Goal: Transaction & Acquisition: Purchase product/service

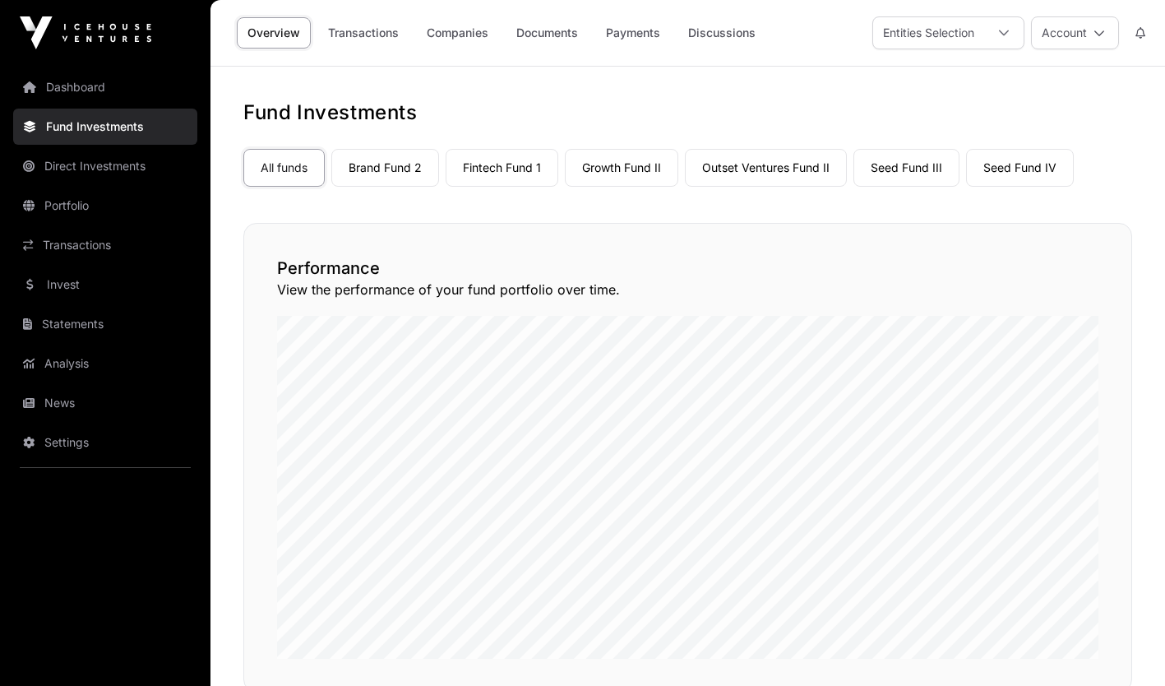
click at [118, 131] on link "Fund Investments" at bounding box center [105, 127] width 184 height 36
click at [465, 35] on link "Companies" at bounding box center [457, 32] width 83 height 31
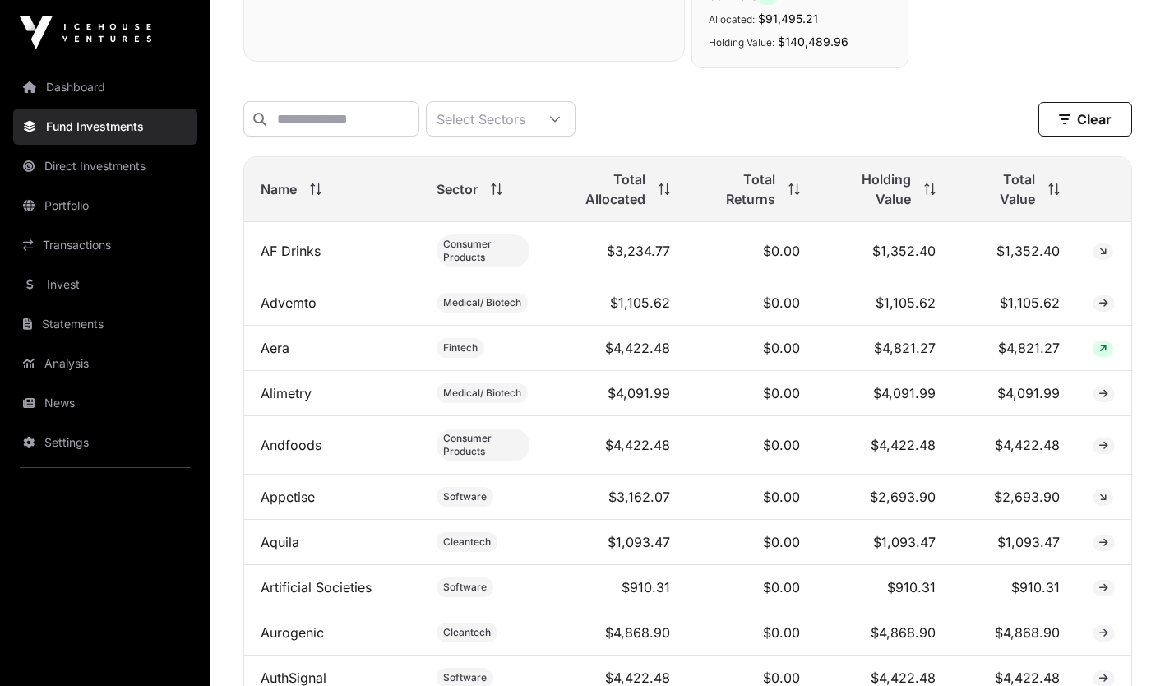
scroll to position [667, 0]
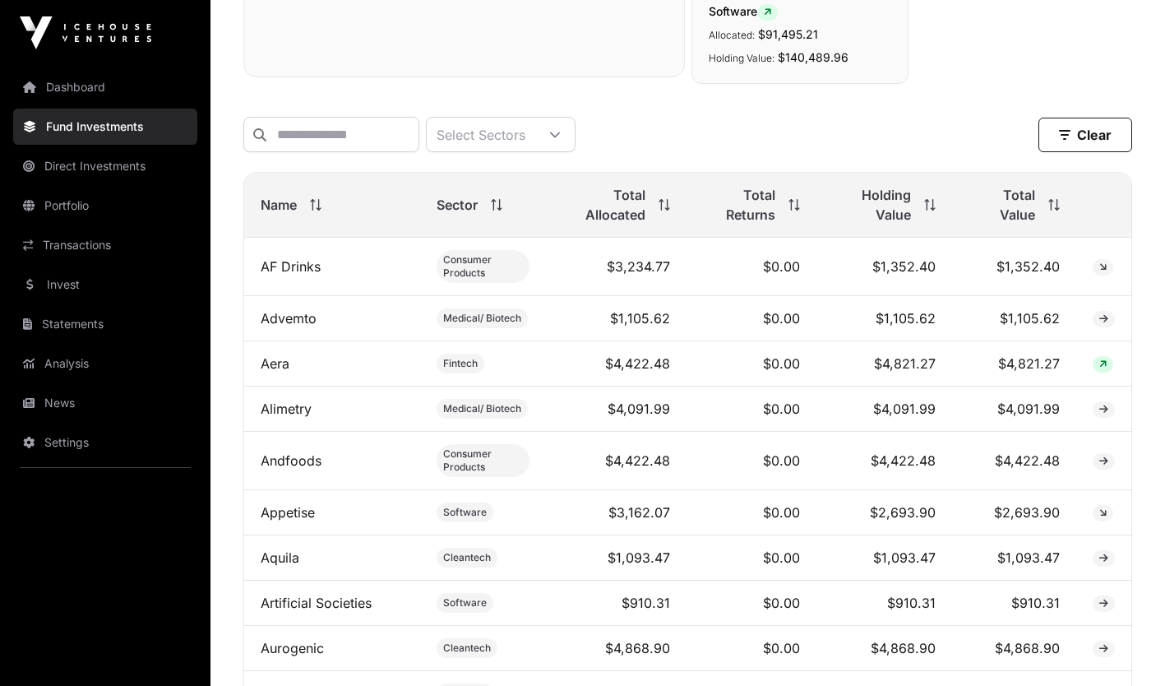
drag, startPoint x: 1161, startPoint y: 202, endPoint x: 1177, endPoint y: 280, distance: 78.8
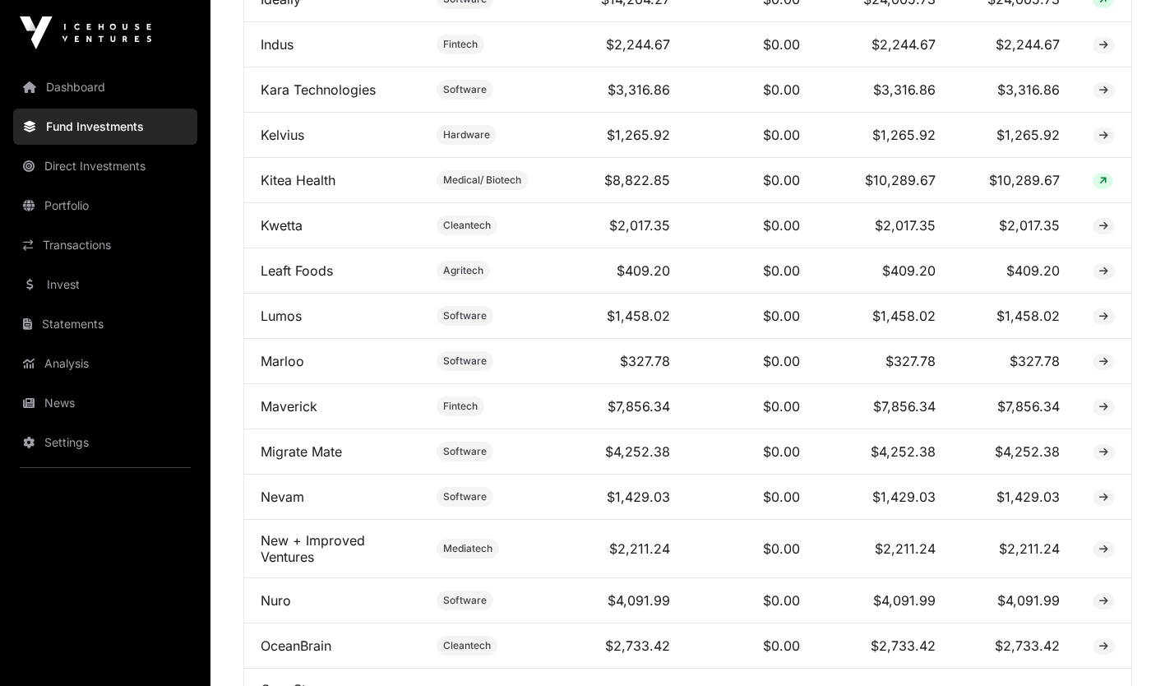
scroll to position [2199, 0]
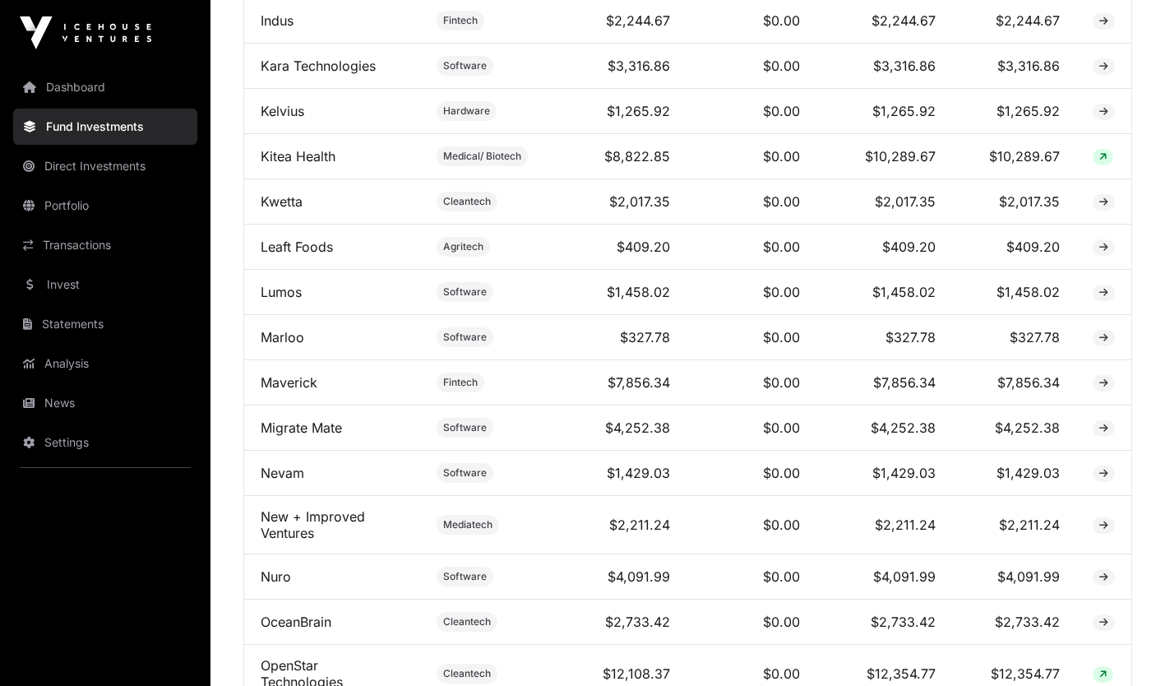
click at [310, 583] on td "Nuro" at bounding box center [332, 576] width 176 height 45
click at [286, 585] on link "Nuro" at bounding box center [276, 576] width 30 height 16
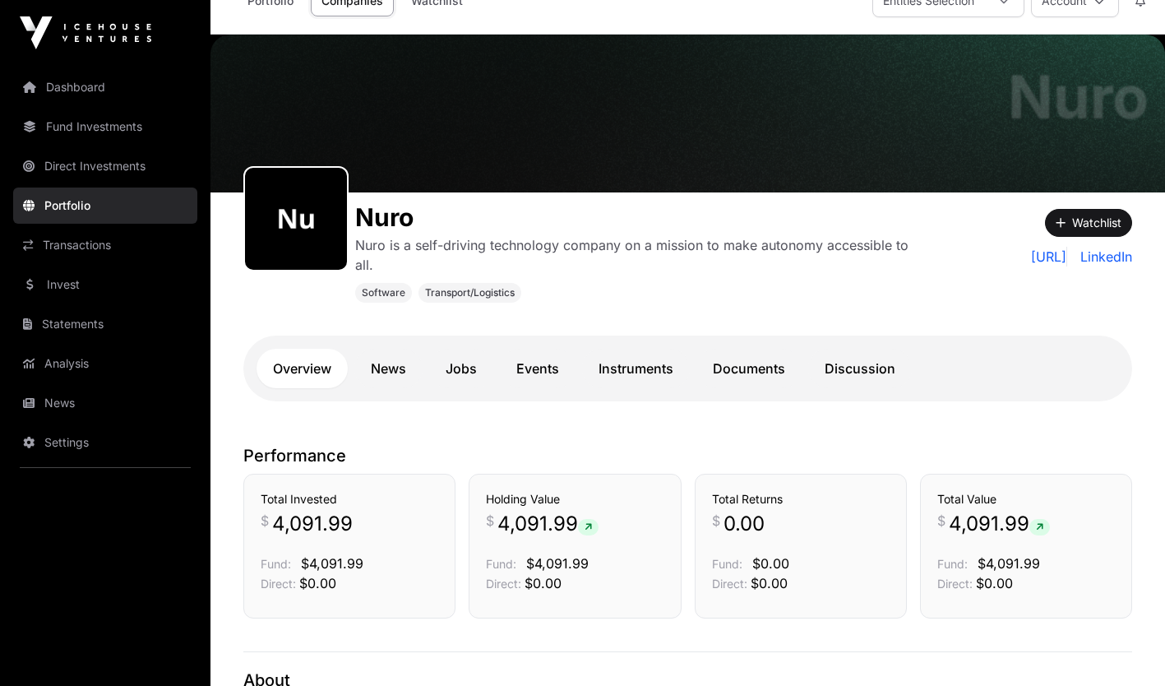
scroll to position [30, 0]
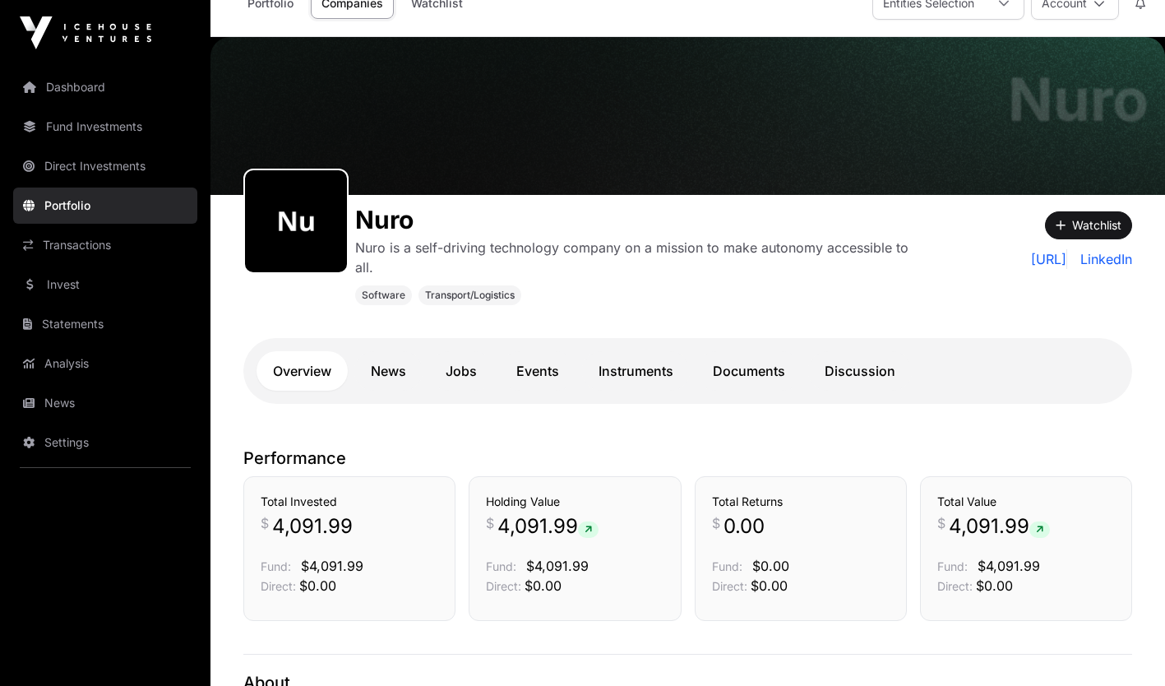
click at [330, 371] on link "Overview" at bounding box center [302, 370] width 91 height 39
click at [381, 363] on link "News" at bounding box center [388, 370] width 68 height 39
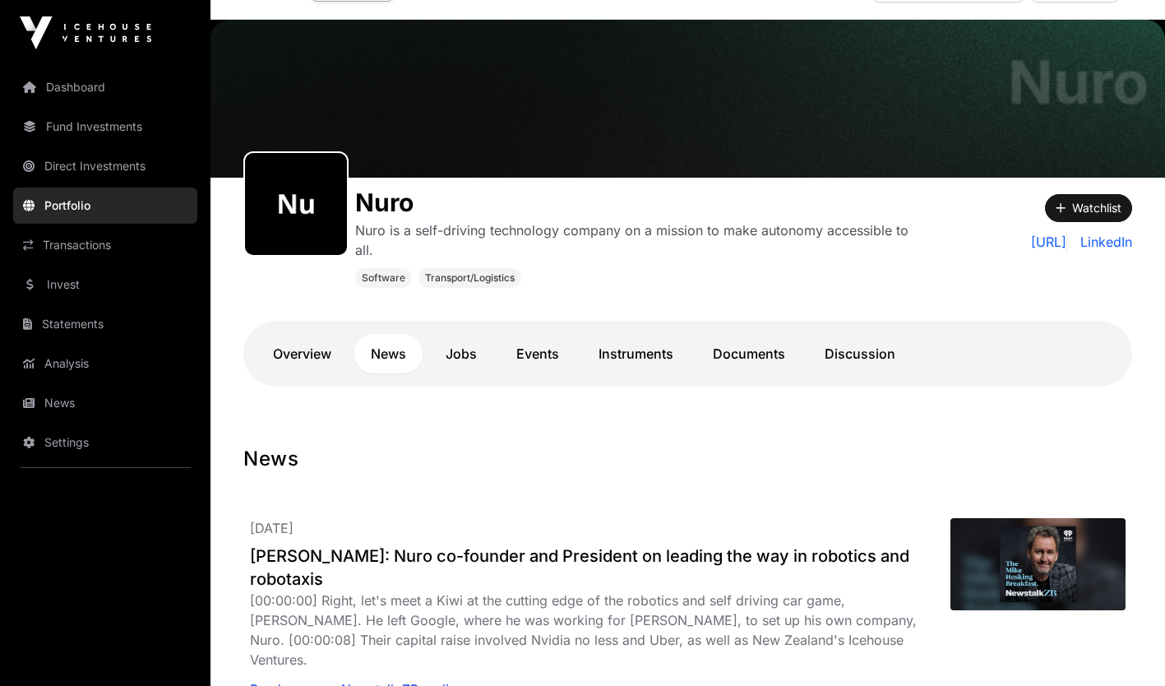
scroll to position [44, 0]
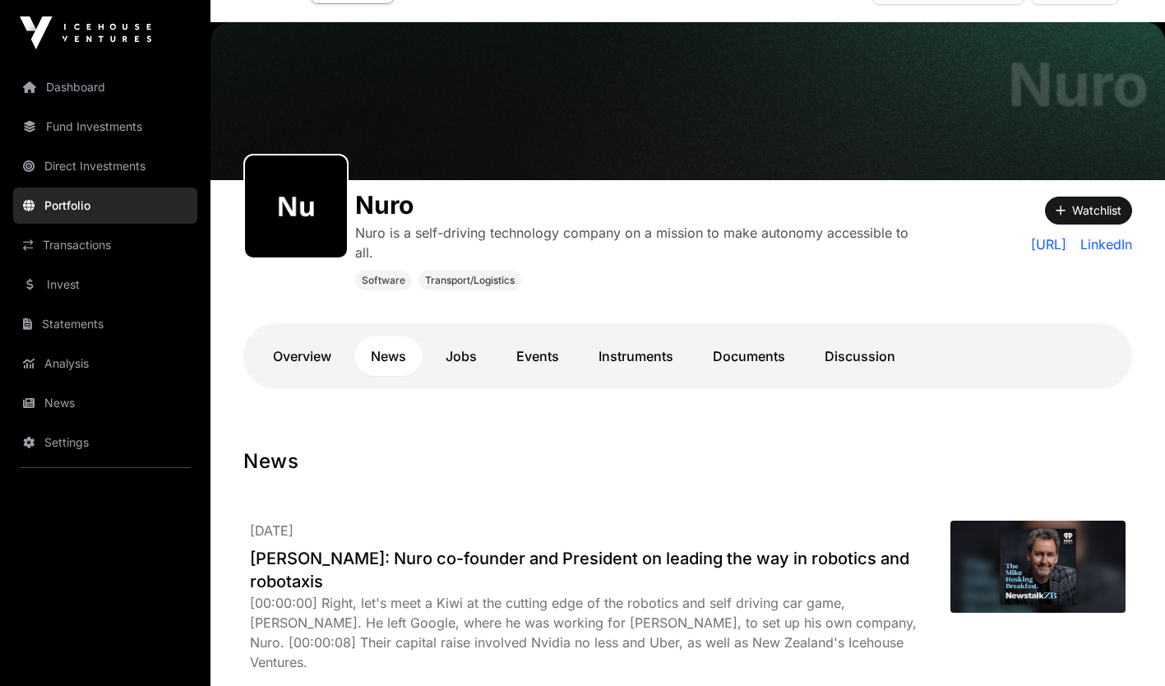
click at [98, 279] on link "Invest" at bounding box center [105, 284] width 184 height 36
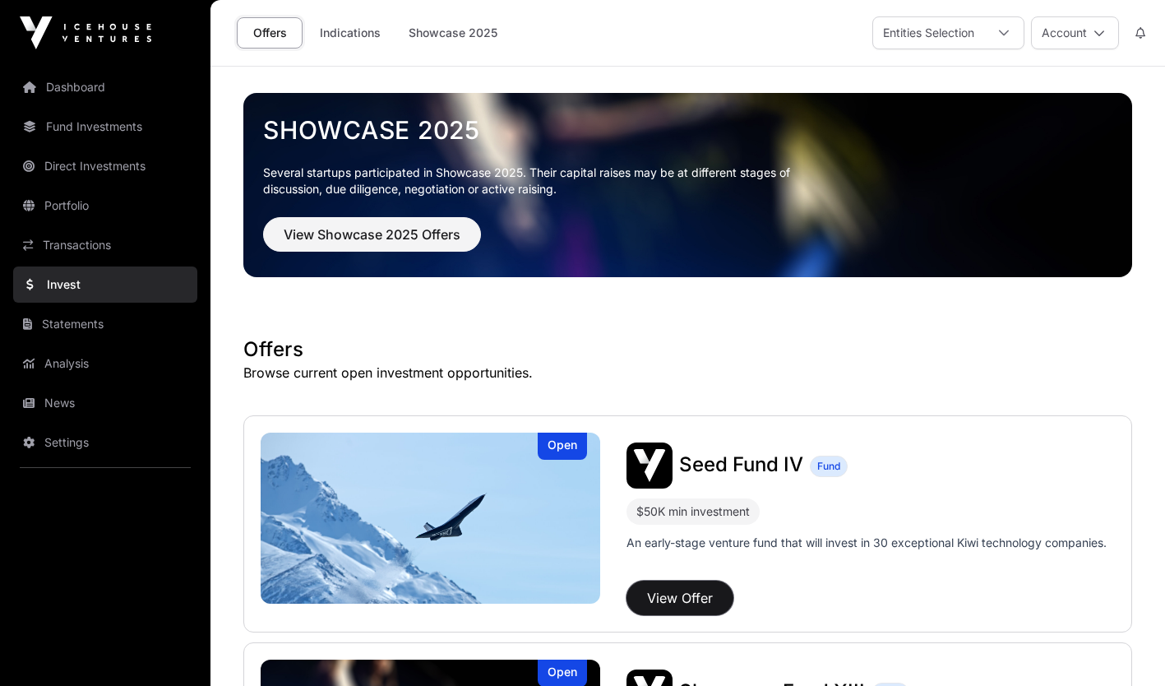
click at [704, 590] on button "View Offer" at bounding box center [680, 597] width 107 height 35
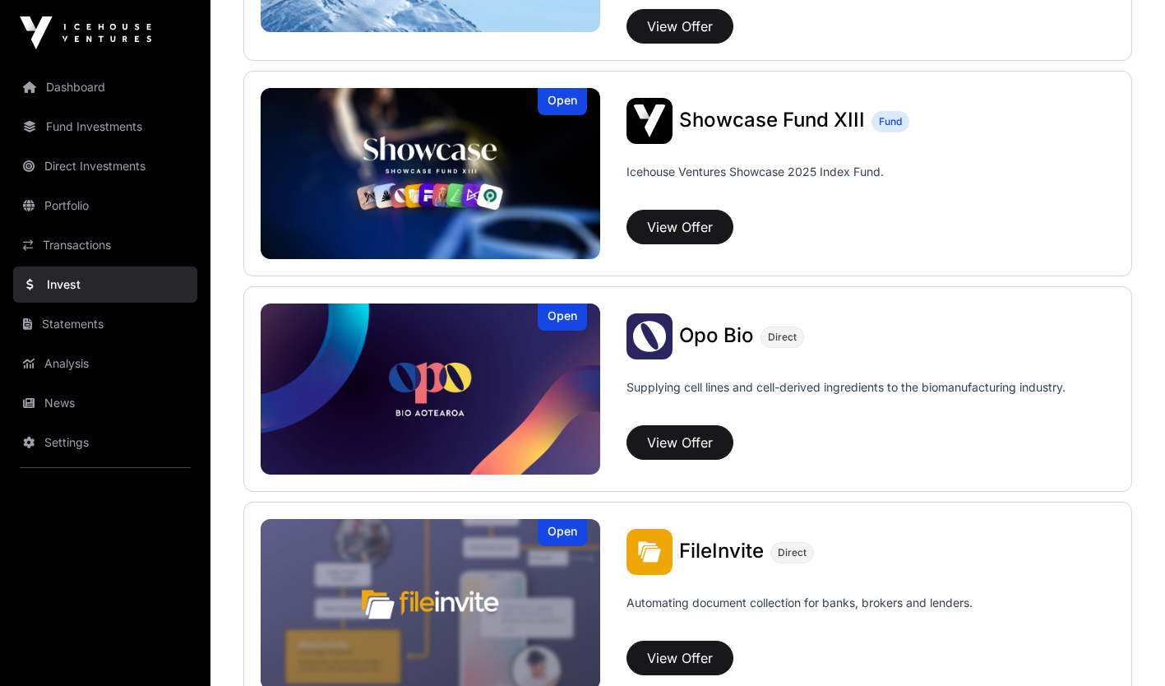
scroll to position [458, 0]
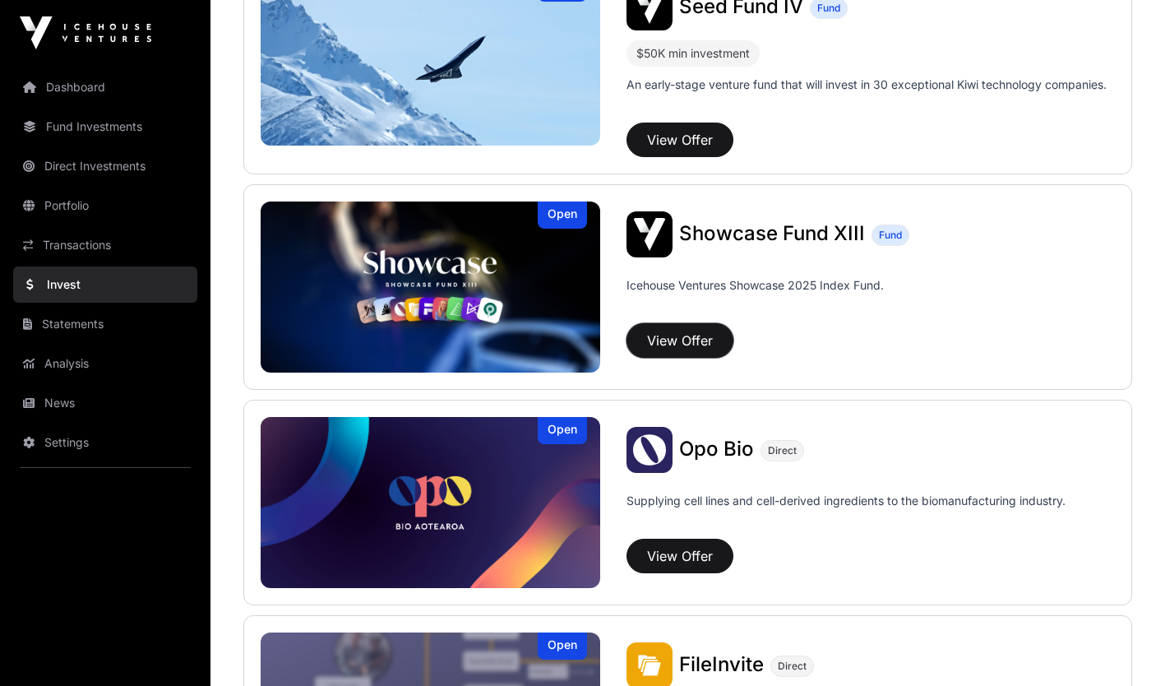
click at [693, 340] on button "View Offer" at bounding box center [680, 340] width 107 height 35
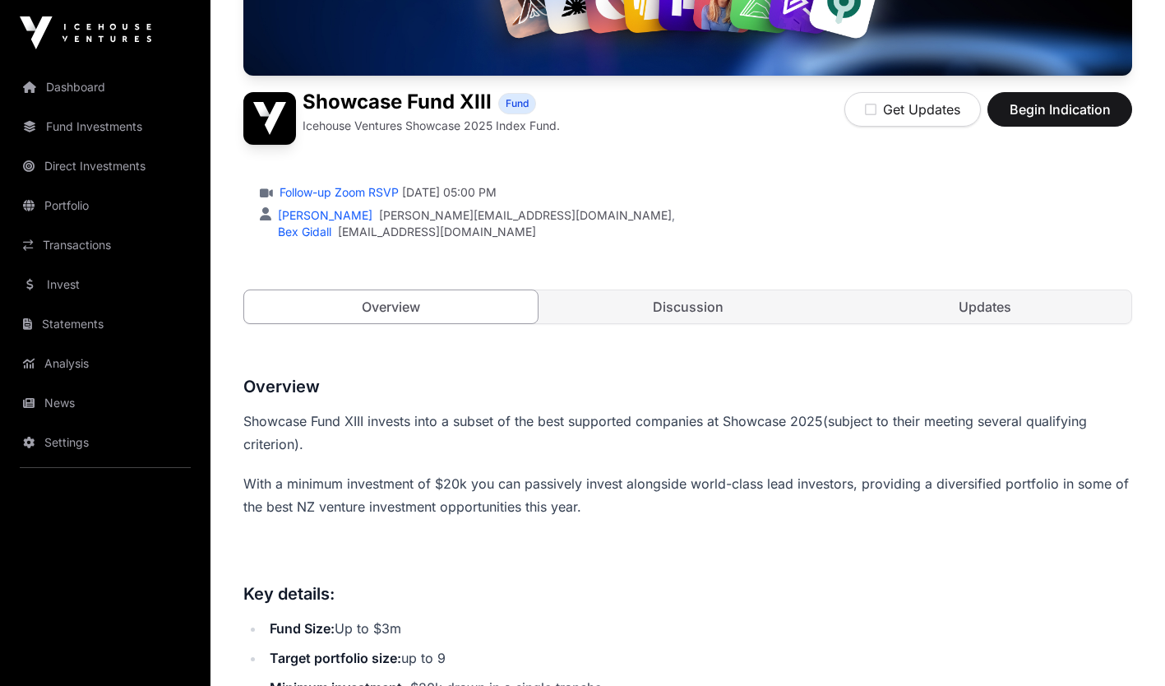
scroll to position [343, 0]
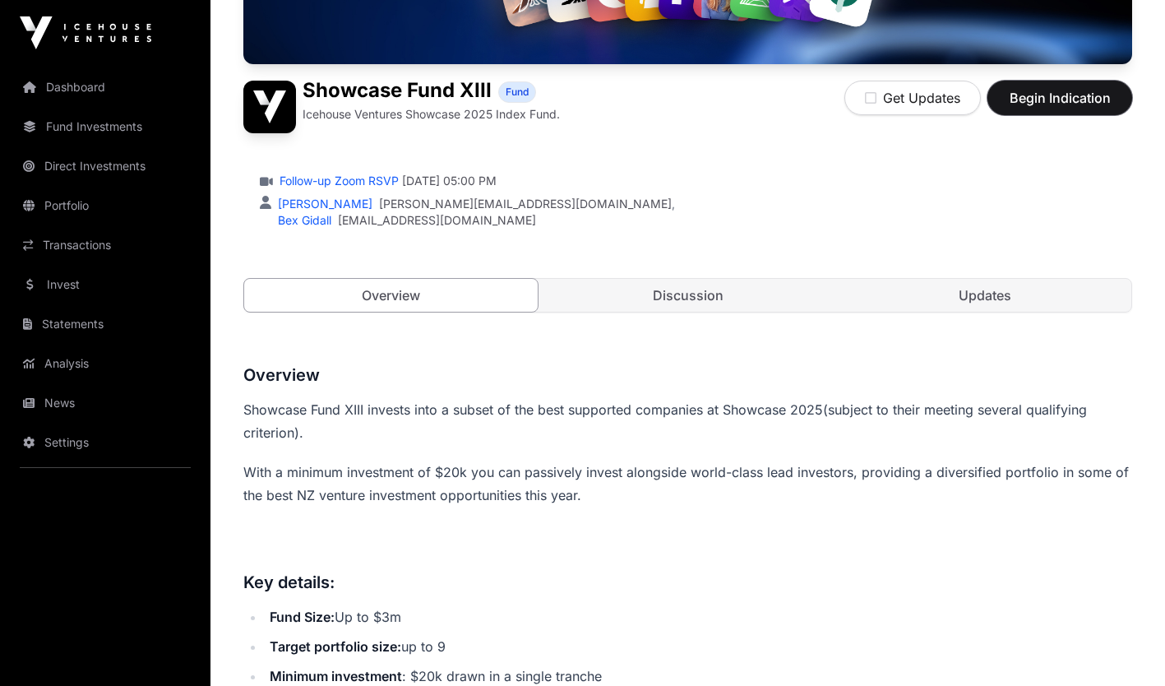
click at [1046, 98] on span "Begin Indication" at bounding box center [1060, 98] width 104 height 20
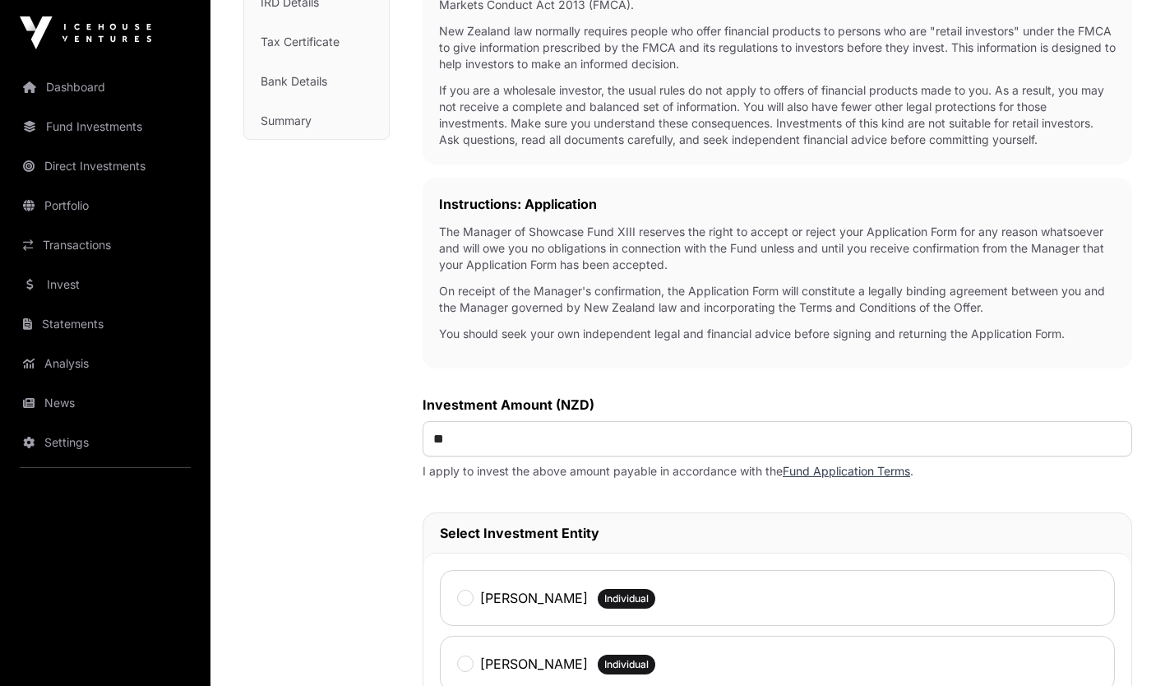
scroll to position [537, 0]
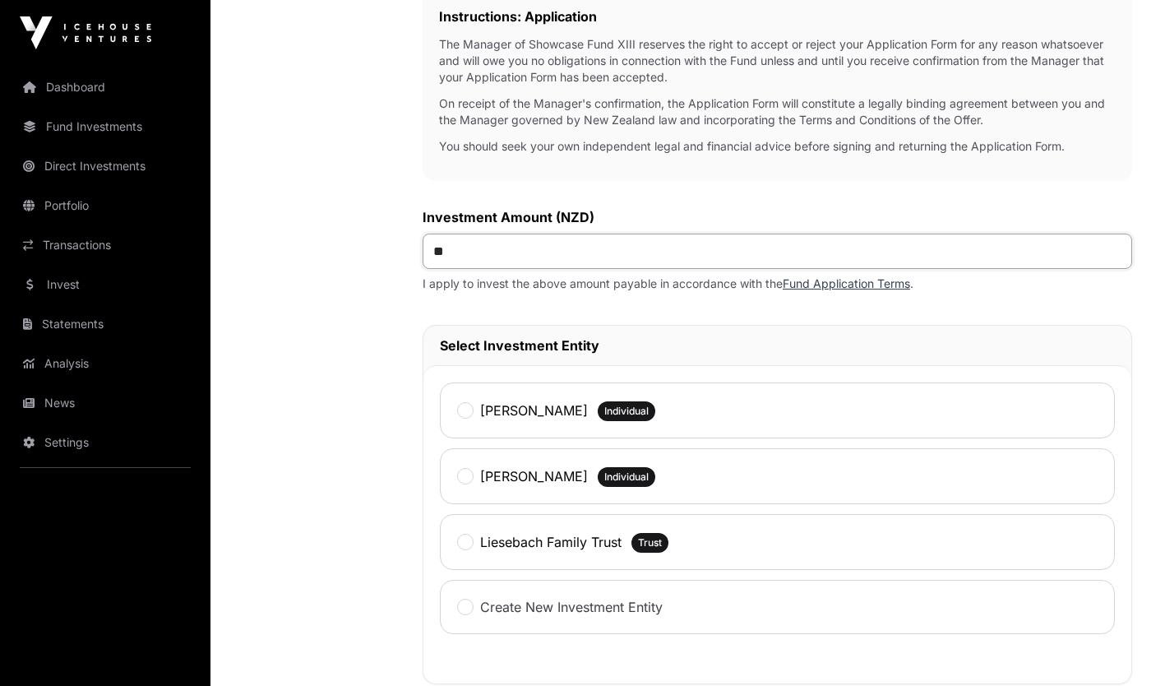
click at [861, 253] on input "**" at bounding box center [778, 251] width 710 height 35
type input "*******"
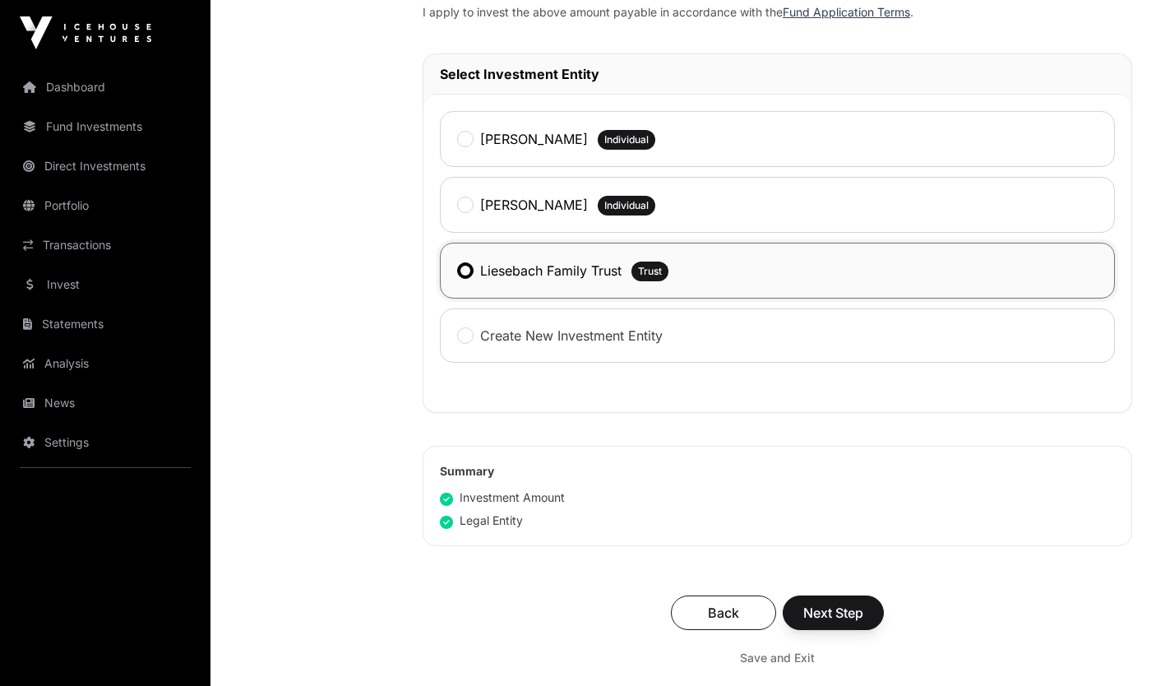
scroll to position [814, 0]
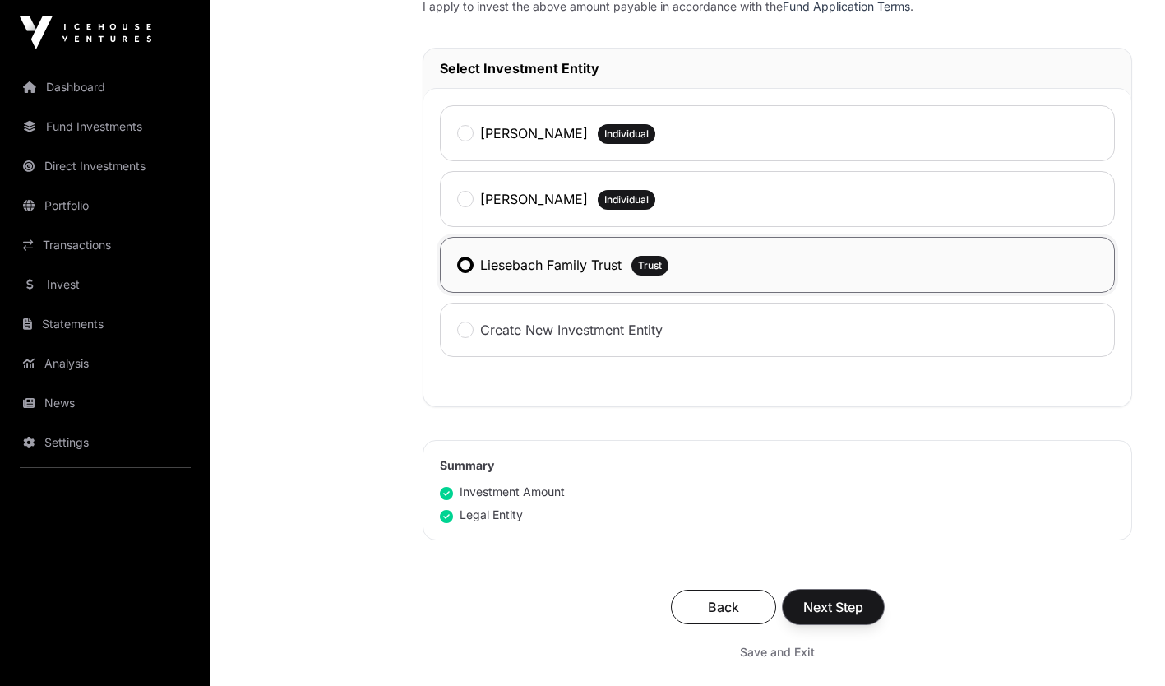
click at [851, 599] on span "Next Step" at bounding box center [833, 607] width 60 height 20
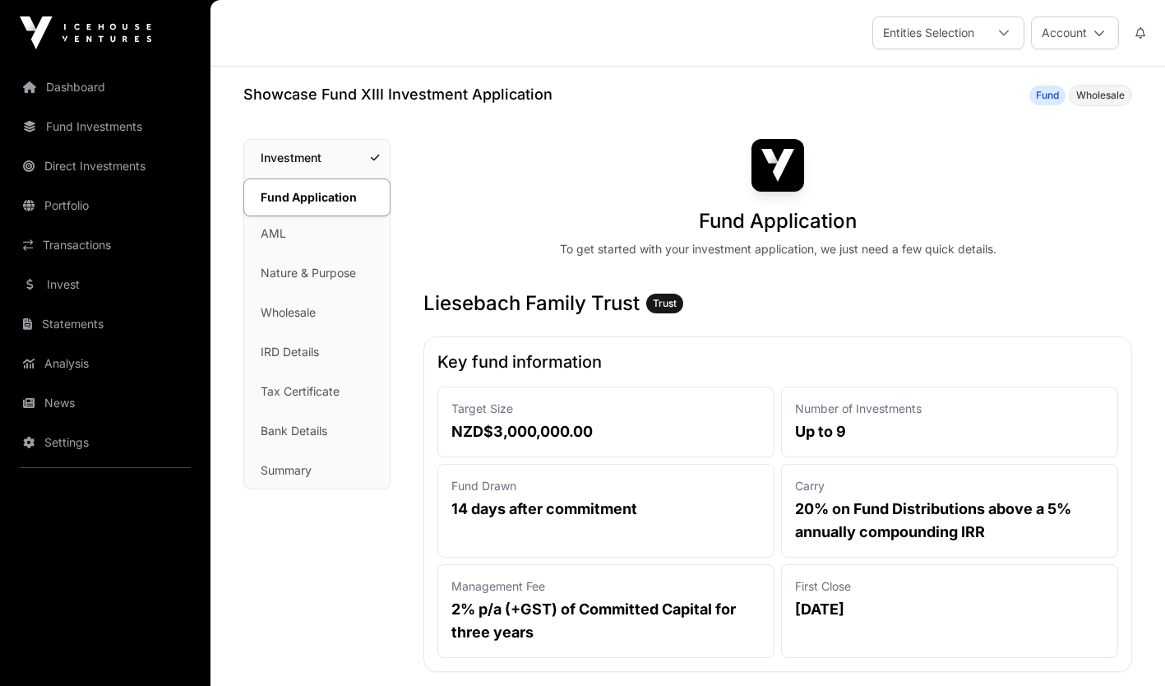
click at [89, 206] on link "Portfolio" at bounding box center [105, 205] width 184 height 36
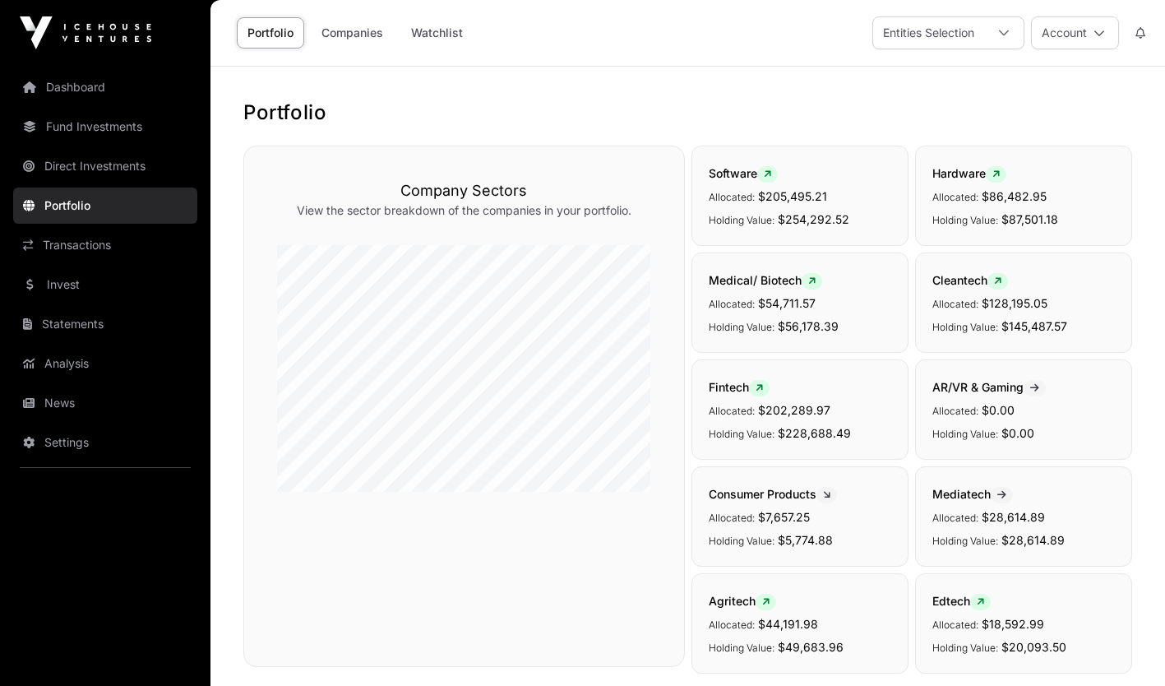
click at [132, 276] on link "Invest" at bounding box center [105, 284] width 184 height 36
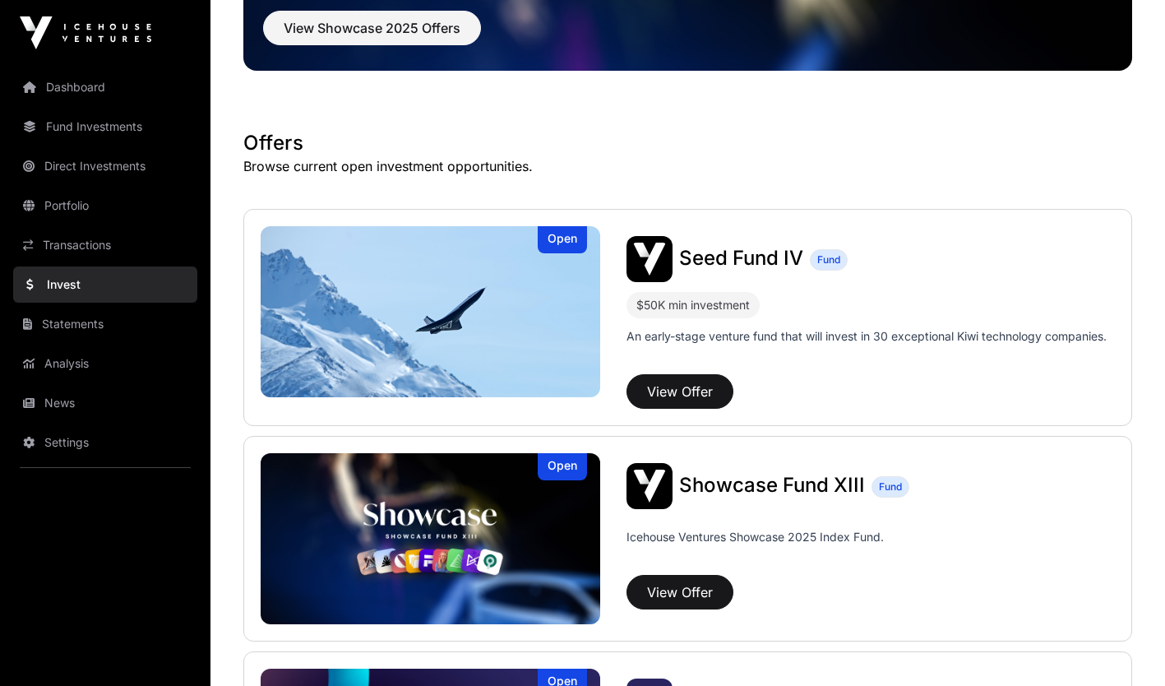
scroll to position [303, 0]
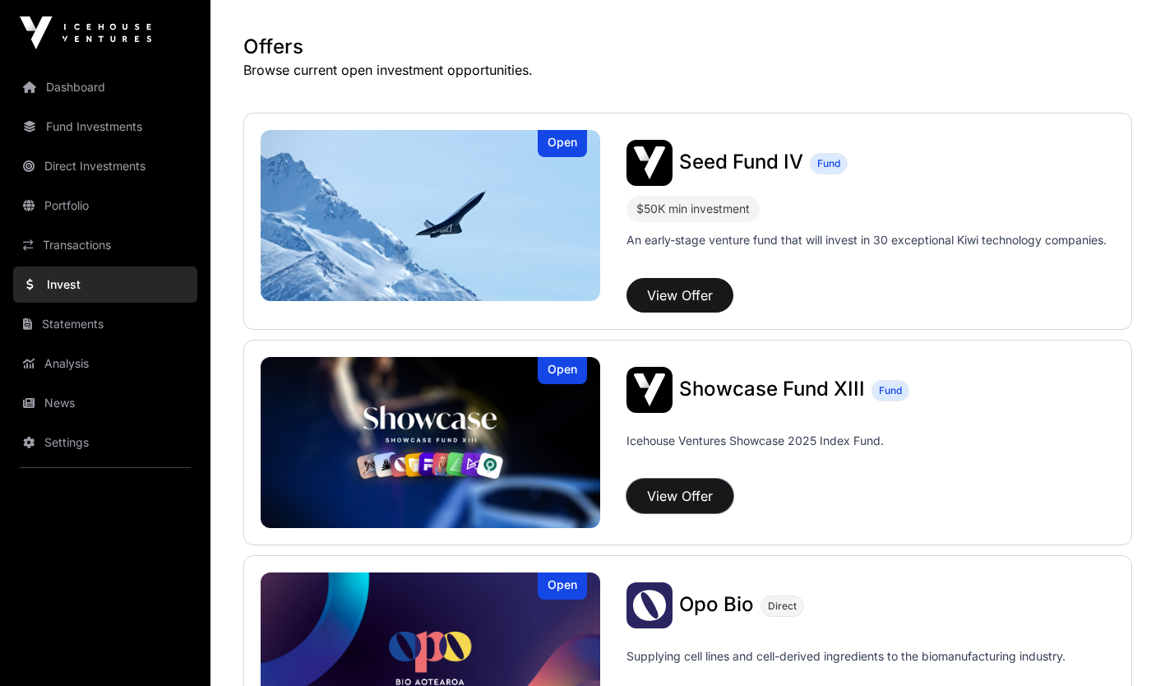
click at [673, 501] on button "View Offer" at bounding box center [680, 496] width 107 height 35
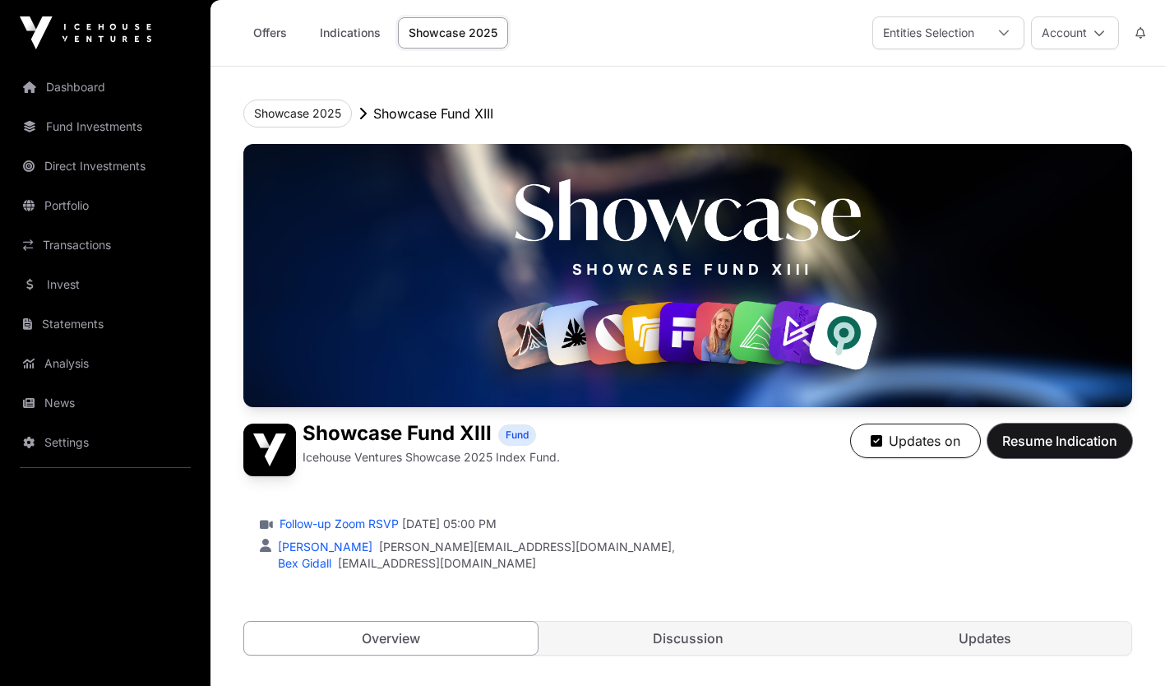
click at [1057, 430] on button "Resume Indication" at bounding box center [1059, 440] width 145 height 35
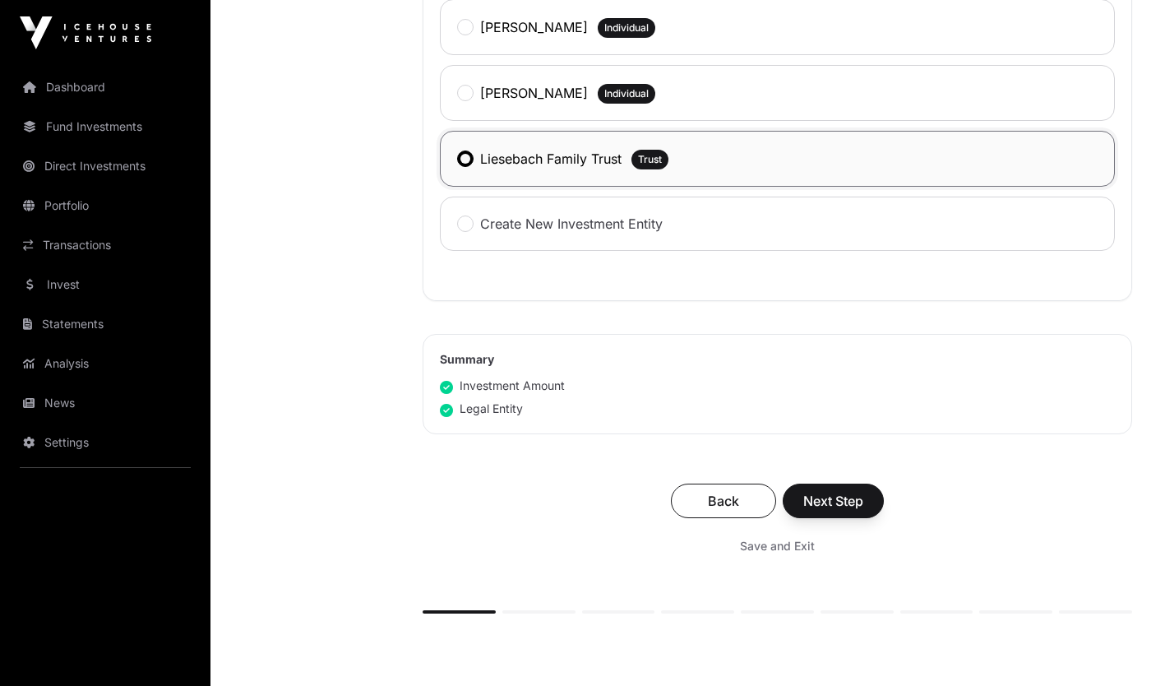
scroll to position [936, 0]
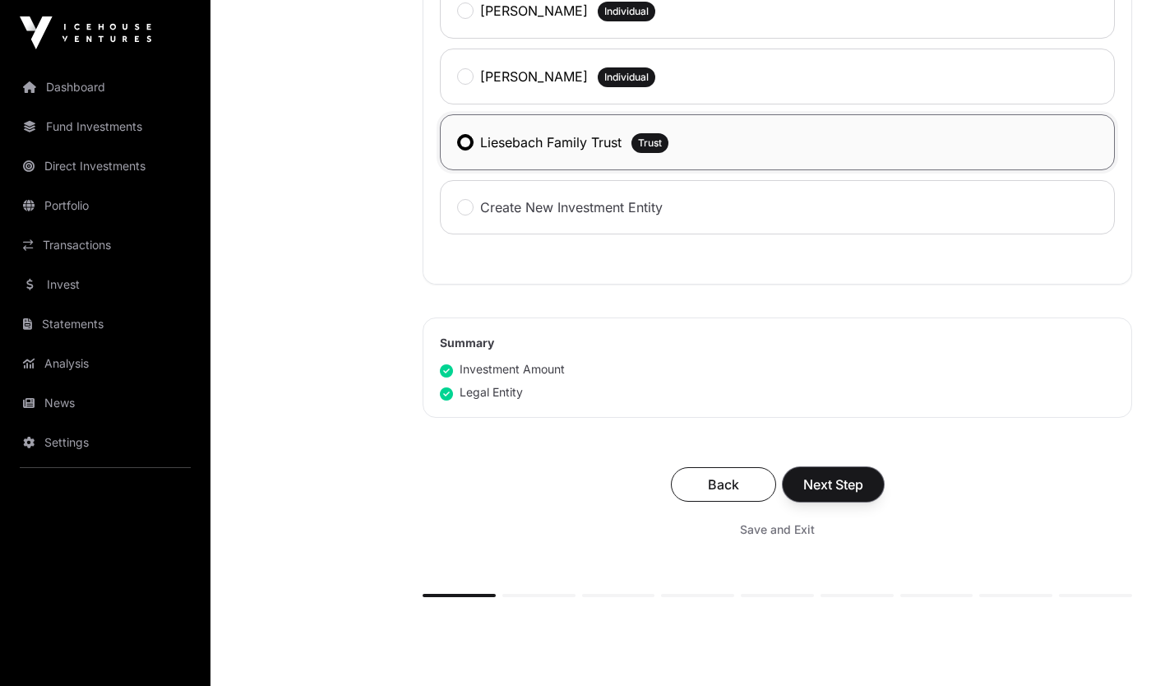
click at [867, 490] on button "Next Step" at bounding box center [833, 484] width 101 height 35
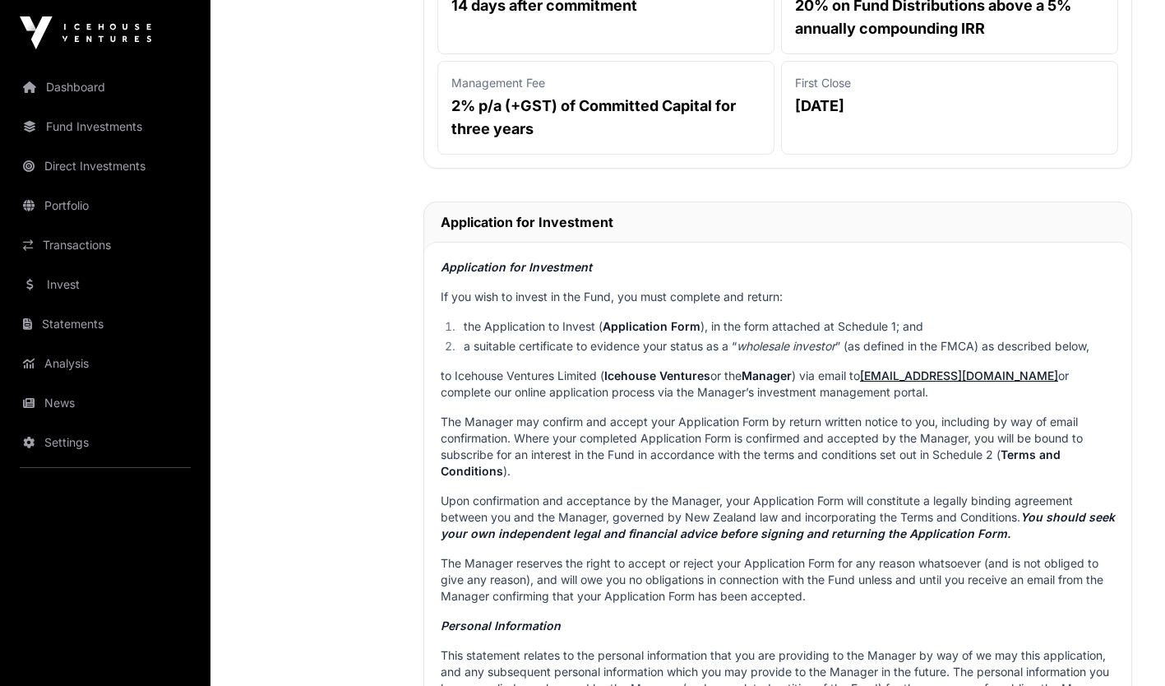
scroll to position [488, 0]
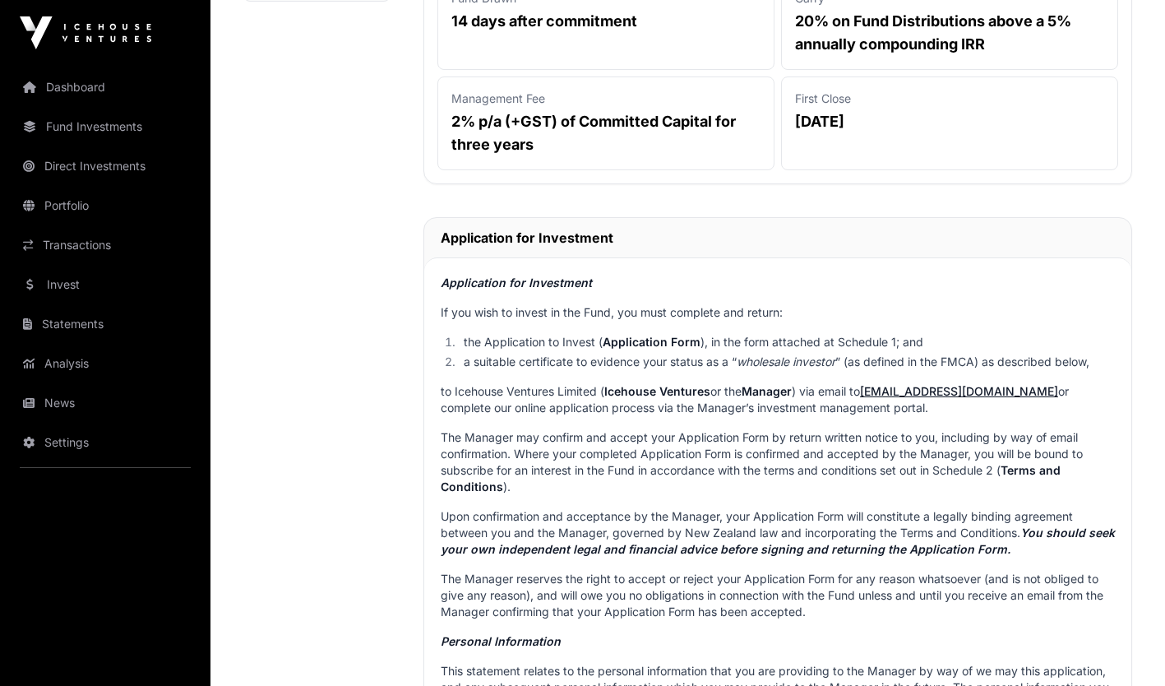
drag, startPoint x: 1164, startPoint y: 105, endPoint x: 1168, endPoint y: 46, distance: 59.3
drag, startPoint x: 1168, startPoint y: 46, endPoint x: 1148, endPoint y: 200, distance: 155.0
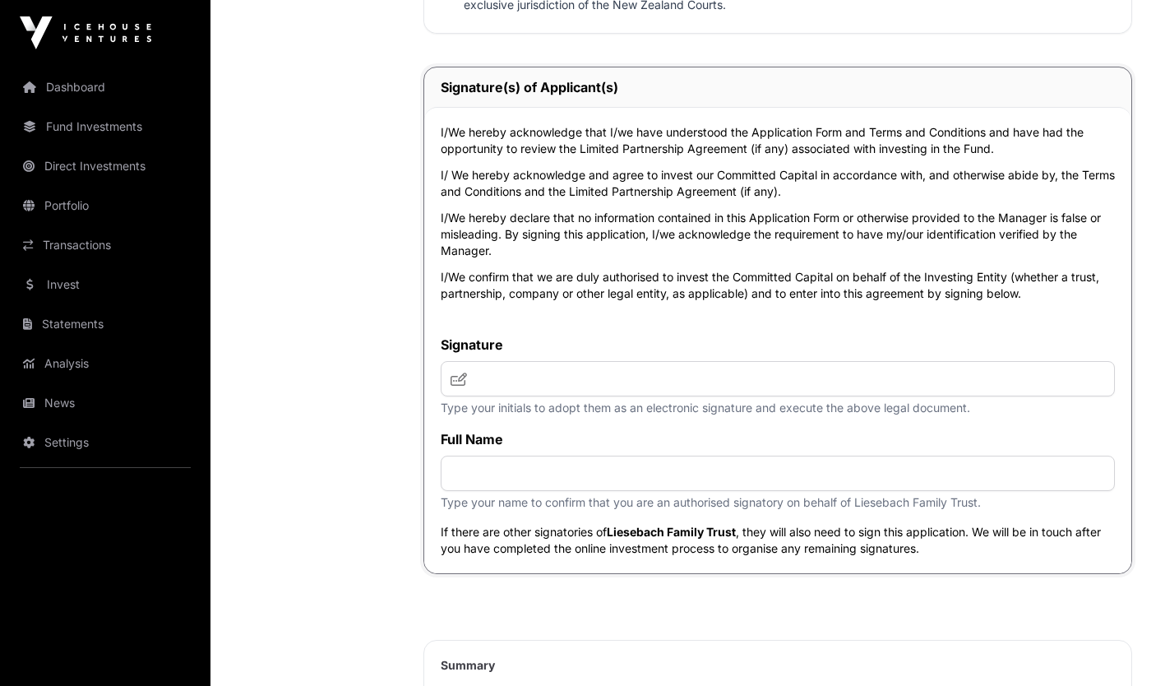
scroll to position [6877, 0]
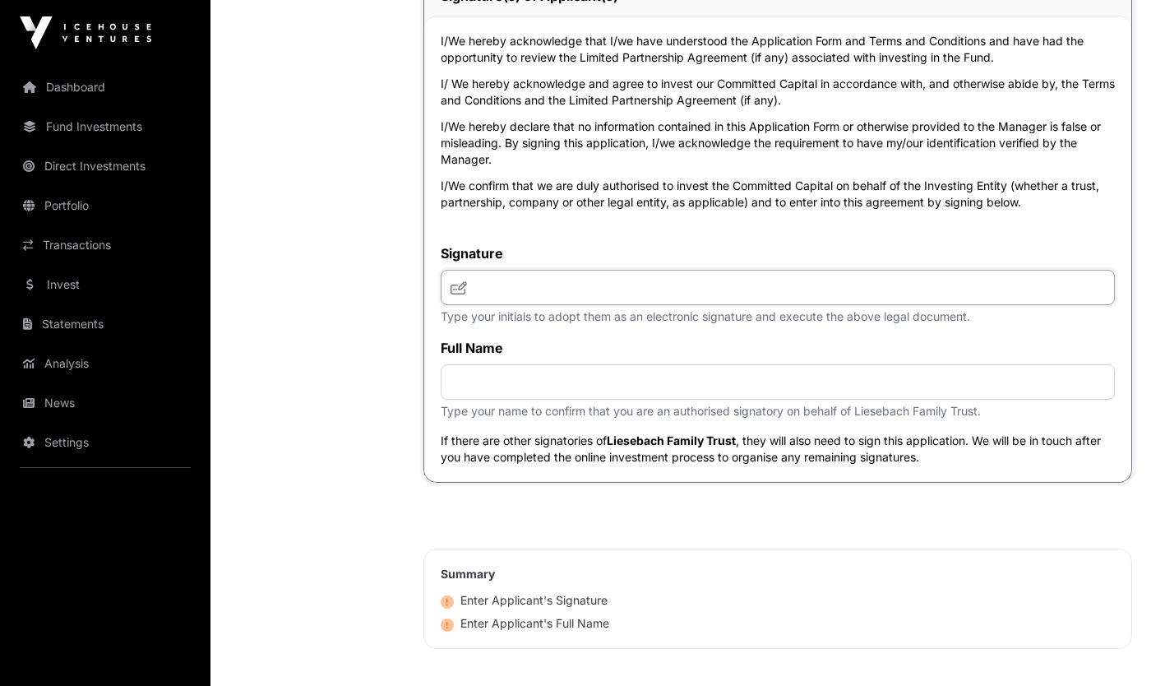
click at [785, 305] on input "text" at bounding box center [778, 287] width 674 height 35
type input "**"
click at [636, 400] on input "text" at bounding box center [778, 381] width 674 height 35
type input "**********"
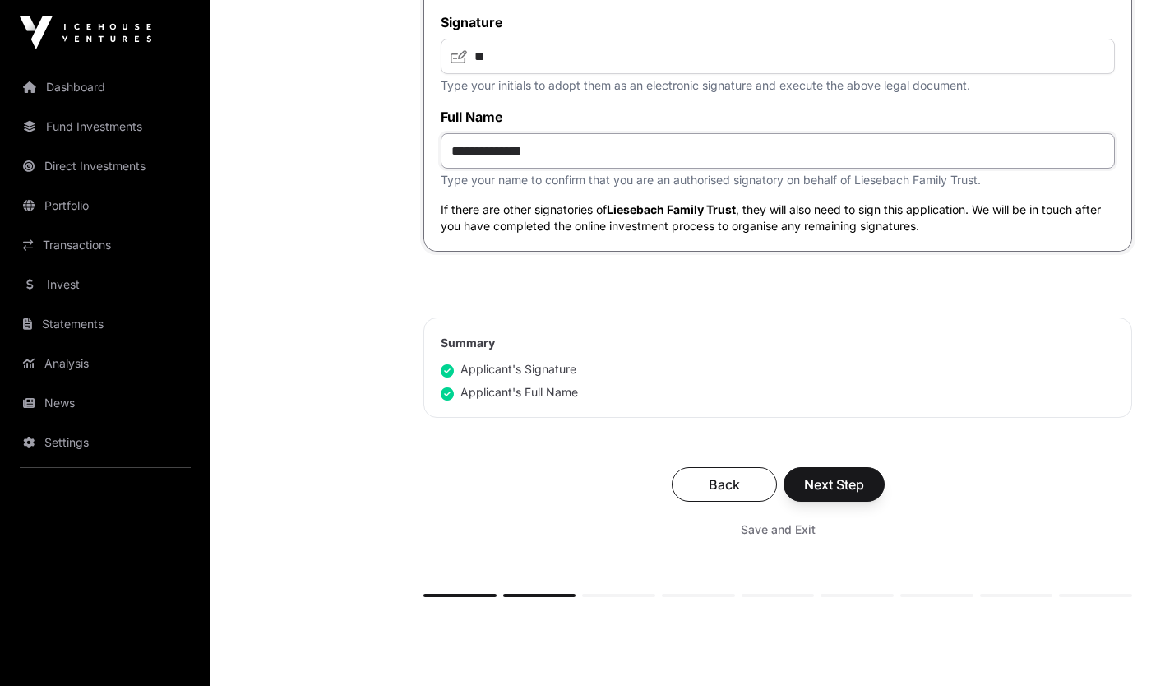
scroll to position [7244, 0]
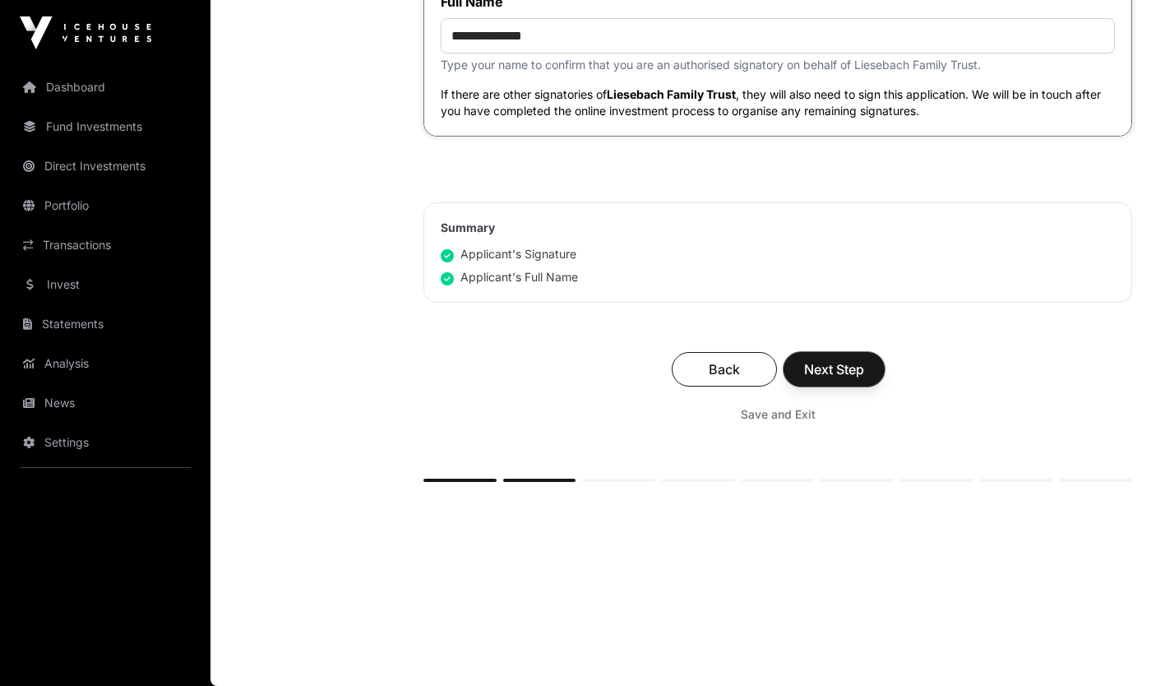
click at [846, 370] on span "Next Step" at bounding box center [834, 369] width 60 height 20
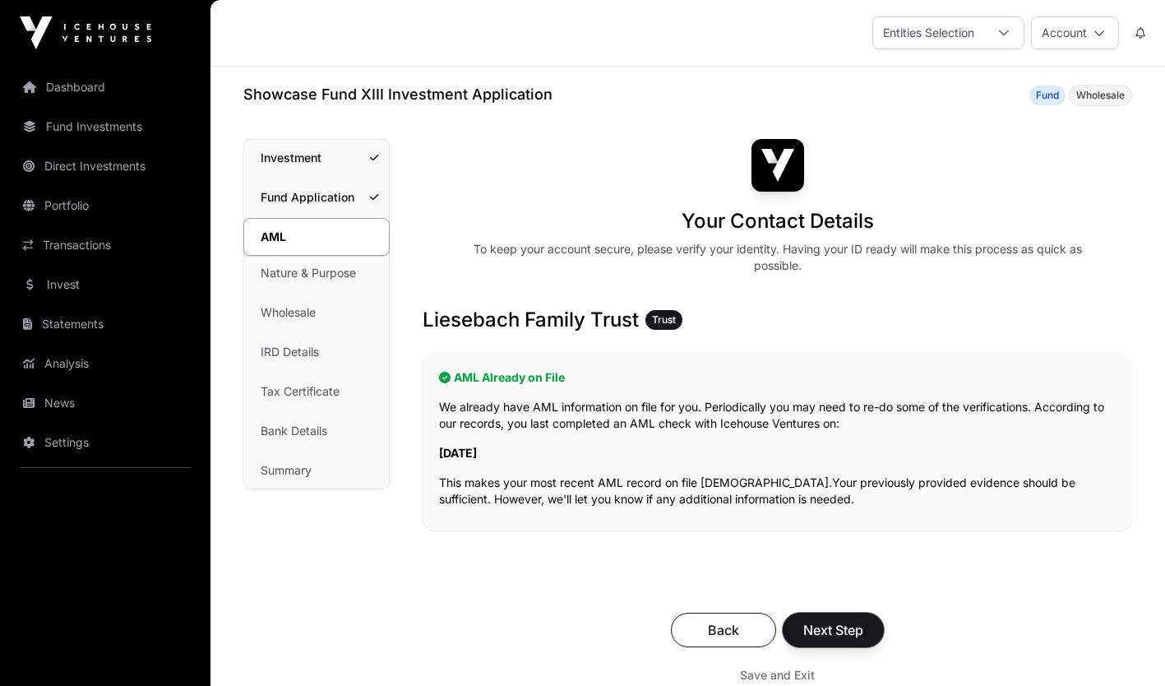
click at [848, 638] on span "Next Step" at bounding box center [833, 630] width 60 height 20
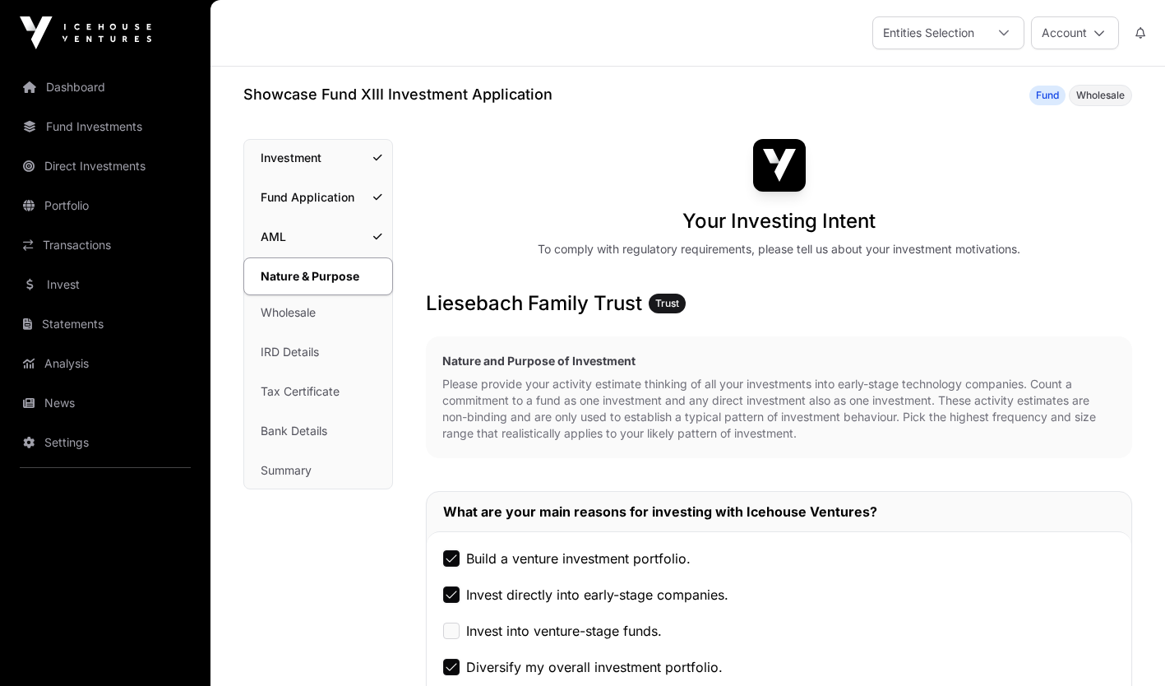
click at [848, 638] on div "Invest into venture-stage funds." at bounding box center [779, 631] width 672 height 20
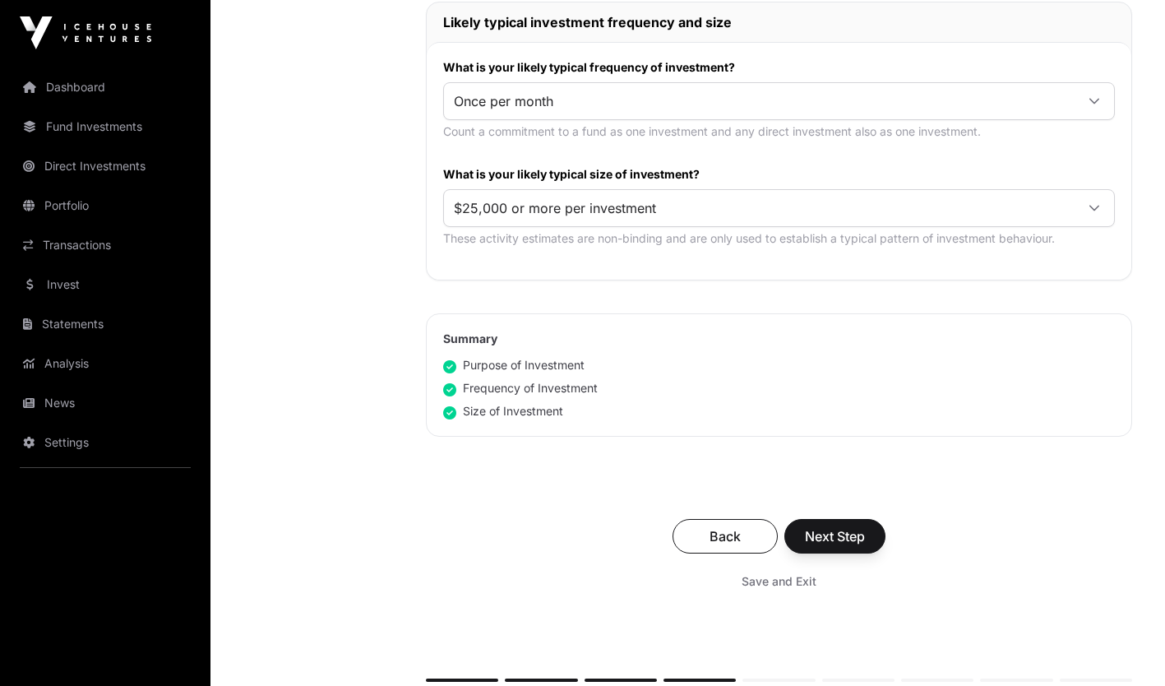
scroll to position [973, 0]
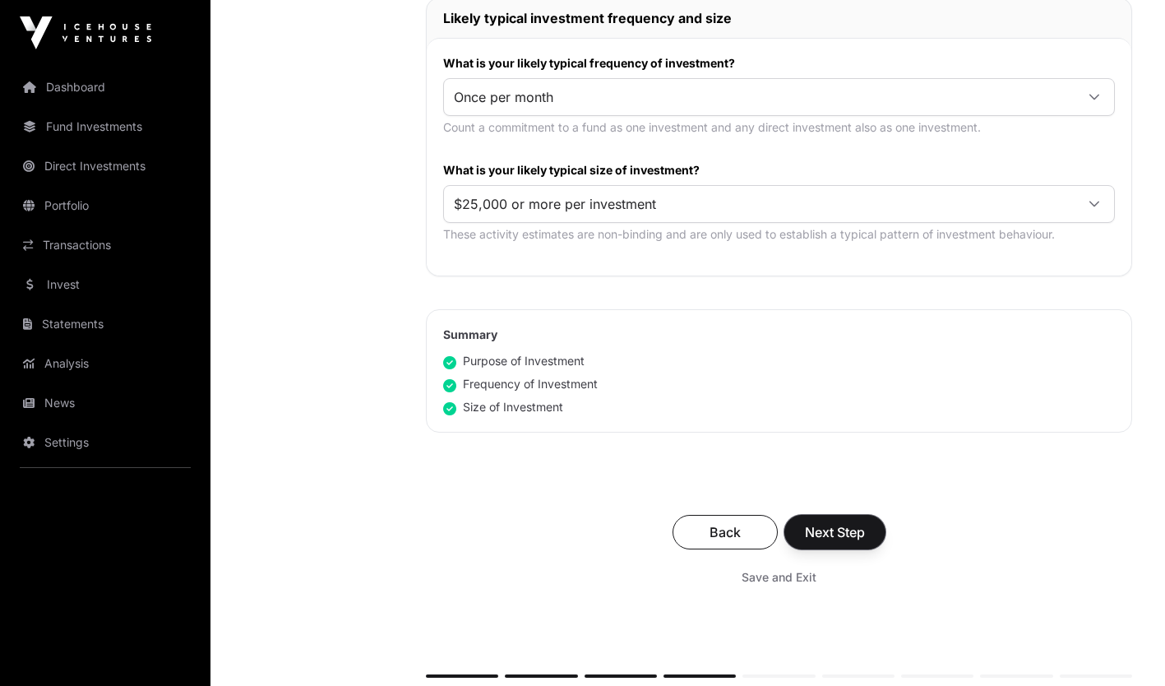
click at [865, 539] on span "Next Step" at bounding box center [835, 532] width 60 height 20
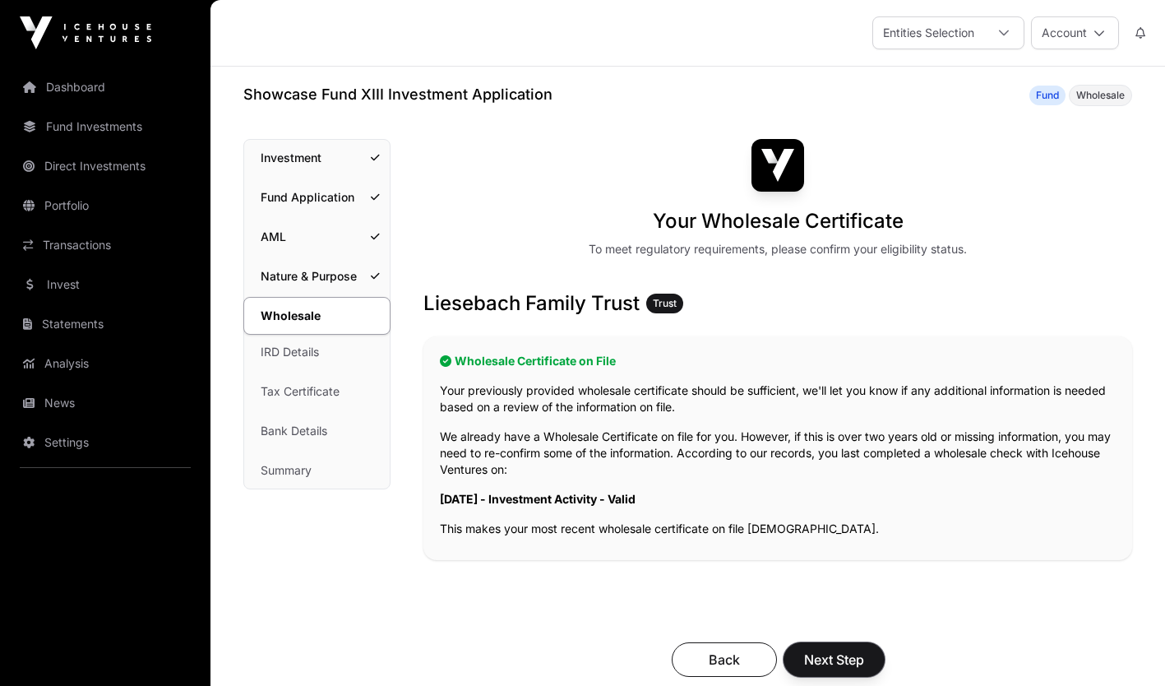
click at [837, 663] on span "Next Step" at bounding box center [834, 660] width 60 height 20
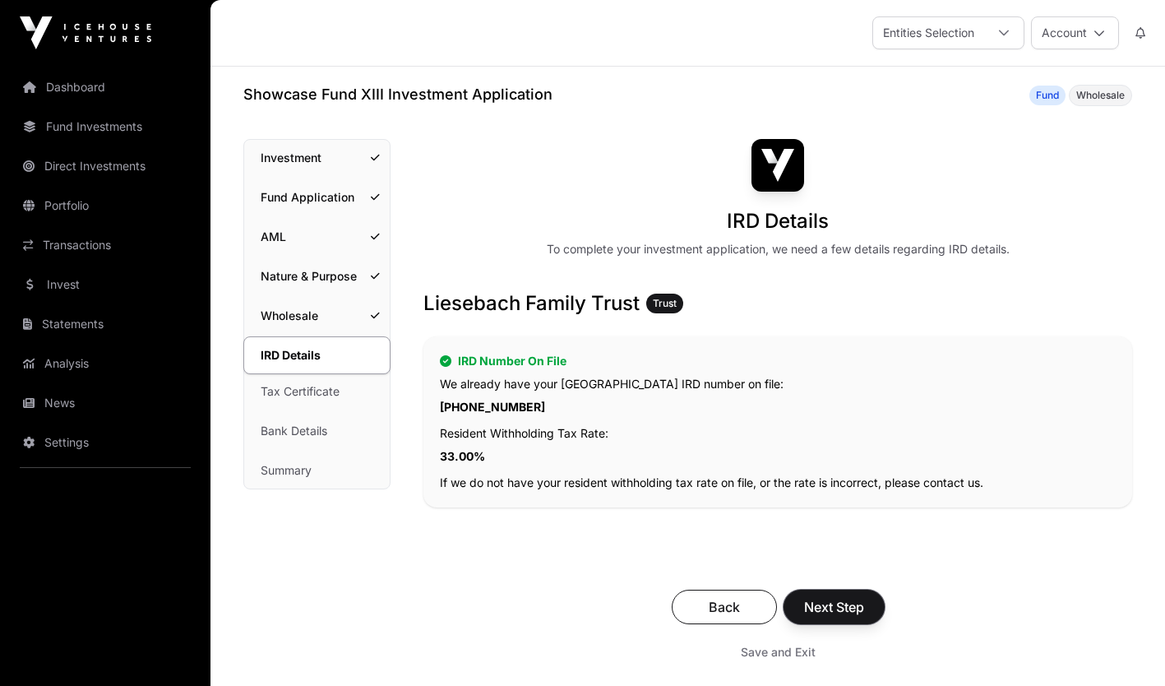
click at [840, 618] on button "Next Step" at bounding box center [834, 607] width 101 height 35
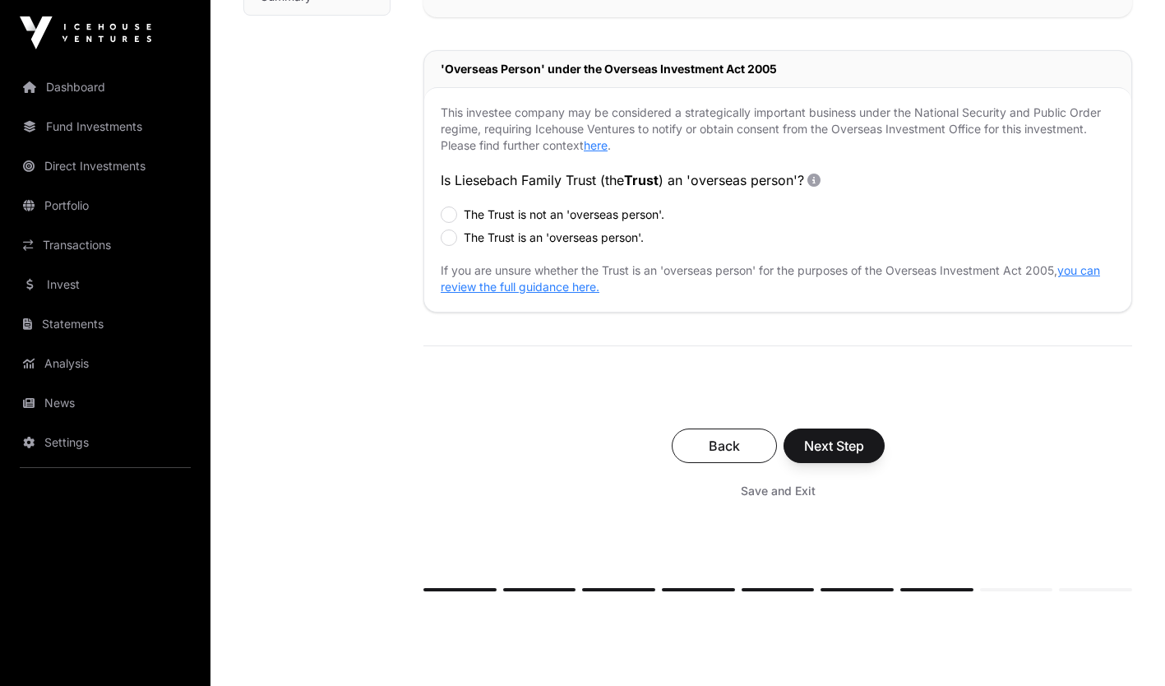
scroll to position [475, 0]
click at [489, 212] on label "The Trust is not an 'overseas person'." at bounding box center [564, 213] width 201 height 16
click at [817, 444] on span "Next Step" at bounding box center [834, 444] width 60 height 20
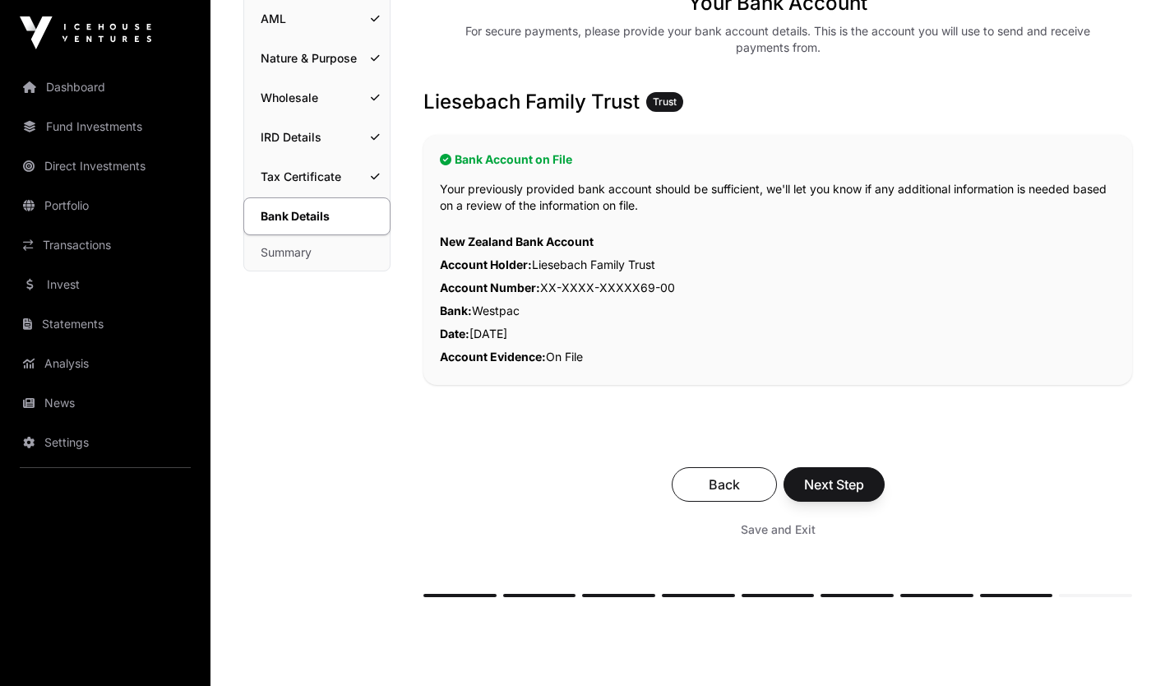
scroll to position [219, 0]
click at [858, 483] on span "Next Step" at bounding box center [834, 484] width 60 height 20
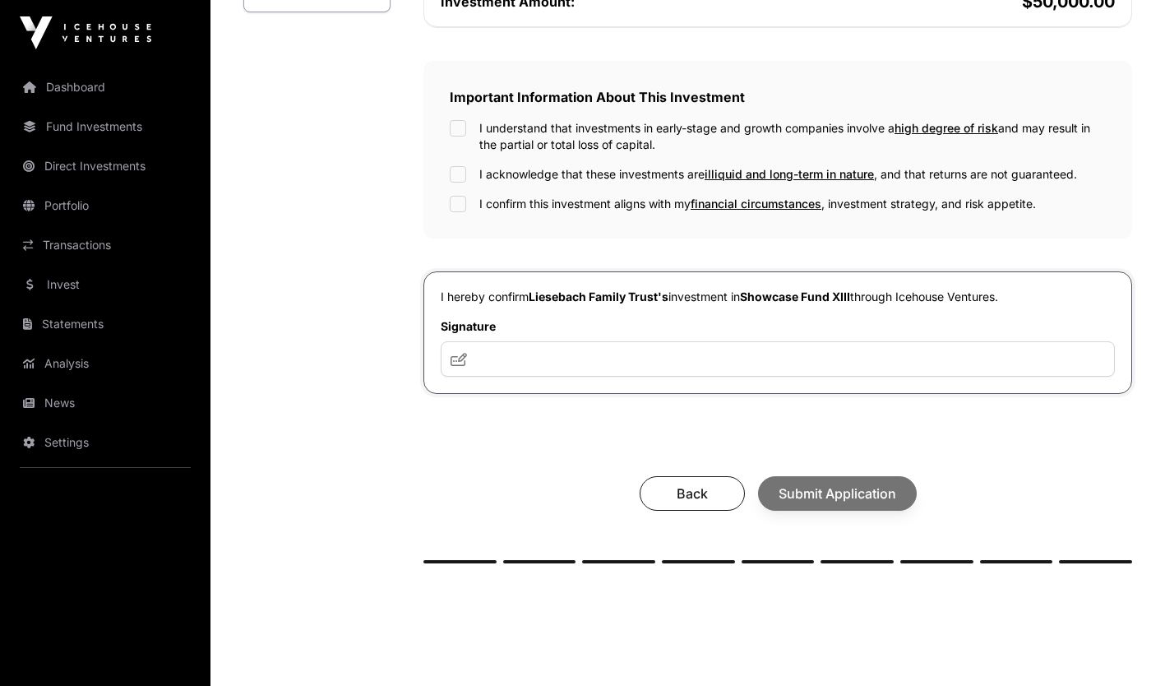
scroll to position [481, 0]
click at [513, 356] on input "text" at bounding box center [778, 357] width 674 height 35
type input "**"
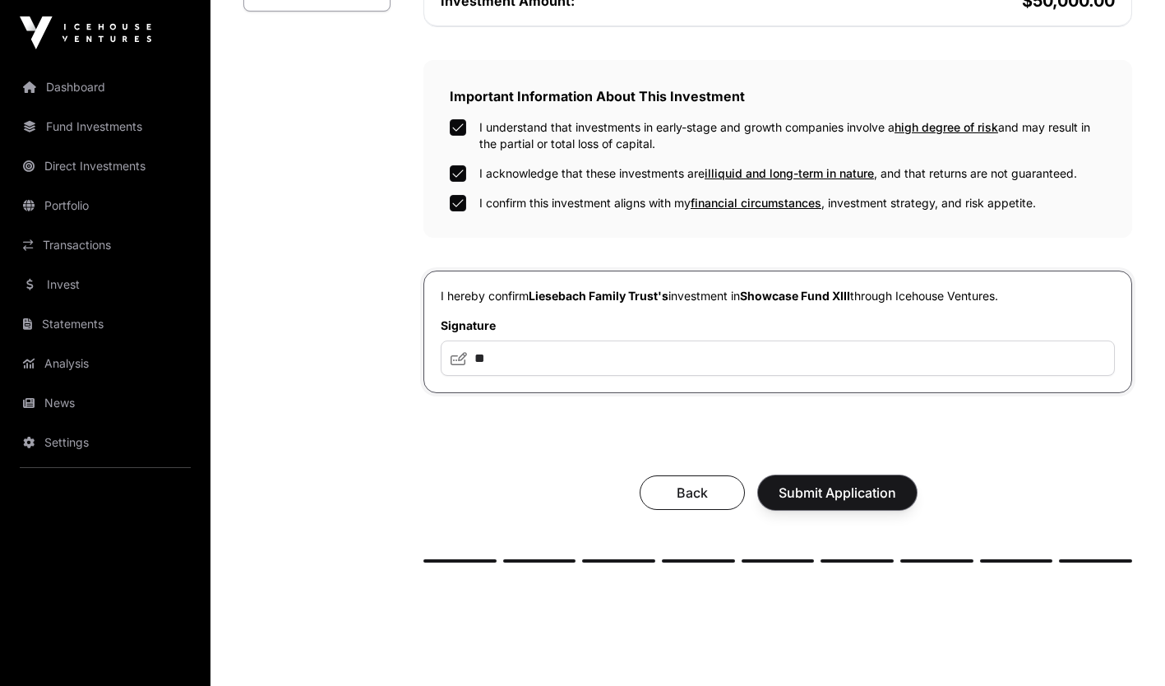
click at [806, 501] on span "Submit Application" at bounding box center [838, 493] width 118 height 20
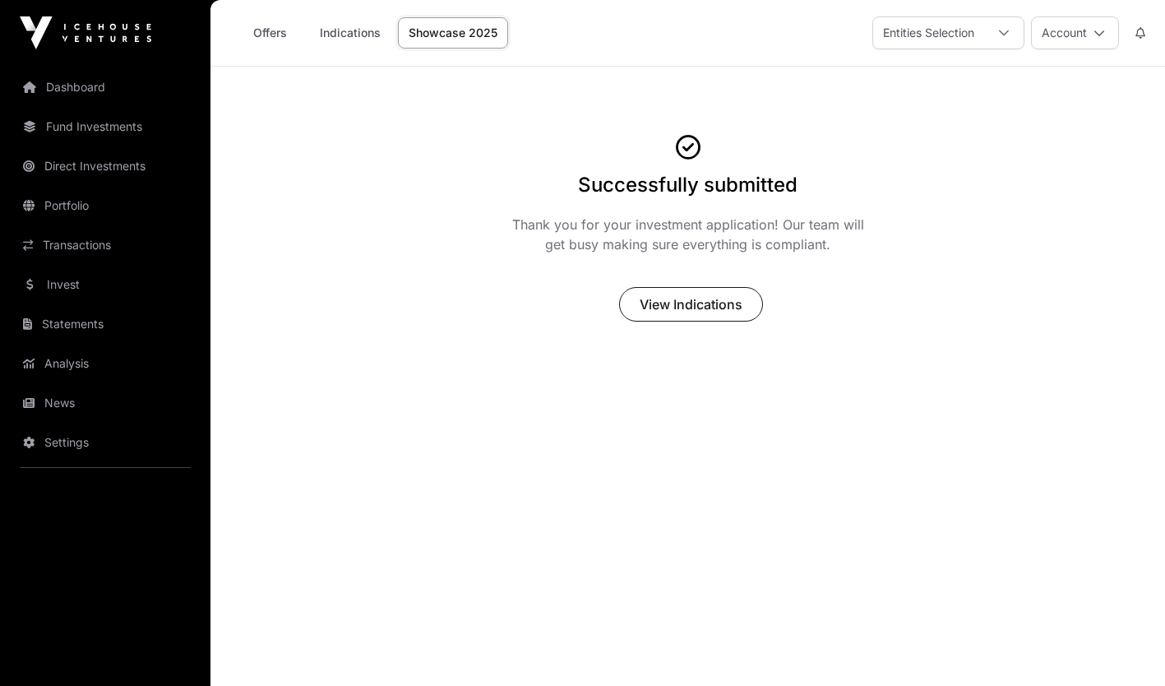
click at [88, 273] on link "Invest" at bounding box center [105, 284] width 184 height 36
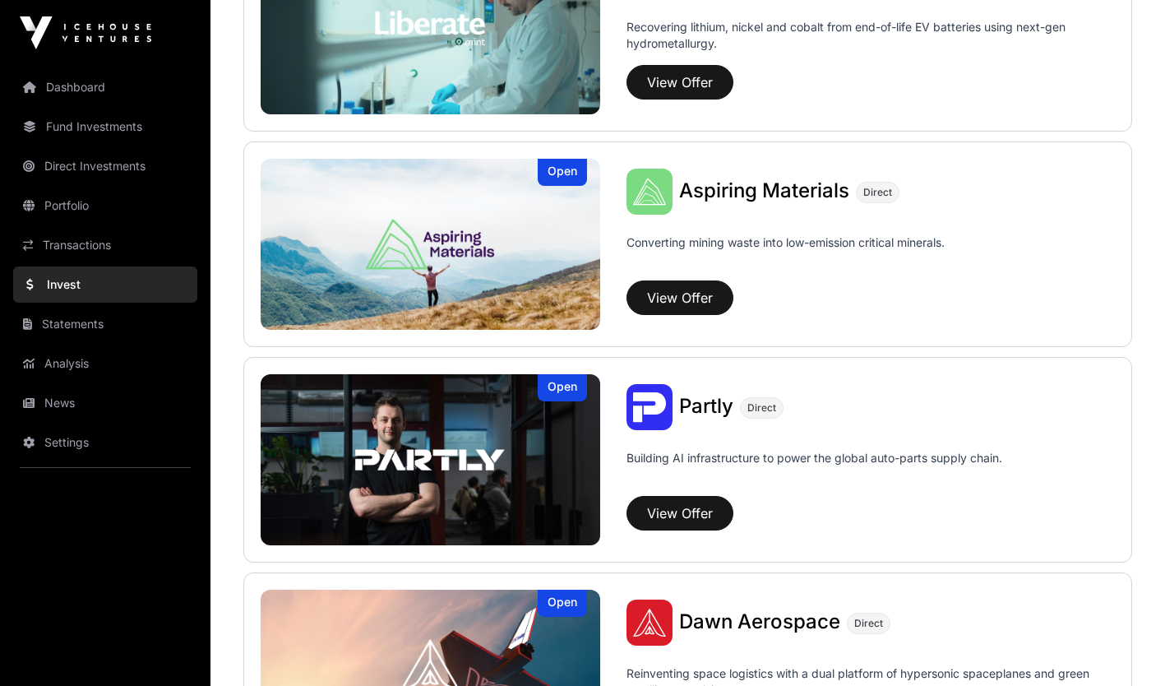
scroll to position [1392, 0]
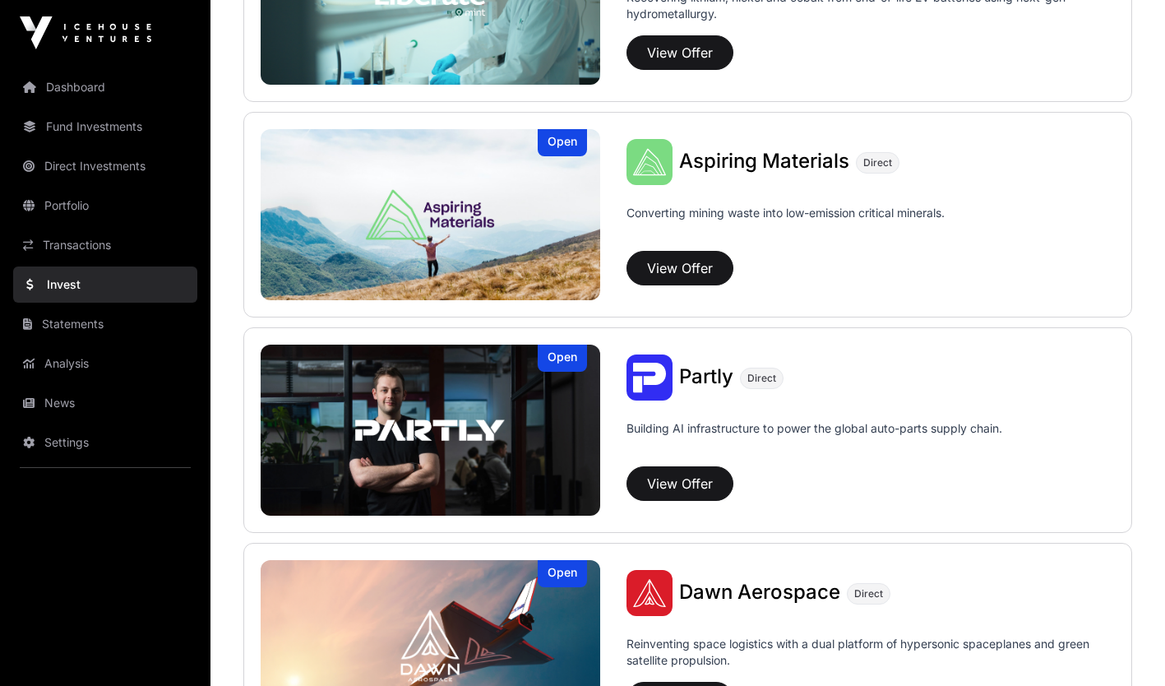
click at [661, 241] on p "Converting mining waste into low-emission critical minerals." at bounding box center [786, 224] width 318 height 39
click at [657, 271] on button "View Offer" at bounding box center [680, 268] width 107 height 35
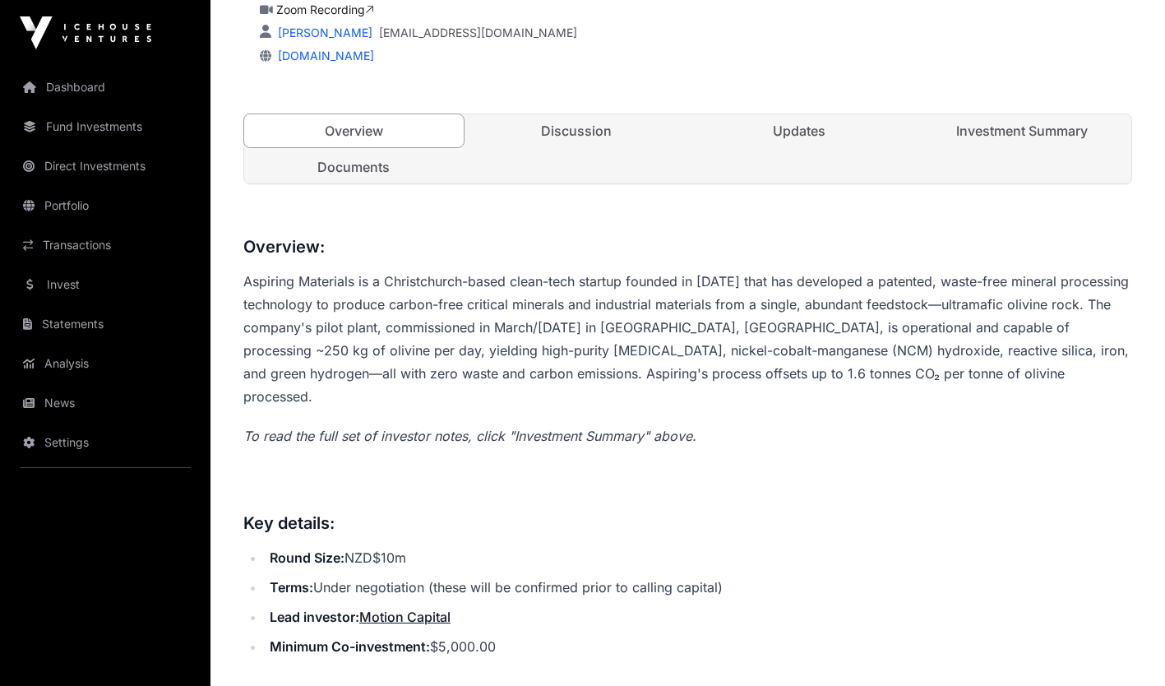
scroll to position [566, 0]
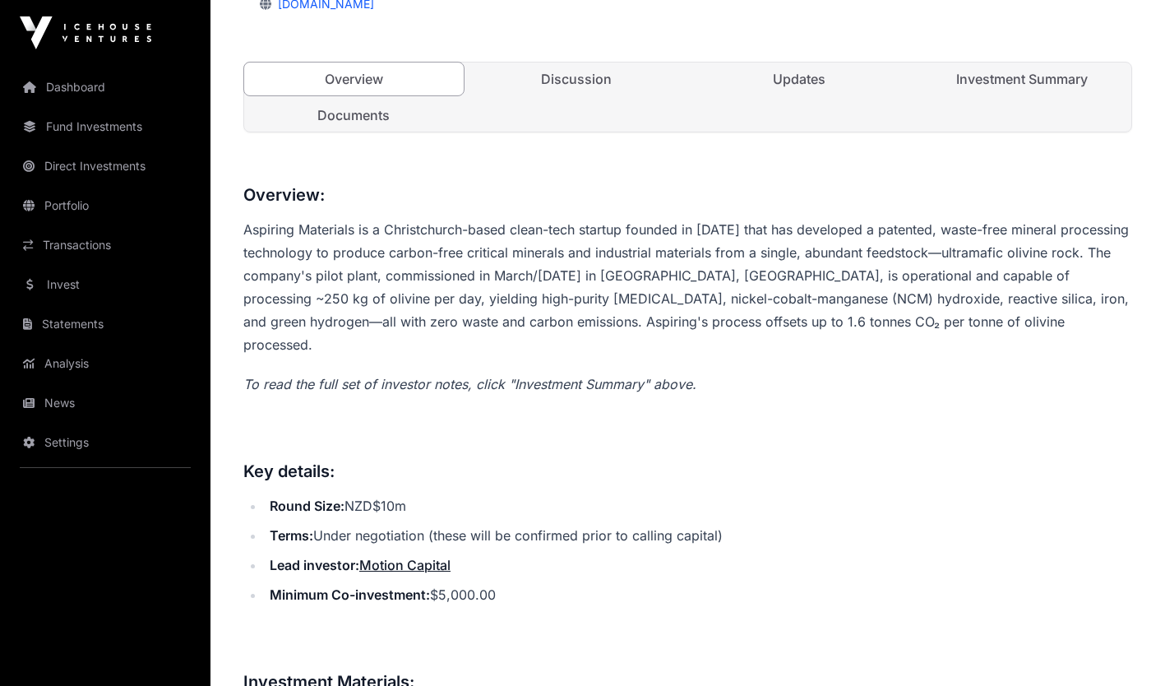
click at [1027, 87] on link "Investment Summary" at bounding box center [1022, 78] width 220 height 33
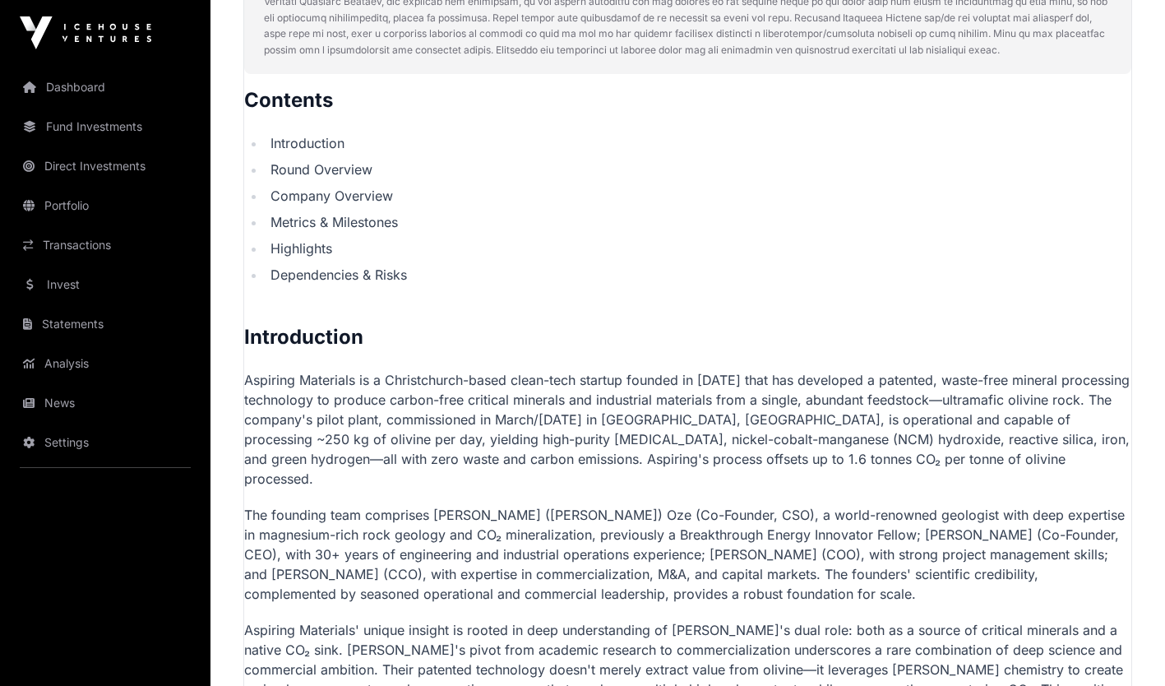
scroll to position [896, 0]
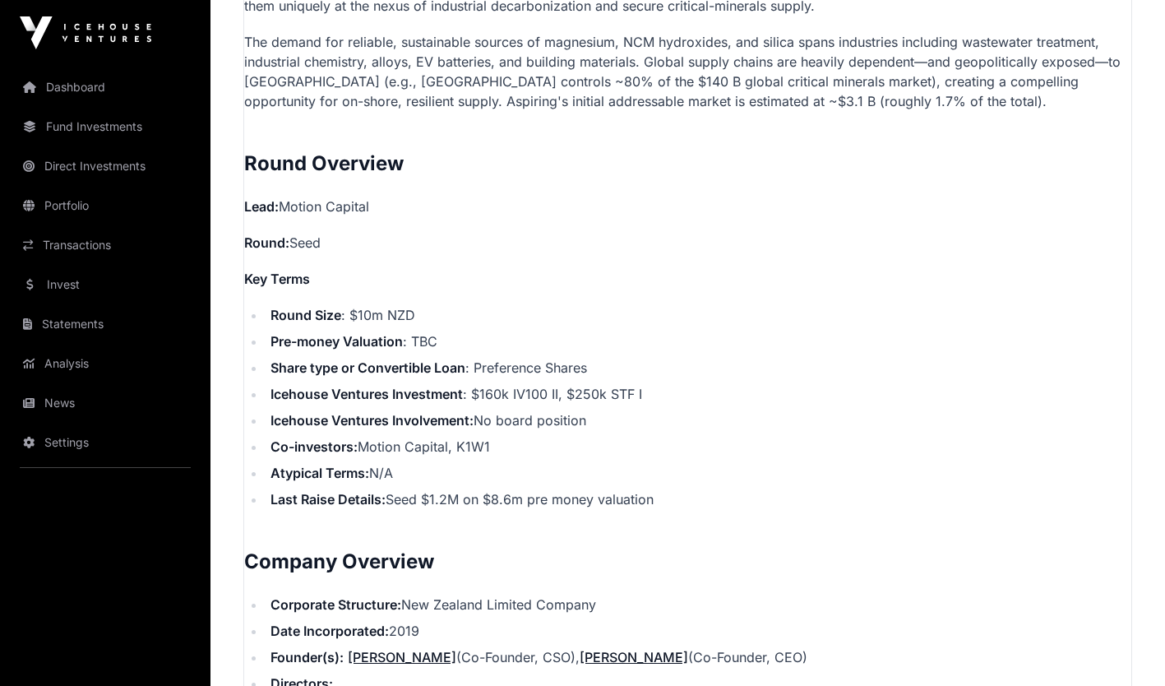
scroll to position [1621, 0]
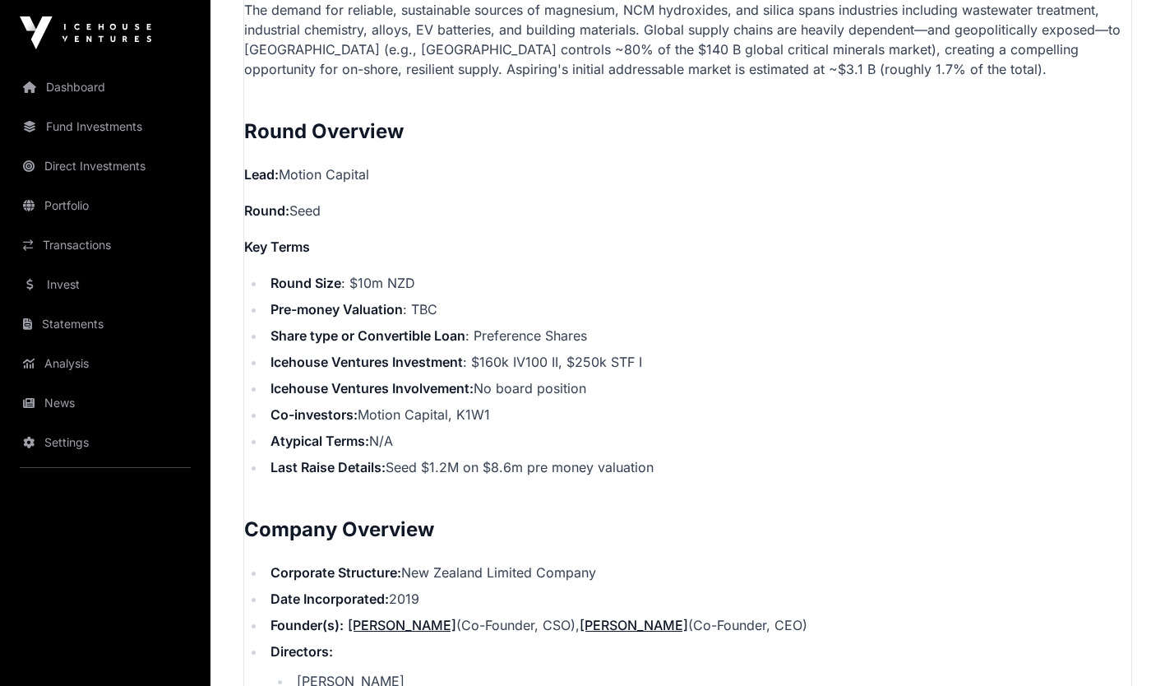
click at [89, 275] on link "Invest" at bounding box center [105, 284] width 184 height 36
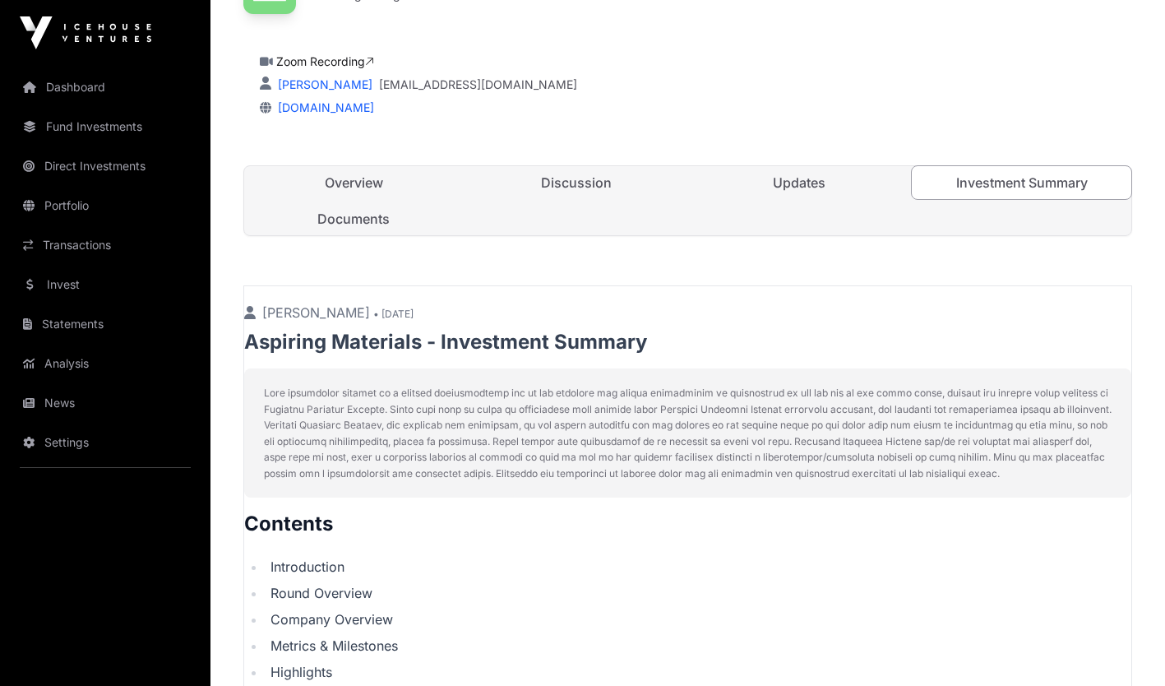
scroll to position [276, 0]
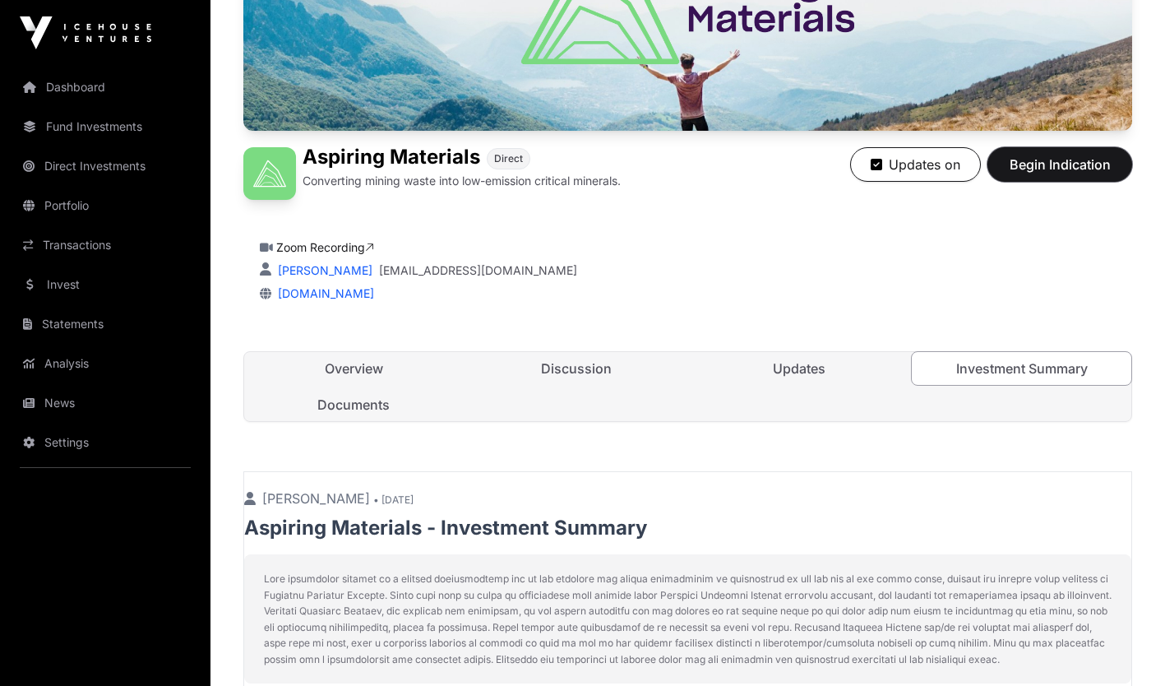
click at [1053, 171] on span "Begin Indication" at bounding box center [1060, 165] width 104 height 20
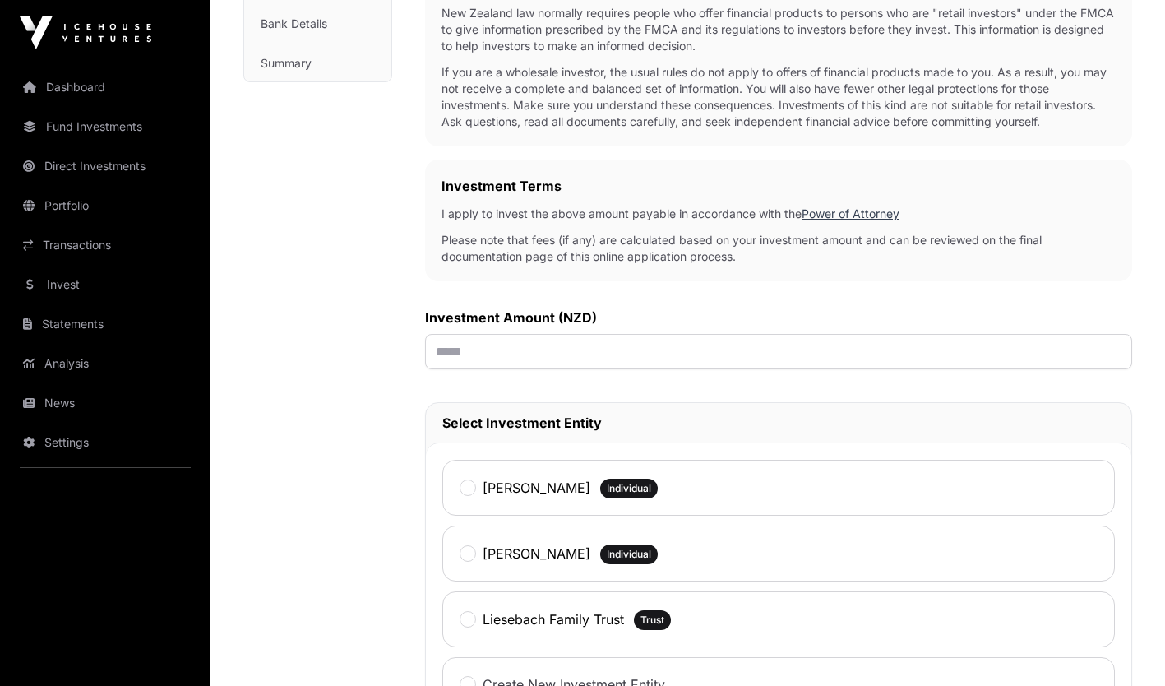
scroll to position [370, 0]
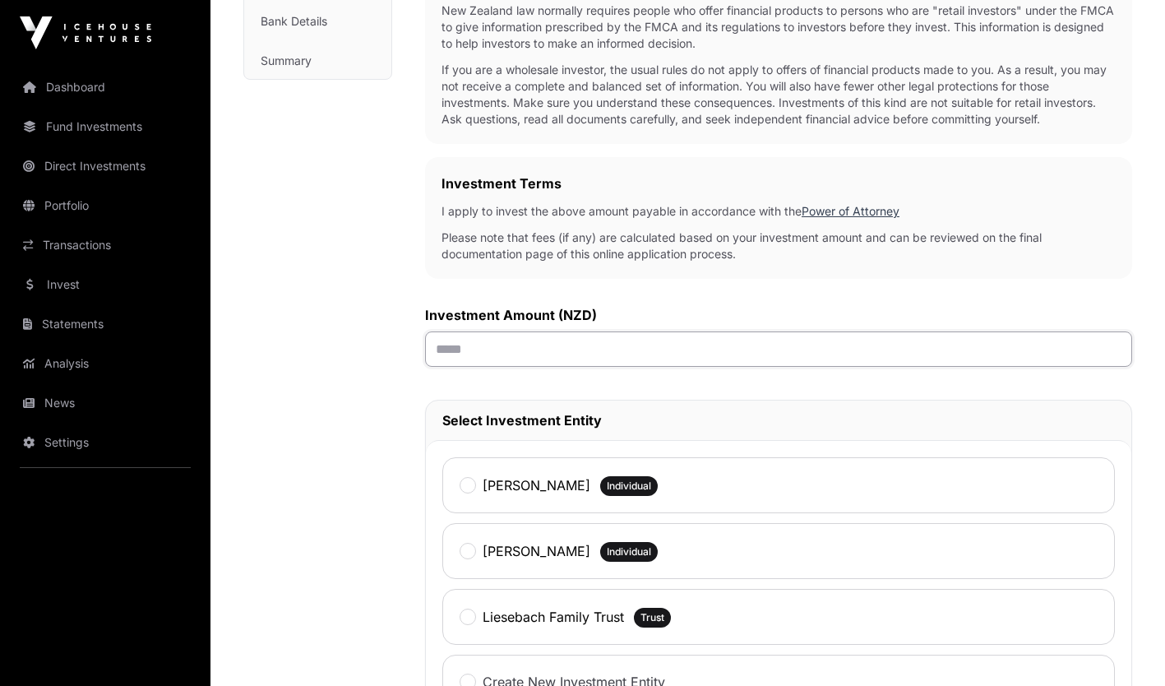
click at [845, 349] on input "text" at bounding box center [778, 348] width 707 height 35
type input "*******"
click at [683, 605] on div "Liesebach Family Trust Trust" at bounding box center [778, 617] width 673 height 56
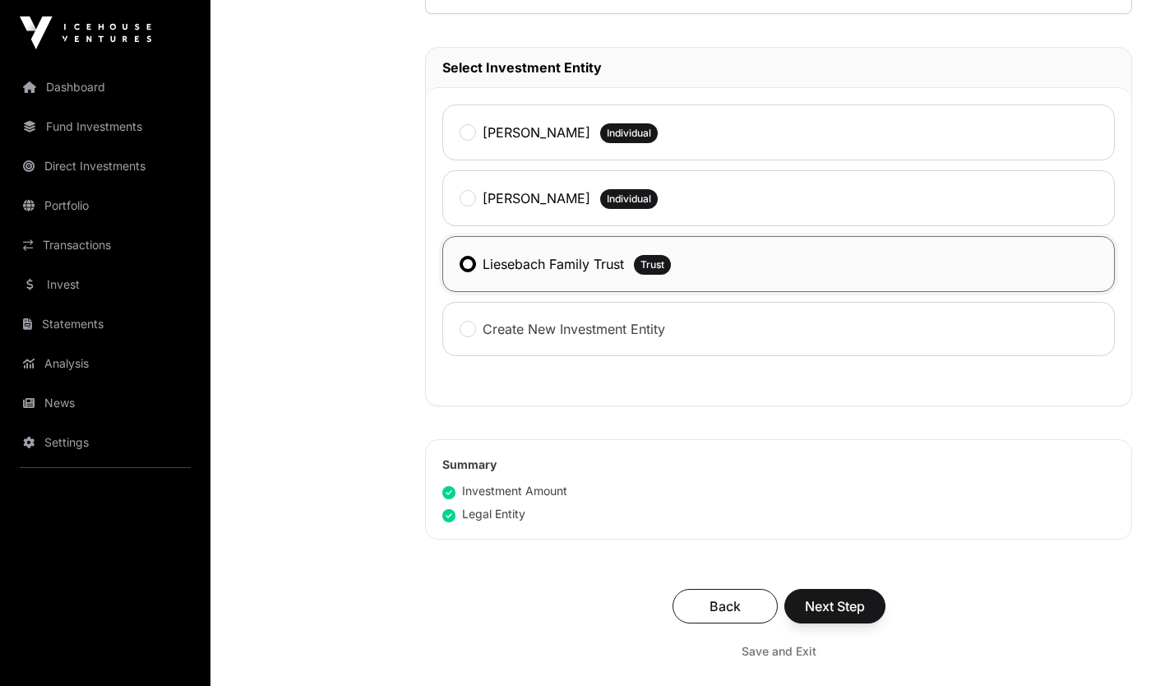
scroll to position [724, 0]
click at [848, 603] on span "Next Step" at bounding box center [835, 604] width 60 height 20
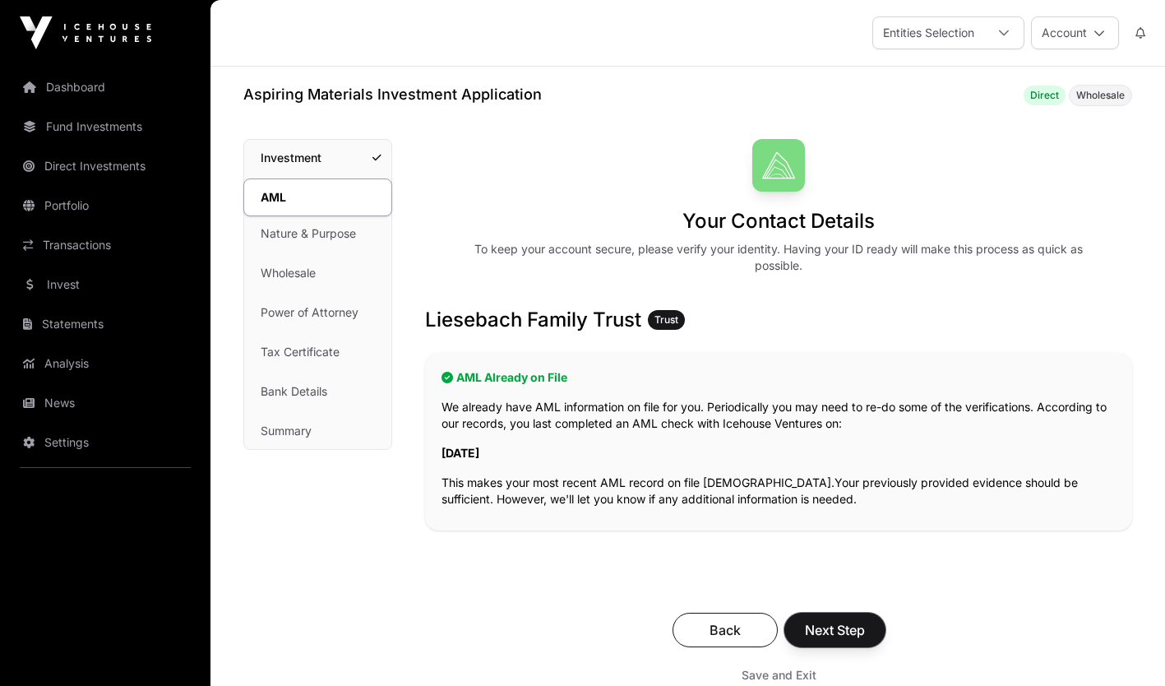
click at [819, 631] on span "Next Step" at bounding box center [835, 630] width 60 height 20
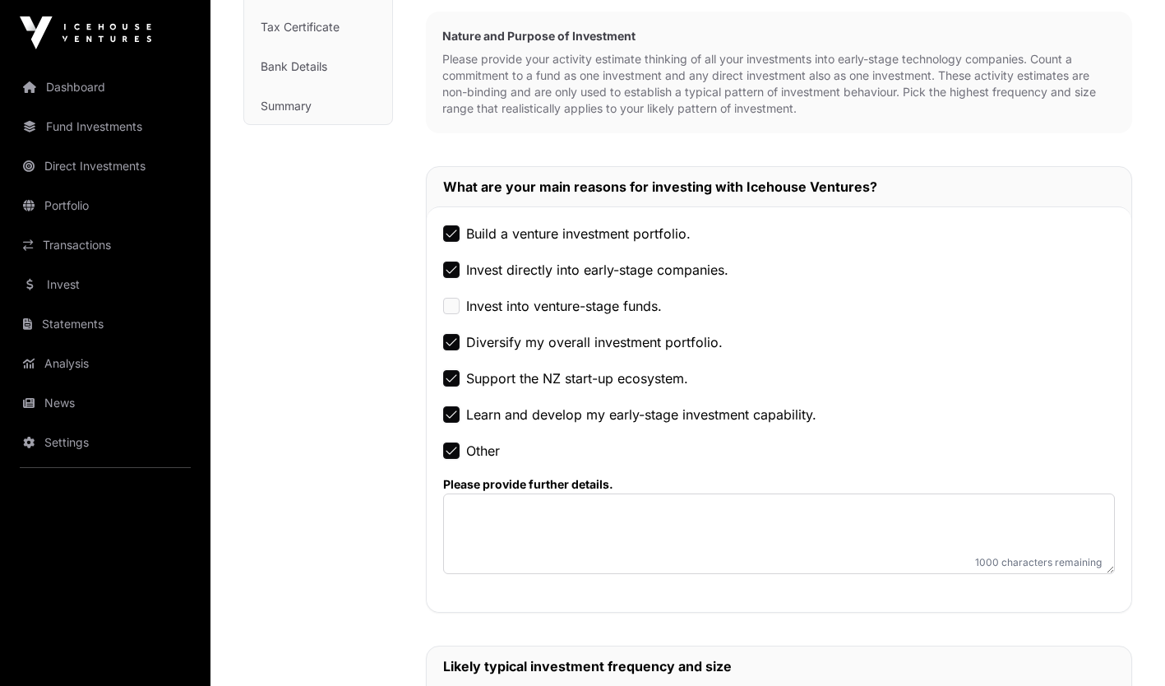
scroll to position [470, 0]
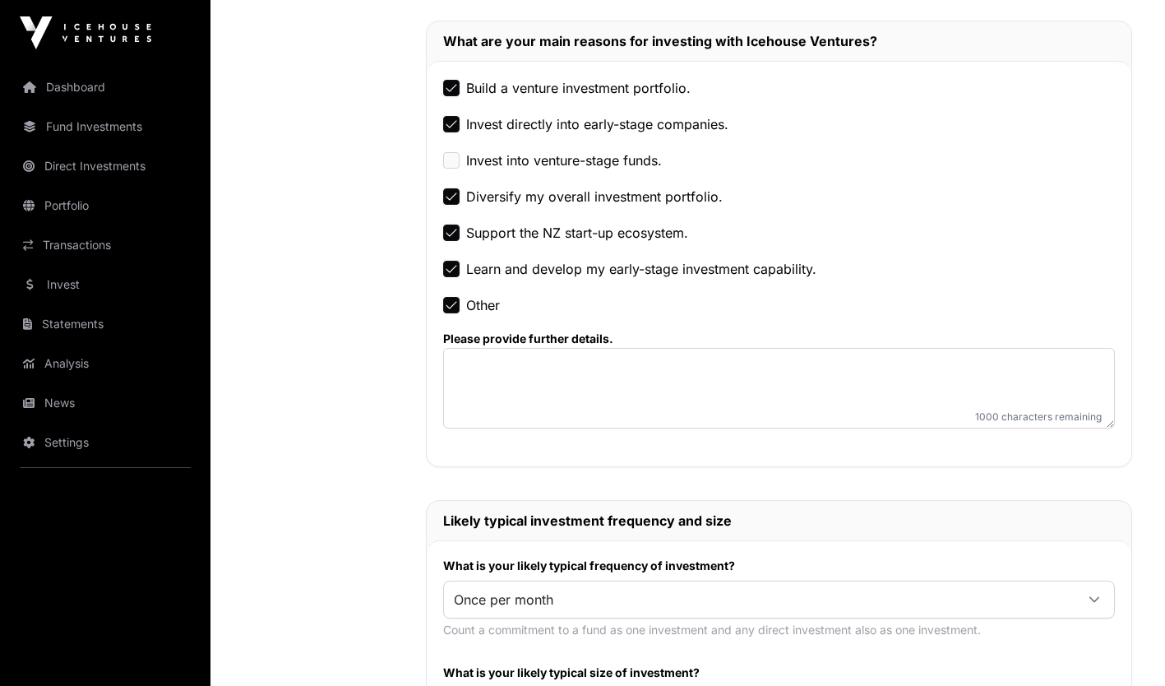
click at [1159, 389] on div "Aspiring Materials Investment Application Direct Wholesale Nature & Purpose Inv…" at bounding box center [687, 439] width 955 height 1653
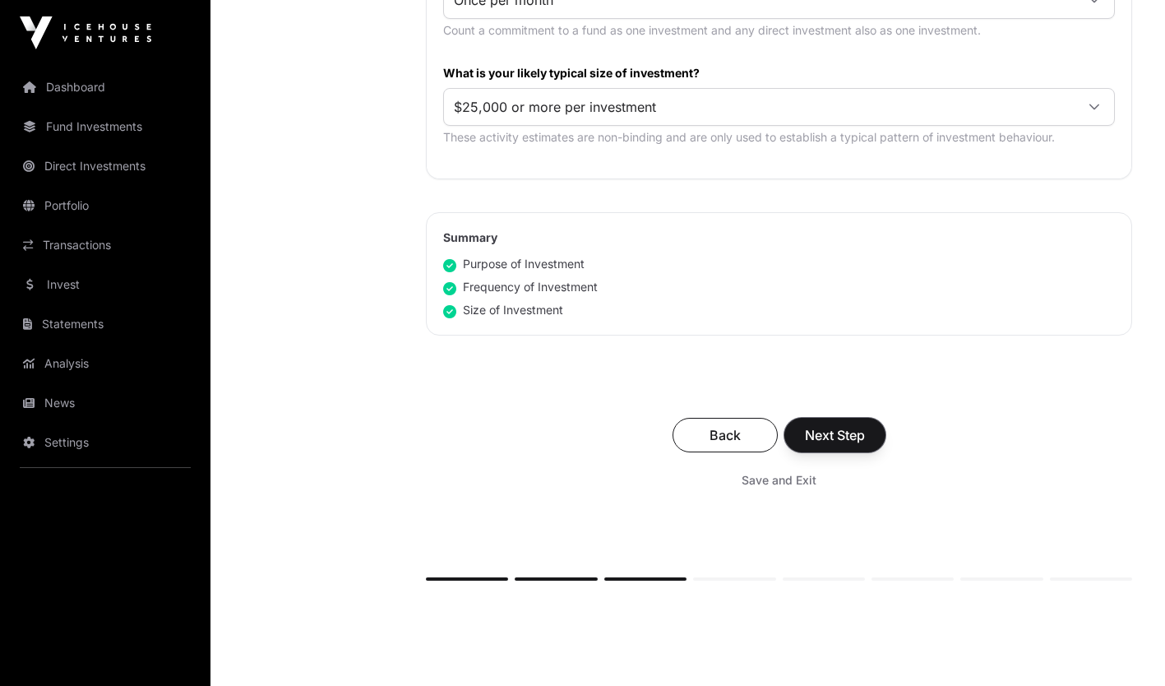
click at [862, 425] on span "Next Step" at bounding box center [835, 435] width 60 height 20
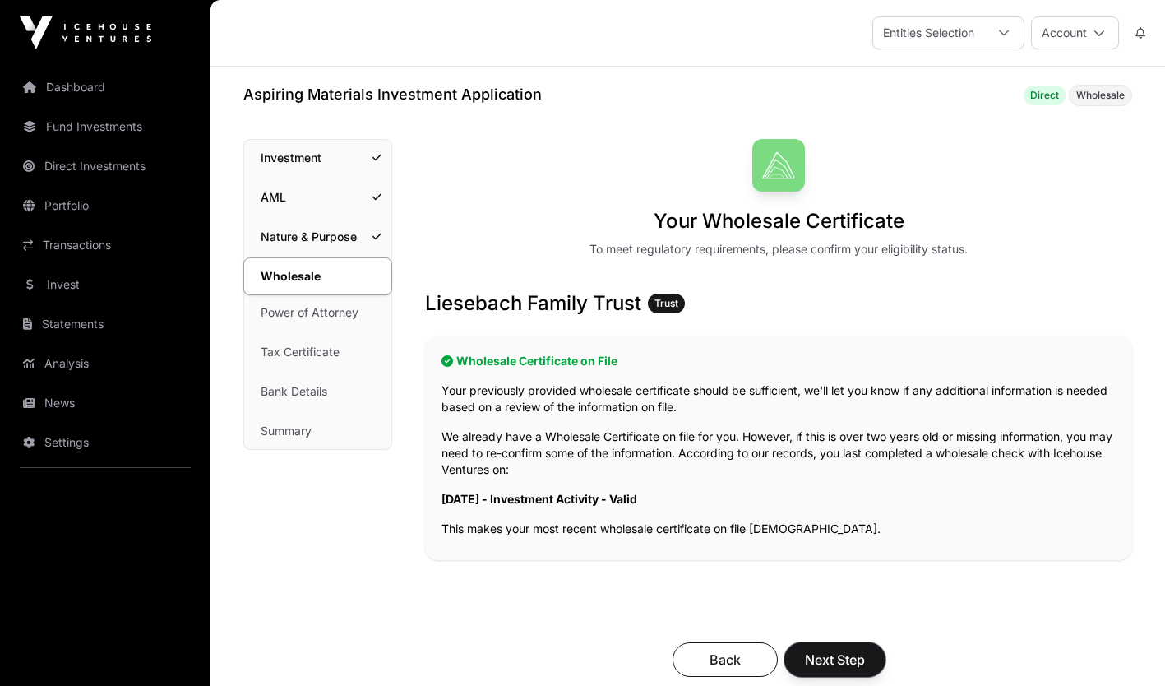
click at [826, 650] on span "Next Step" at bounding box center [835, 660] width 60 height 20
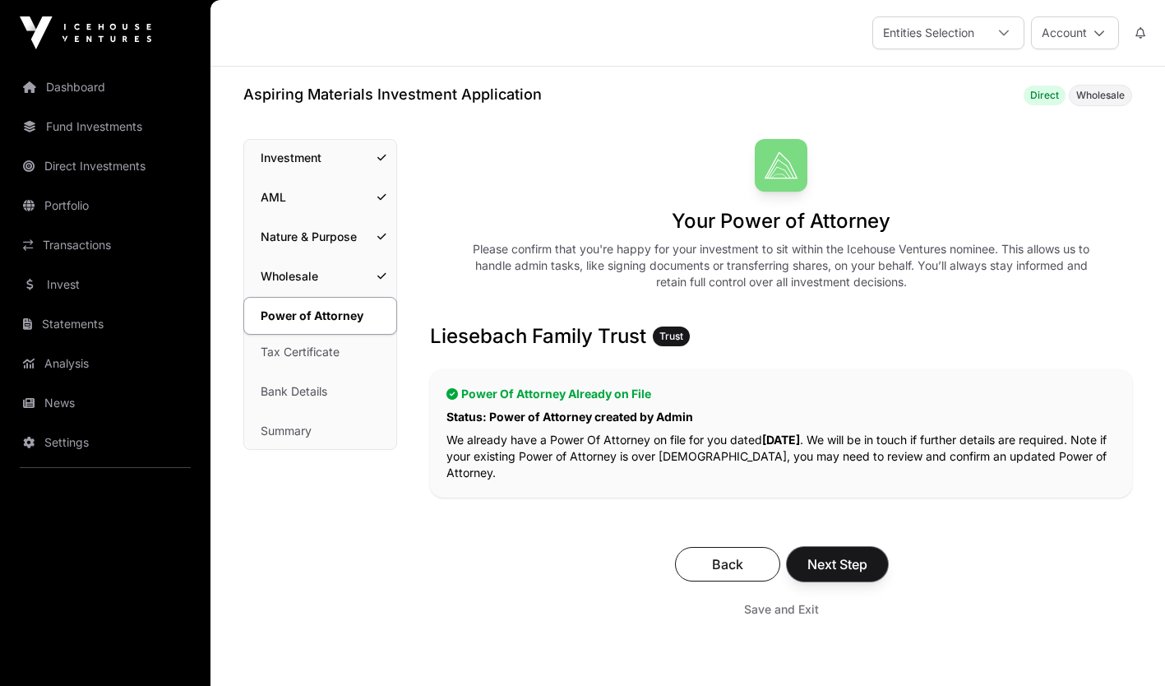
click at [842, 564] on span "Next Step" at bounding box center [837, 564] width 60 height 20
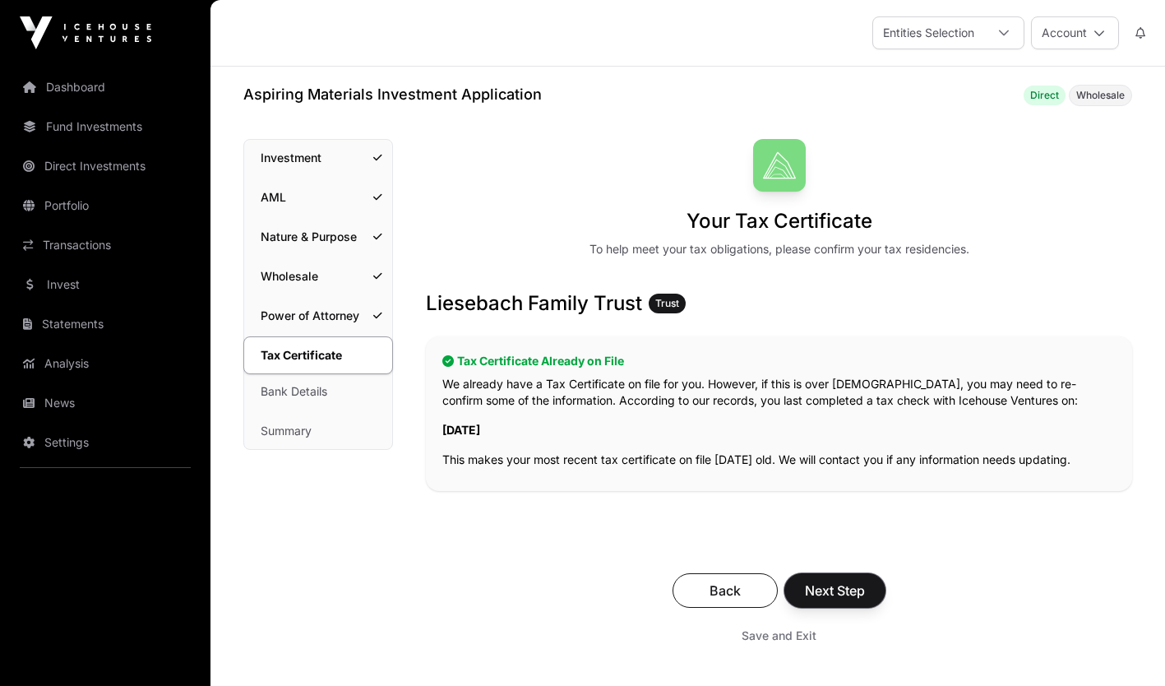
click at [850, 580] on button "Next Step" at bounding box center [834, 590] width 101 height 35
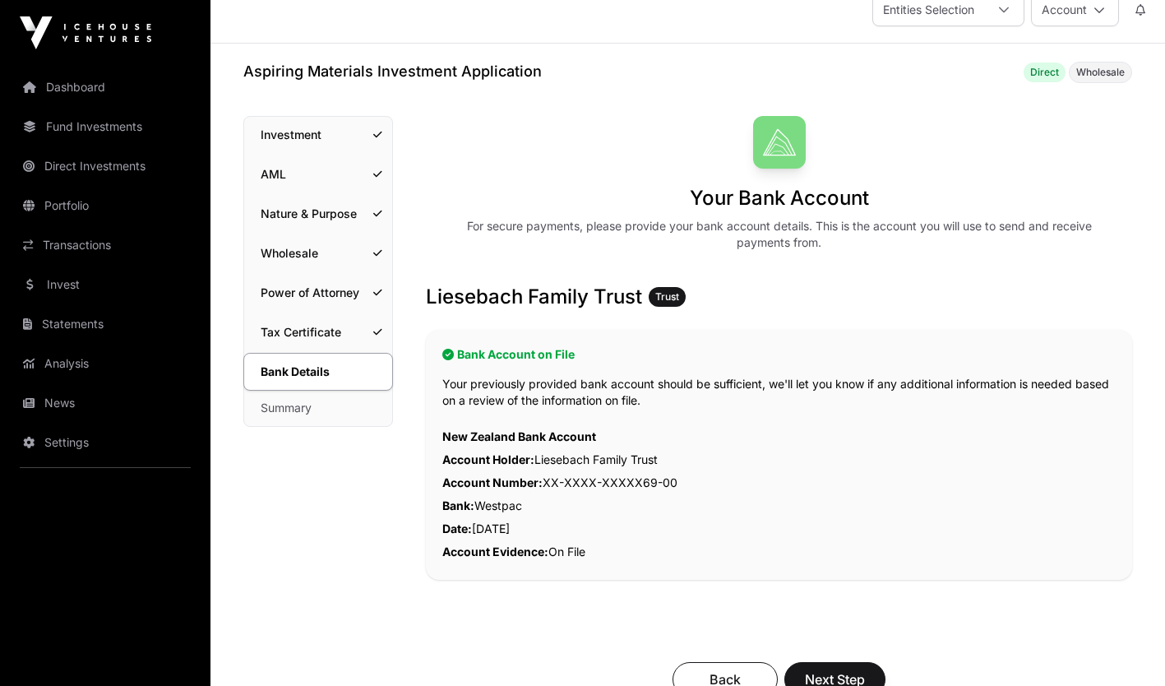
scroll to position [82, 0]
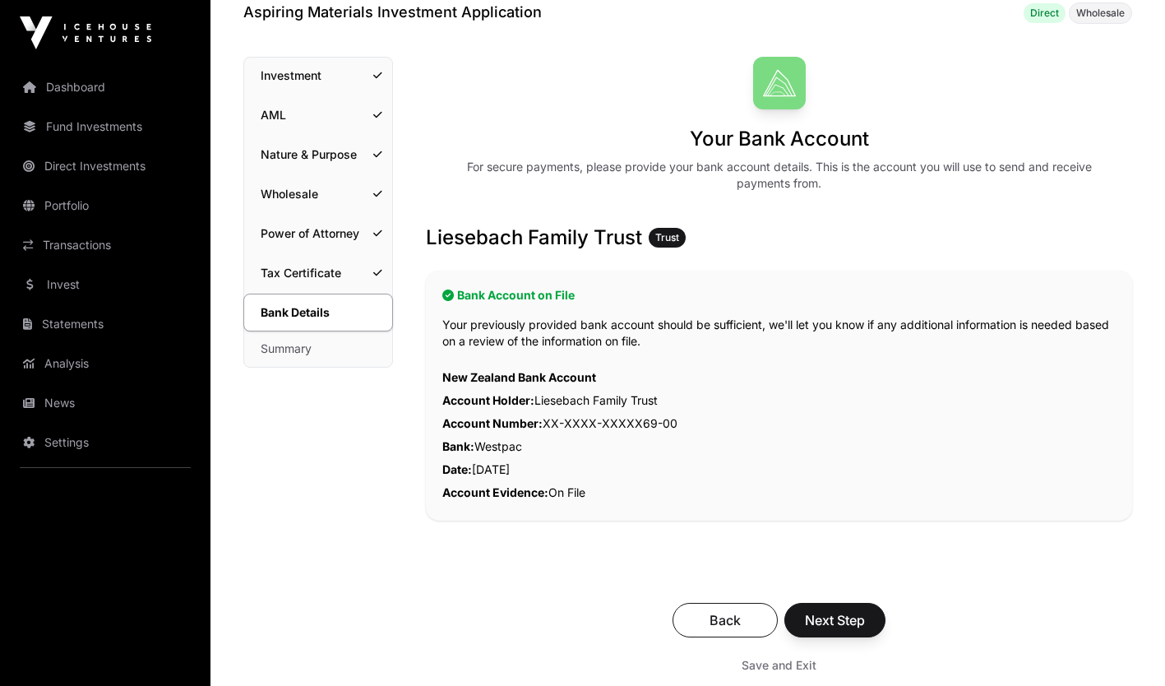
click at [1156, 503] on div "Aspiring Materials Investment Application Direct Wholesale Bank Details Investm…" at bounding box center [687, 409] width 955 height 817
click at [851, 615] on span "Next Step" at bounding box center [835, 620] width 60 height 20
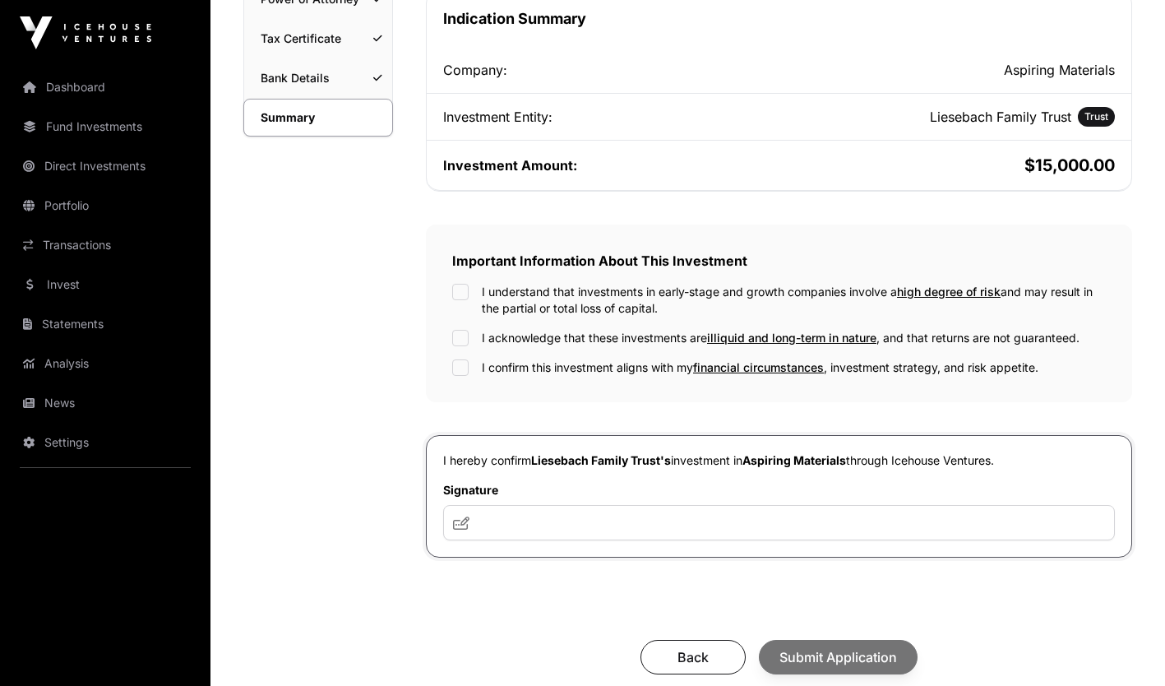
scroll to position [323, 0]
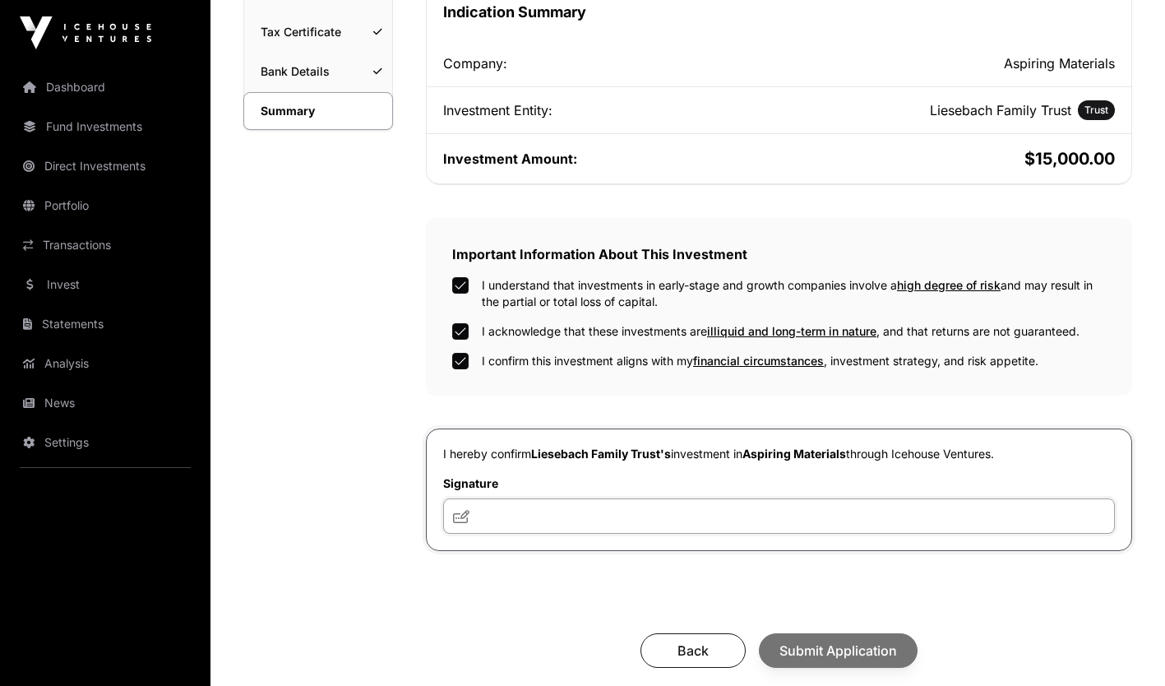
click at [496, 525] on input "text" at bounding box center [779, 515] width 672 height 35
type input "**"
click at [785, 648] on span "Submit Application" at bounding box center [838, 650] width 118 height 20
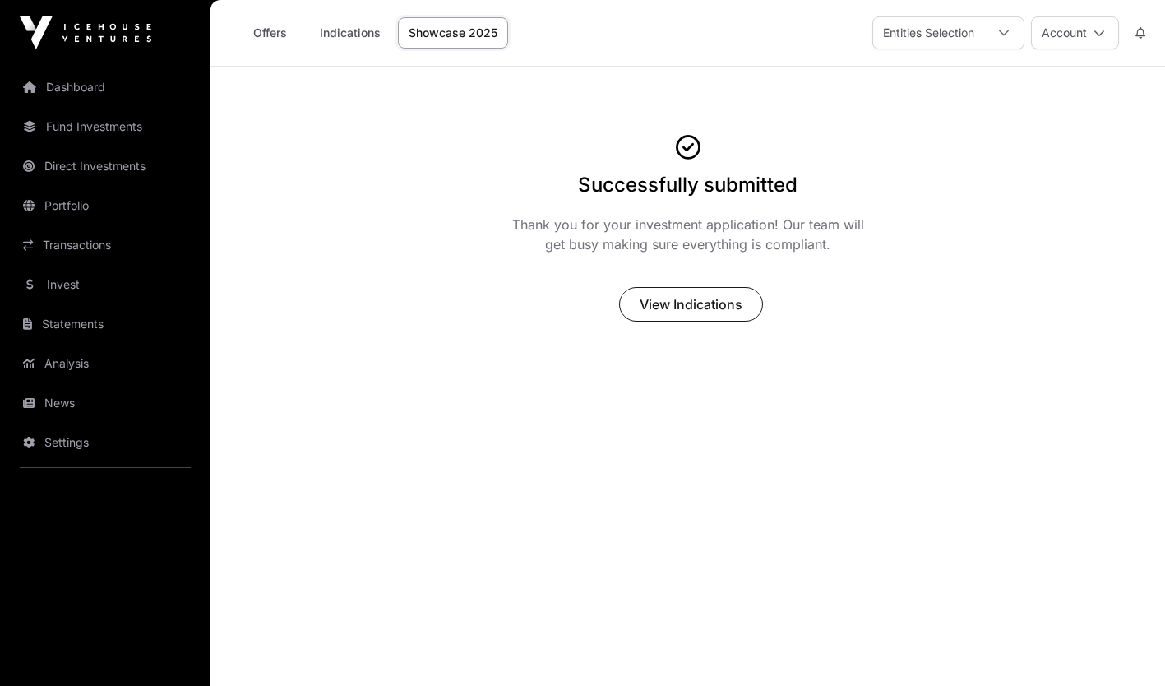
click at [86, 98] on link "Dashboard" at bounding box center [105, 87] width 184 height 36
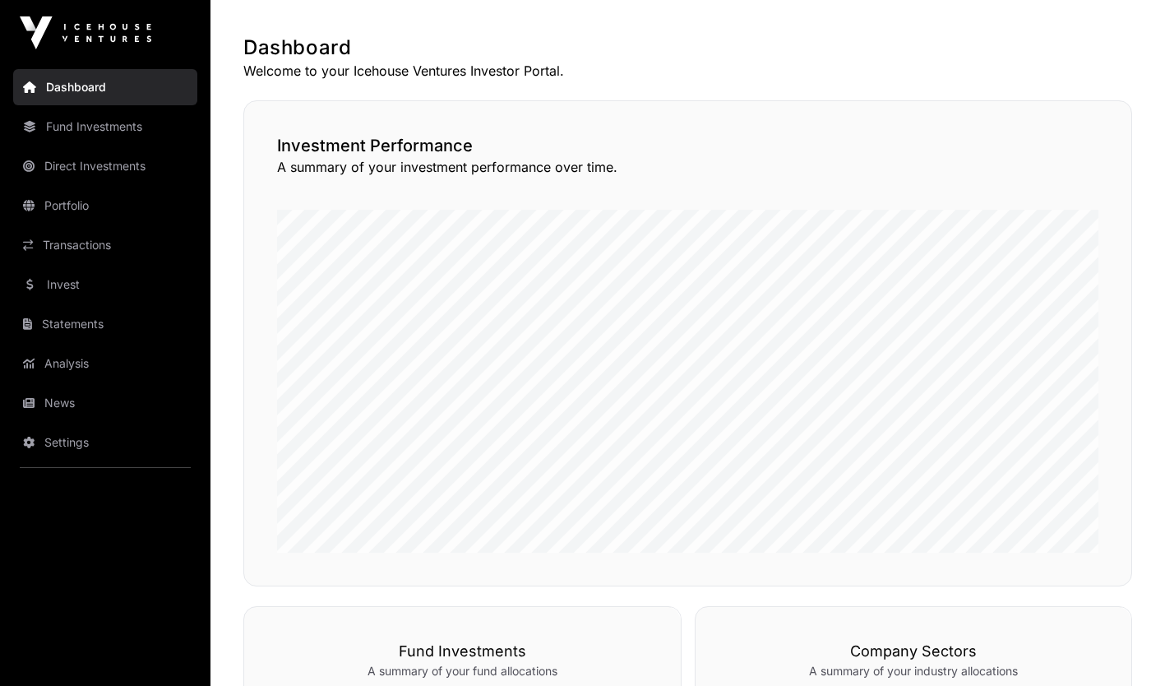
scroll to position [308, 0]
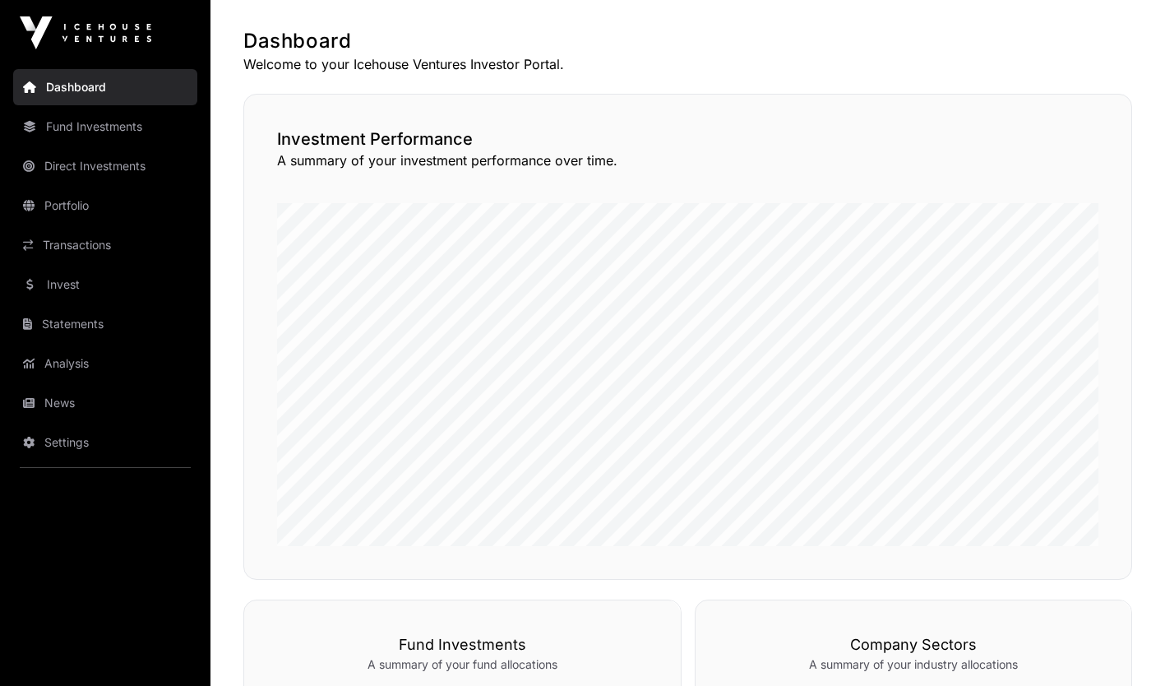
click at [64, 275] on link "Invest" at bounding box center [105, 284] width 184 height 36
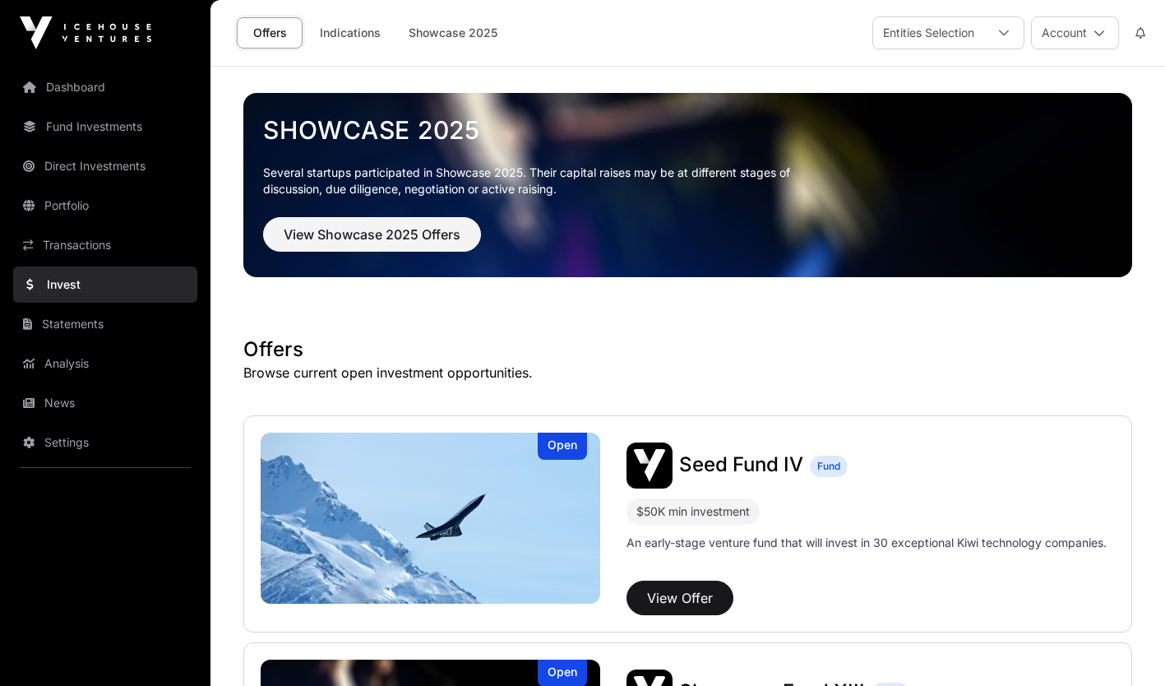
click at [64, 275] on link "Invest" at bounding box center [105, 284] width 184 height 36
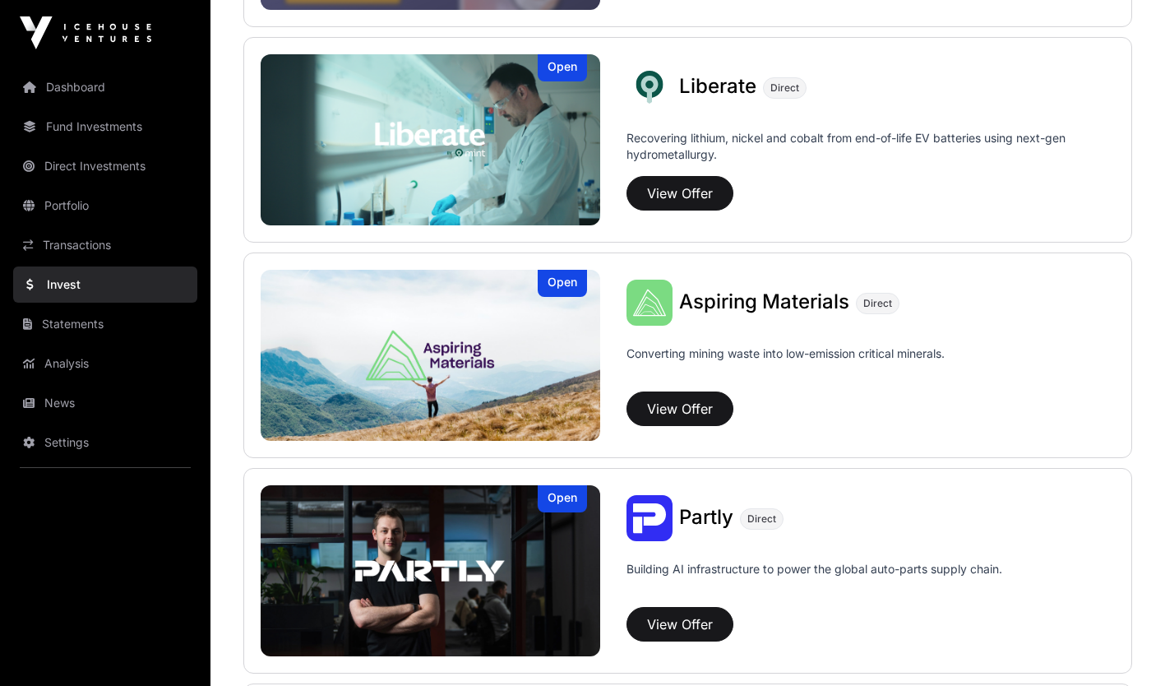
scroll to position [1275, 0]
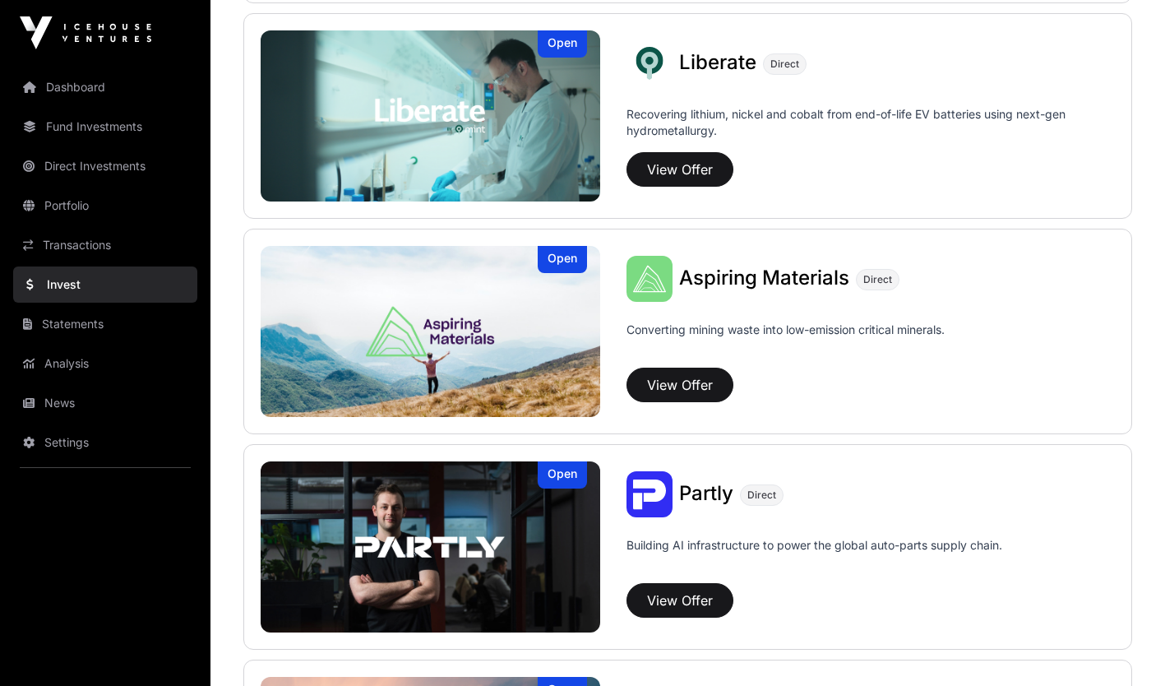
click at [806, 287] on span "Aspiring Materials" at bounding box center [764, 278] width 170 height 24
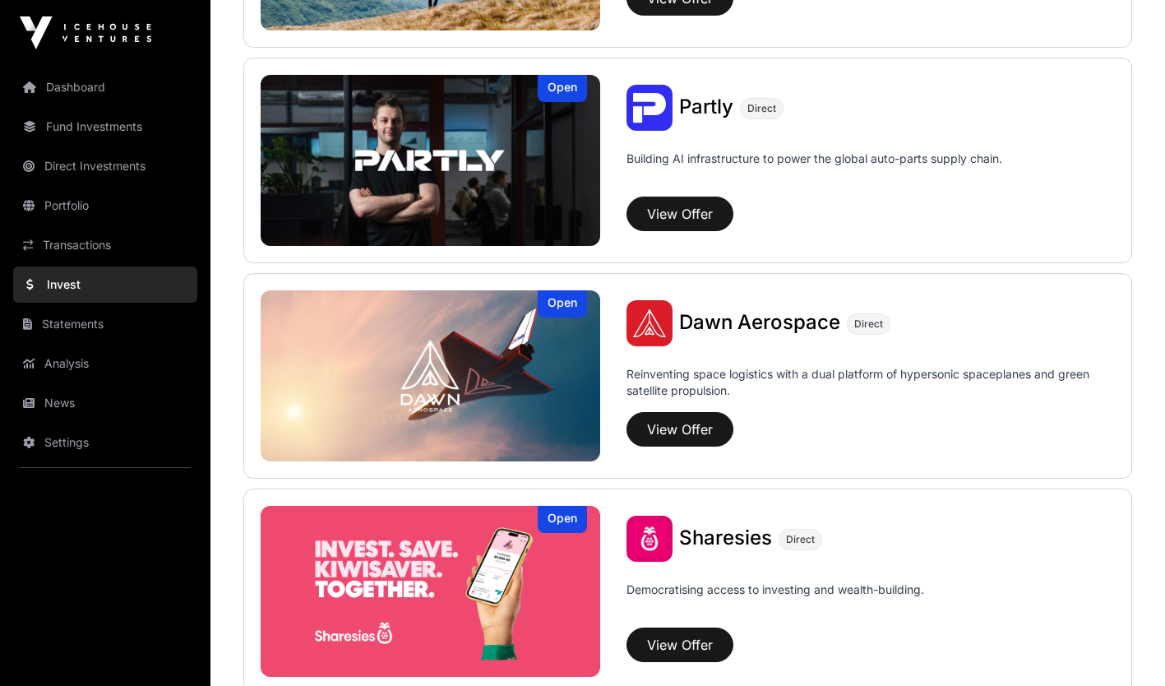
scroll to position [1663, 0]
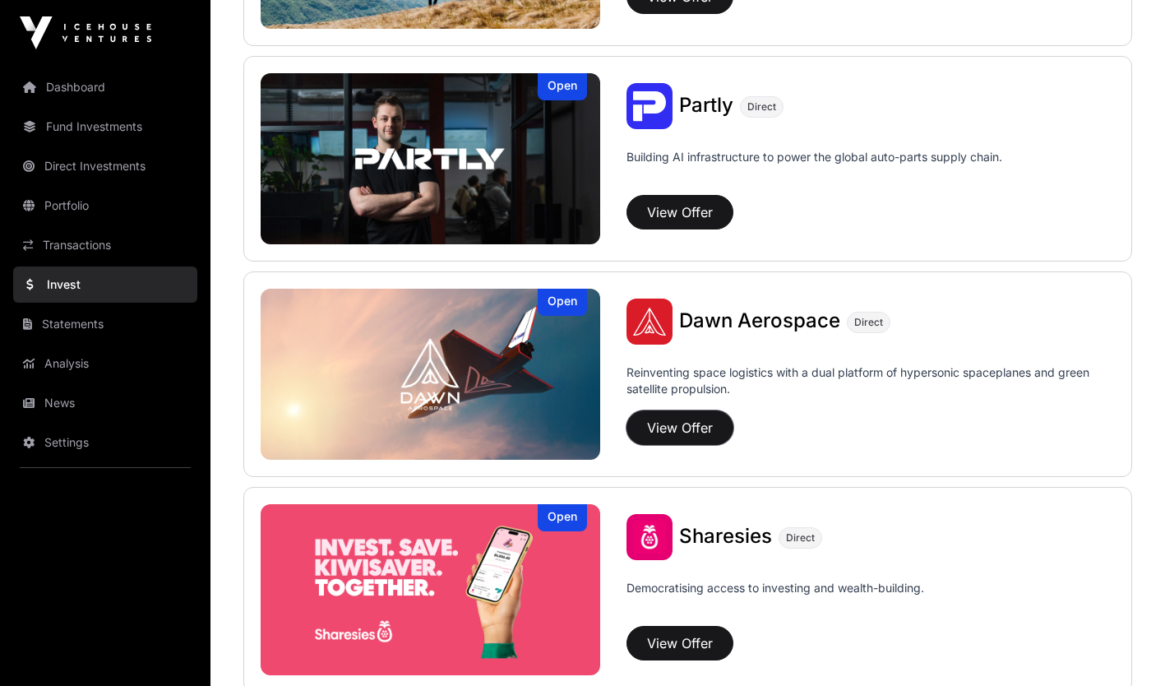
click at [712, 434] on button "View Offer" at bounding box center [680, 427] width 107 height 35
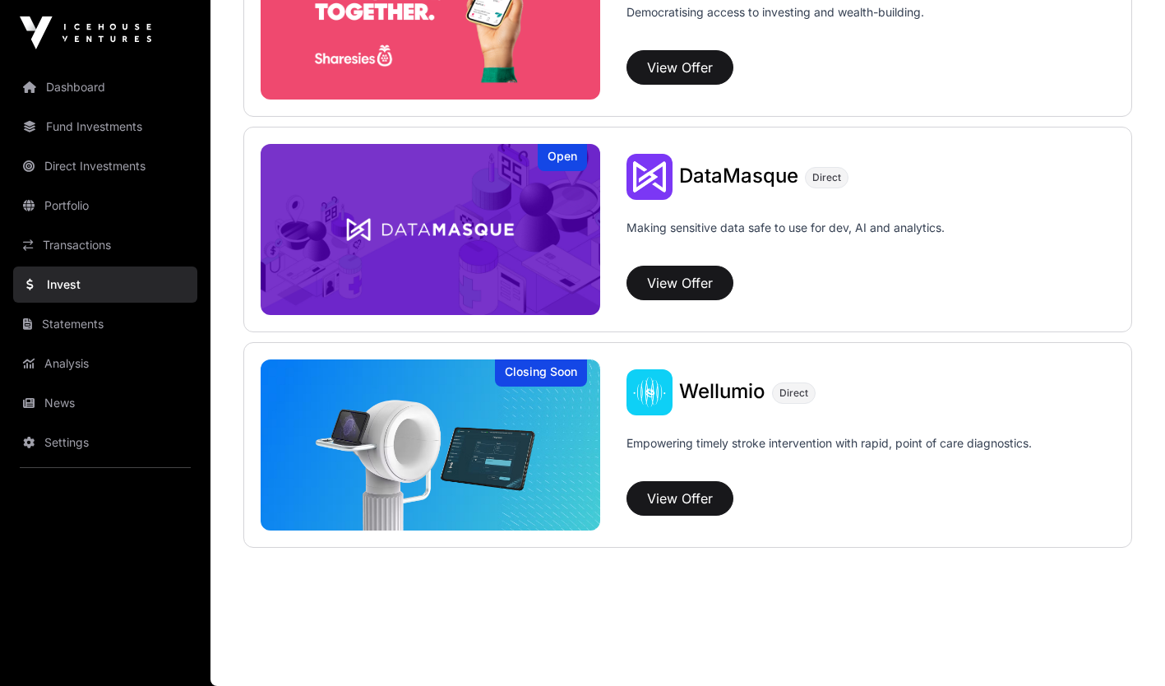
scroll to position [2079, 0]
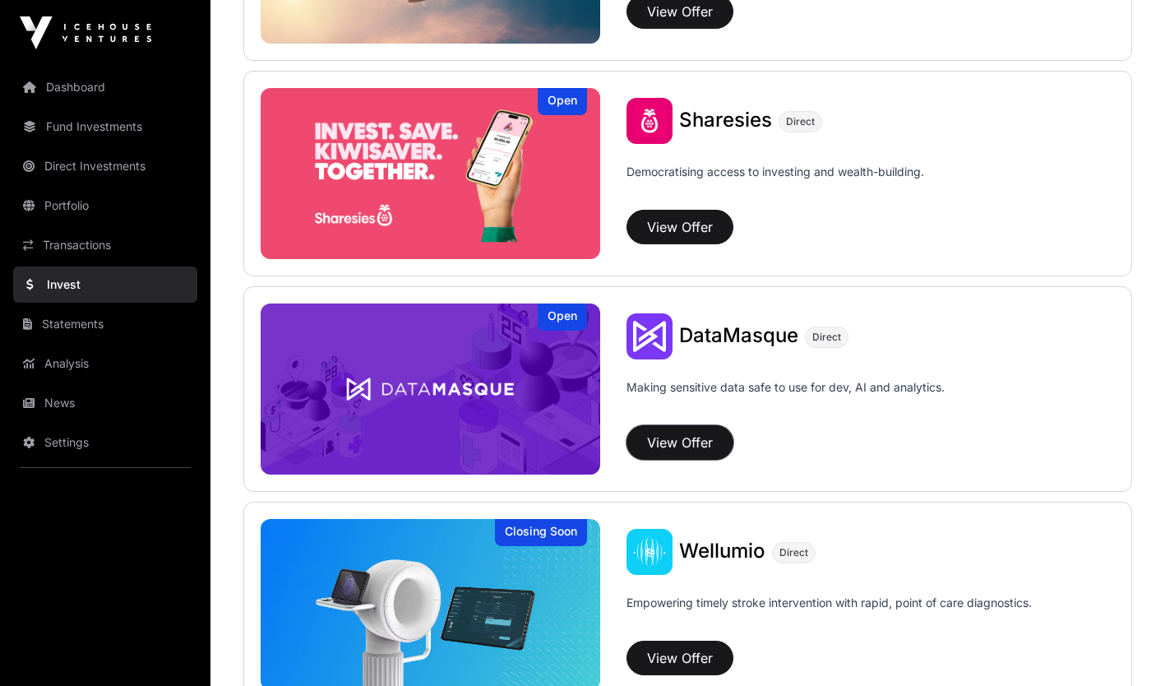
click at [687, 436] on button "View Offer" at bounding box center [680, 442] width 107 height 35
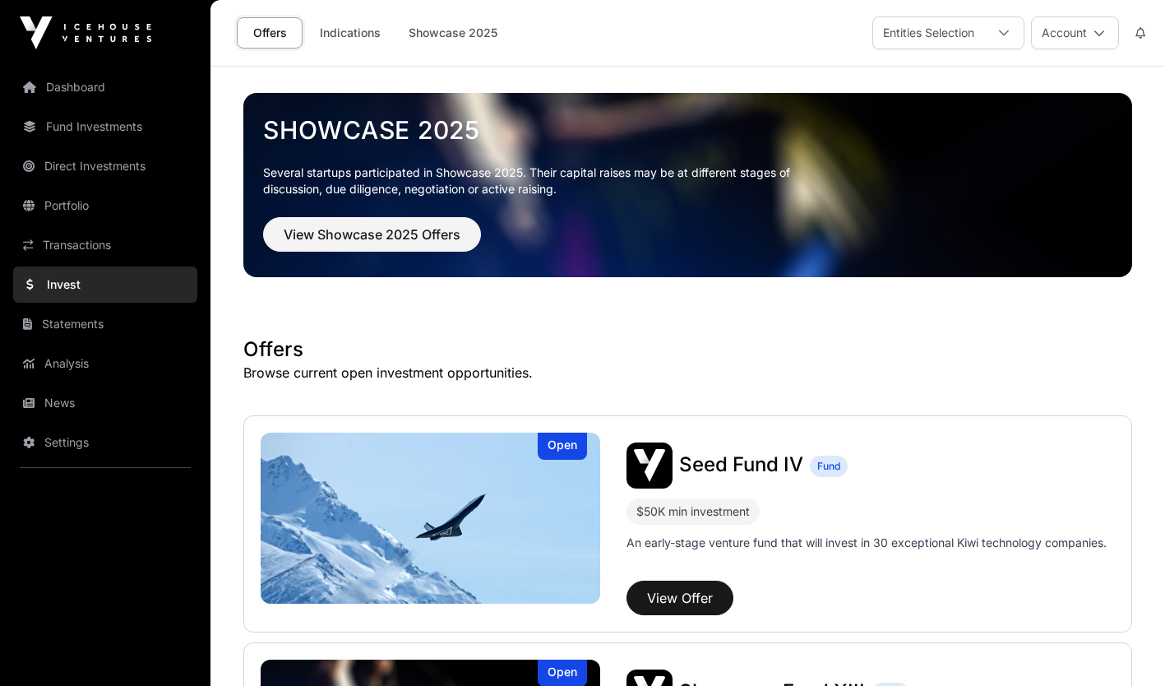
scroll to position [2079, 0]
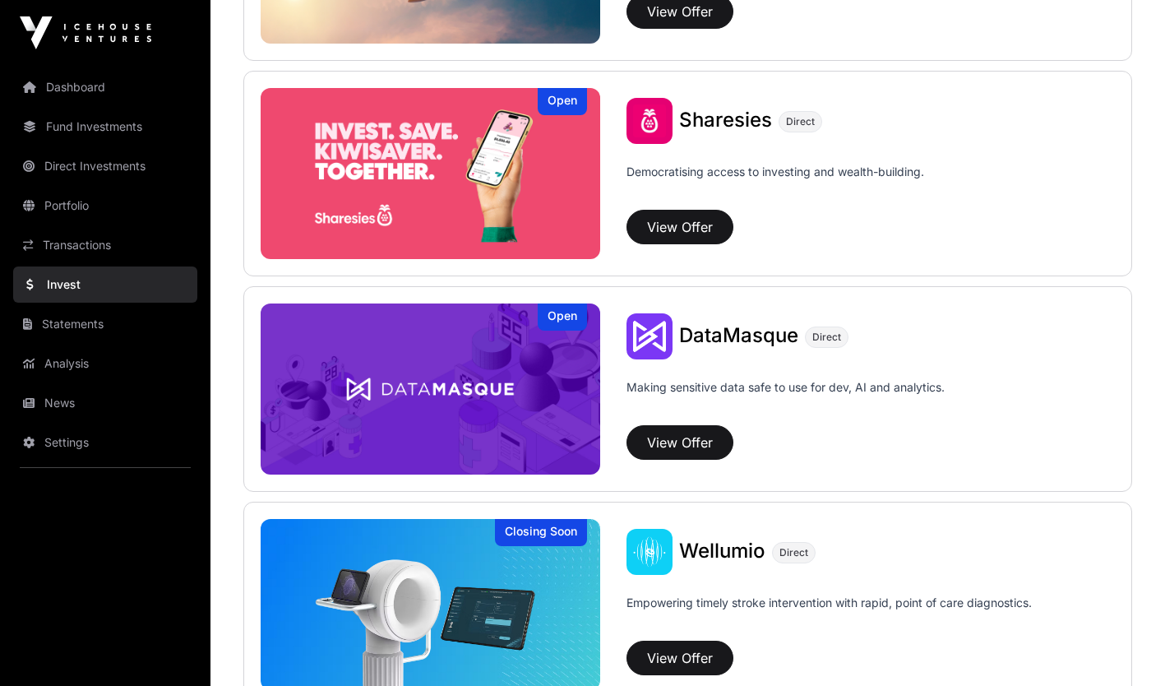
click at [71, 205] on link "Portfolio" at bounding box center [105, 205] width 184 height 36
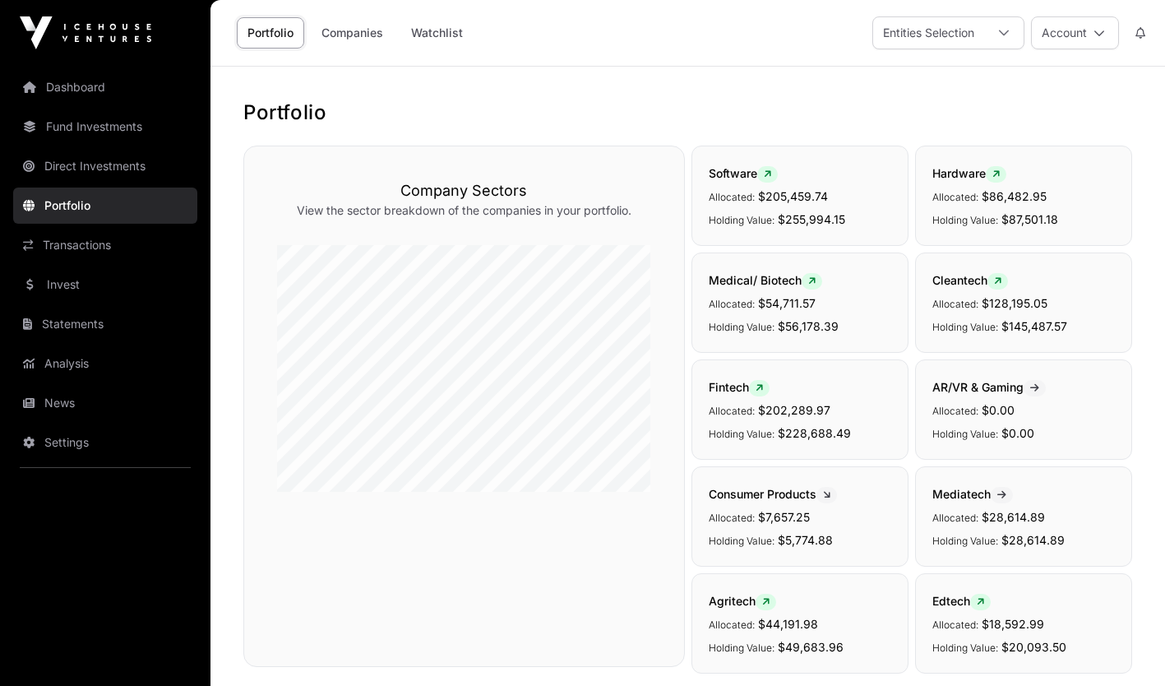
click at [330, 22] on link "Companies" at bounding box center [352, 32] width 83 height 31
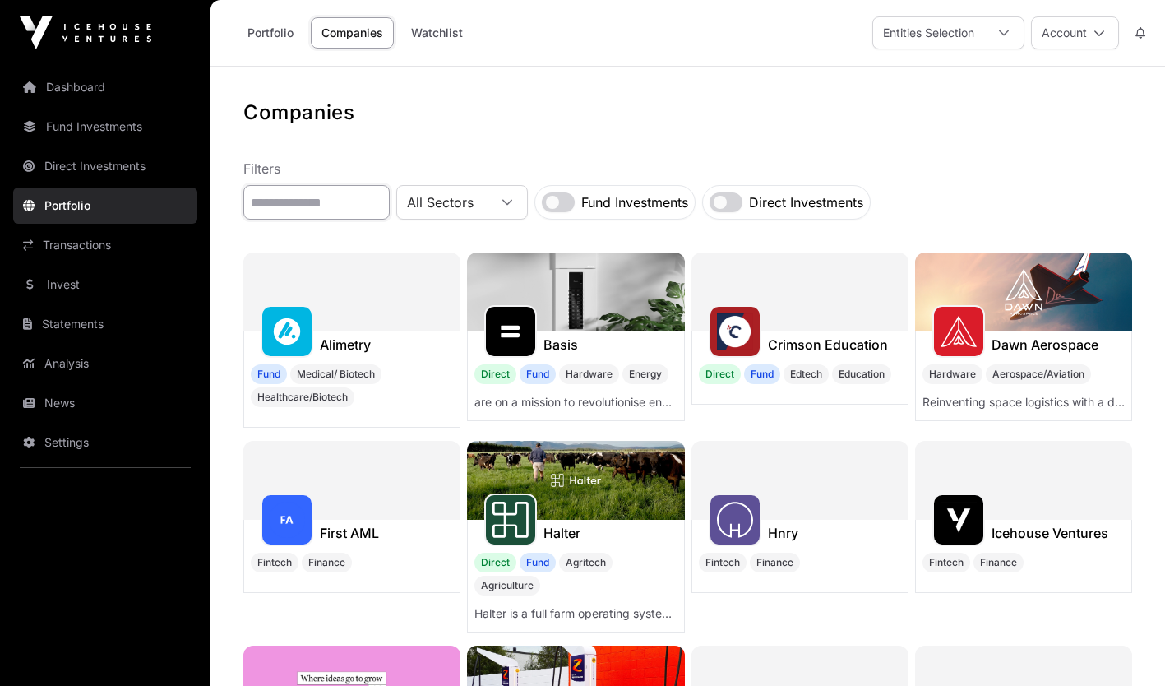
click at [329, 197] on input "text" at bounding box center [316, 202] width 146 height 35
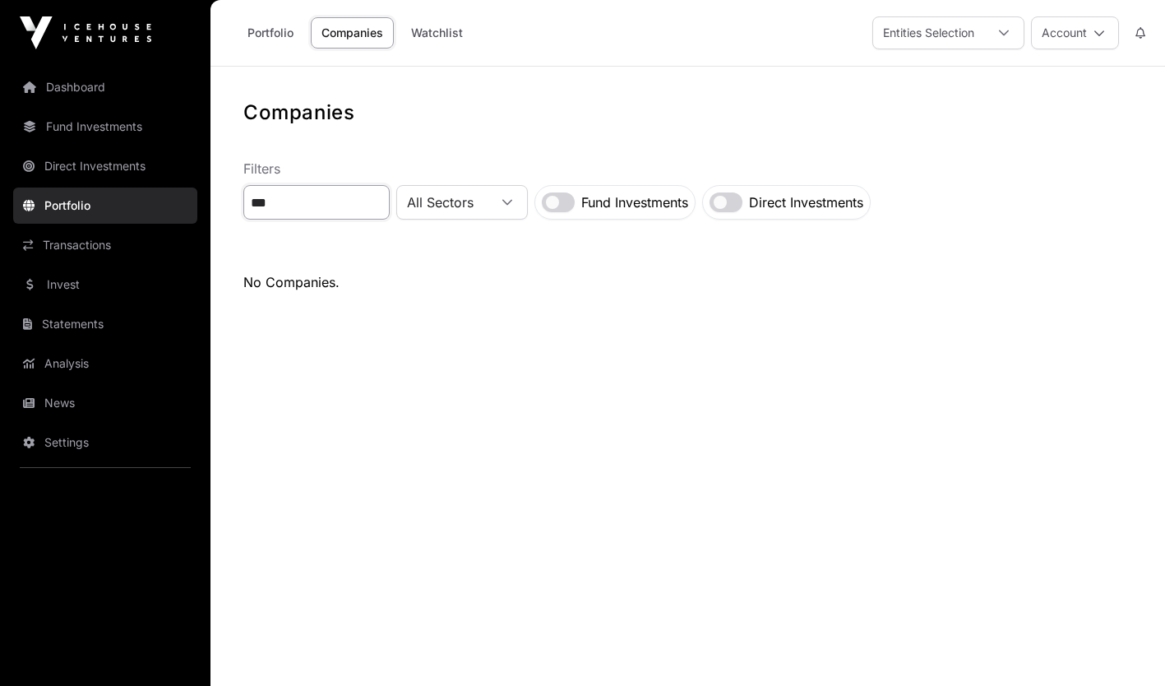
type input "***"
click at [95, 289] on link "Invest" at bounding box center [105, 284] width 184 height 36
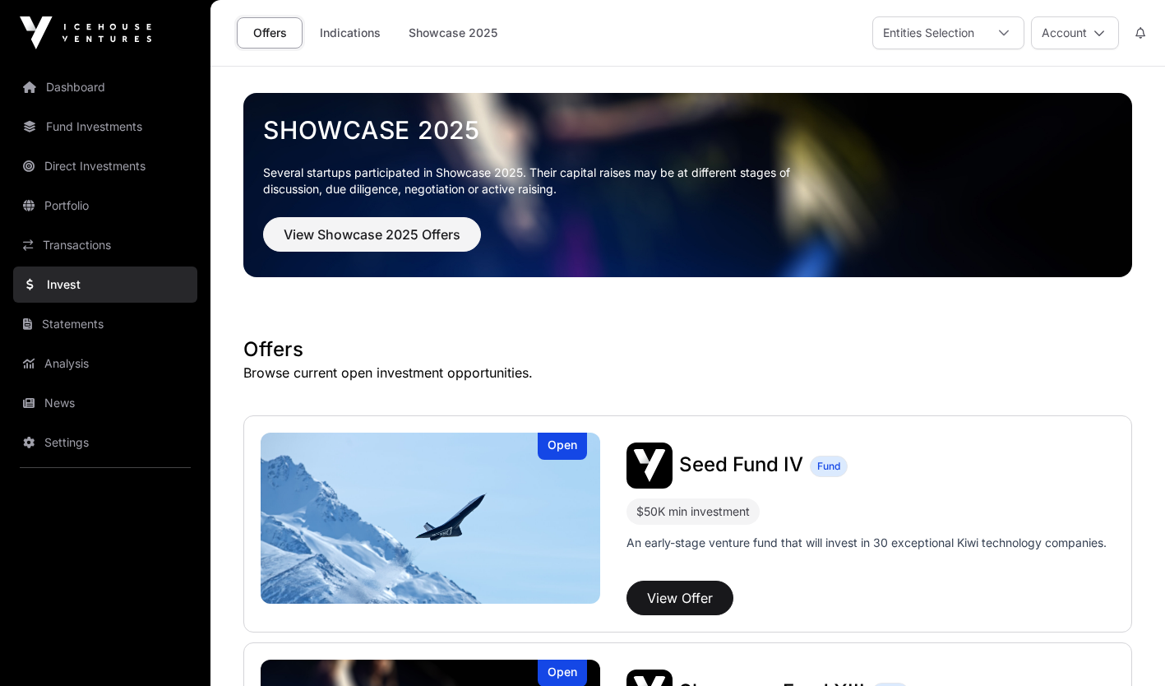
click at [350, 37] on link "Indications" at bounding box center [350, 32] width 82 height 31
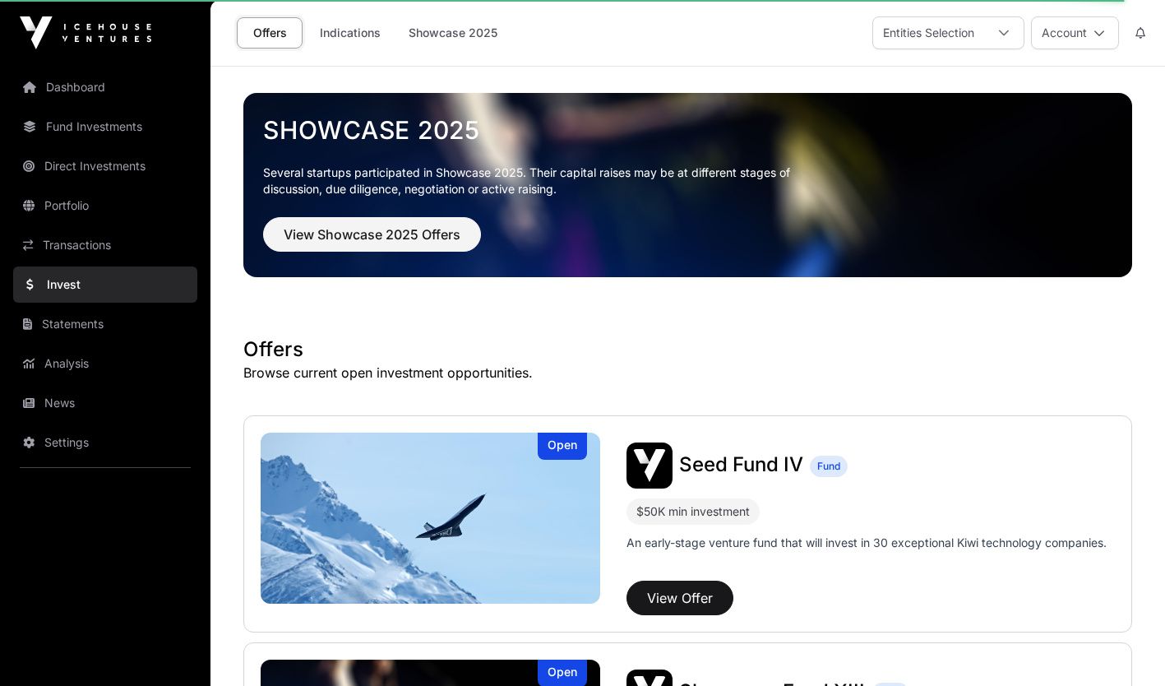
click at [363, 36] on link "Indications" at bounding box center [350, 32] width 82 height 31
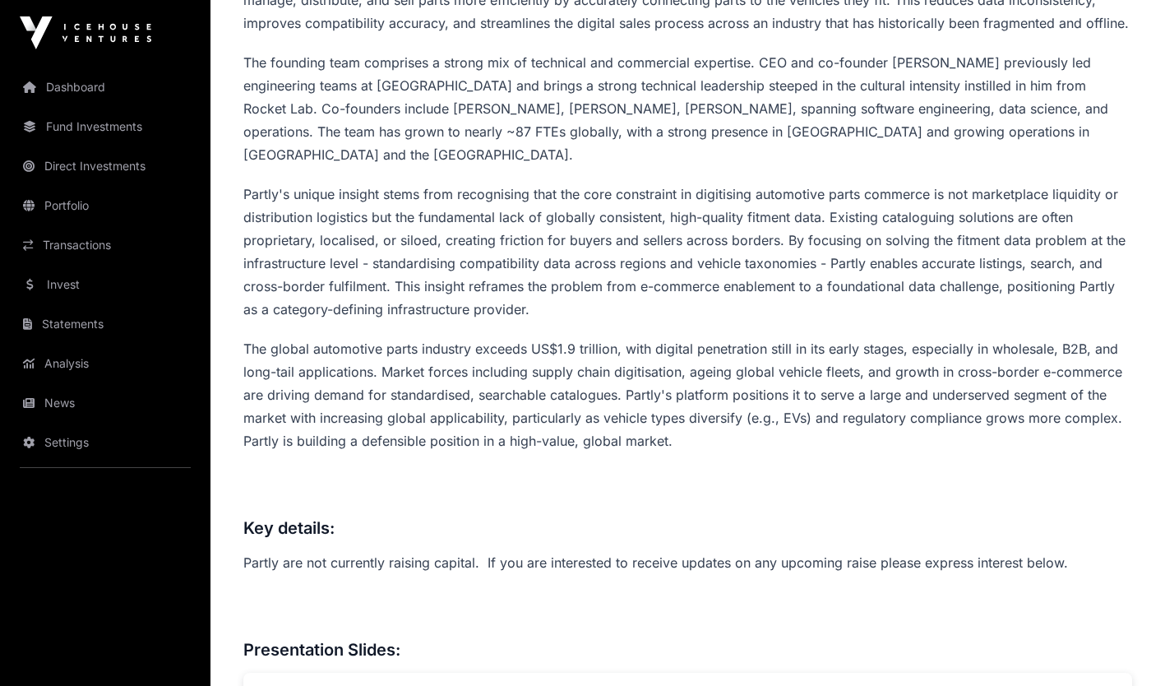
scroll to position [818, 0]
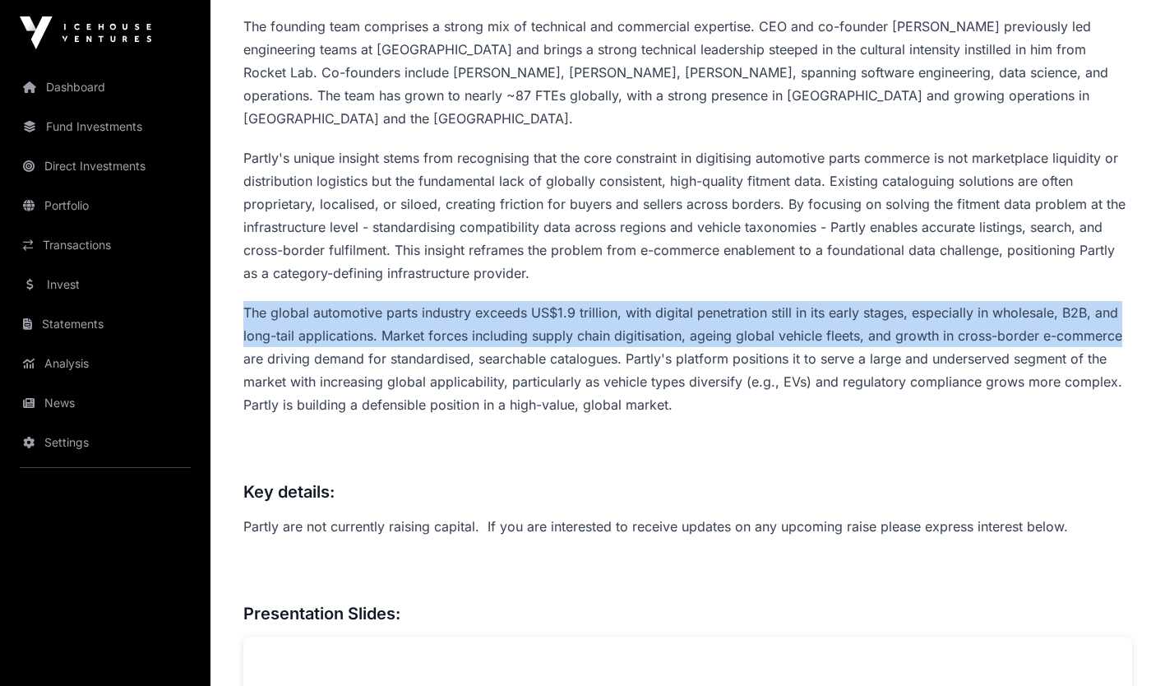
drag, startPoint x: 1158, startPoint y: 246, endPoint x: 1172, endPoint y: 307, distance: 62.4
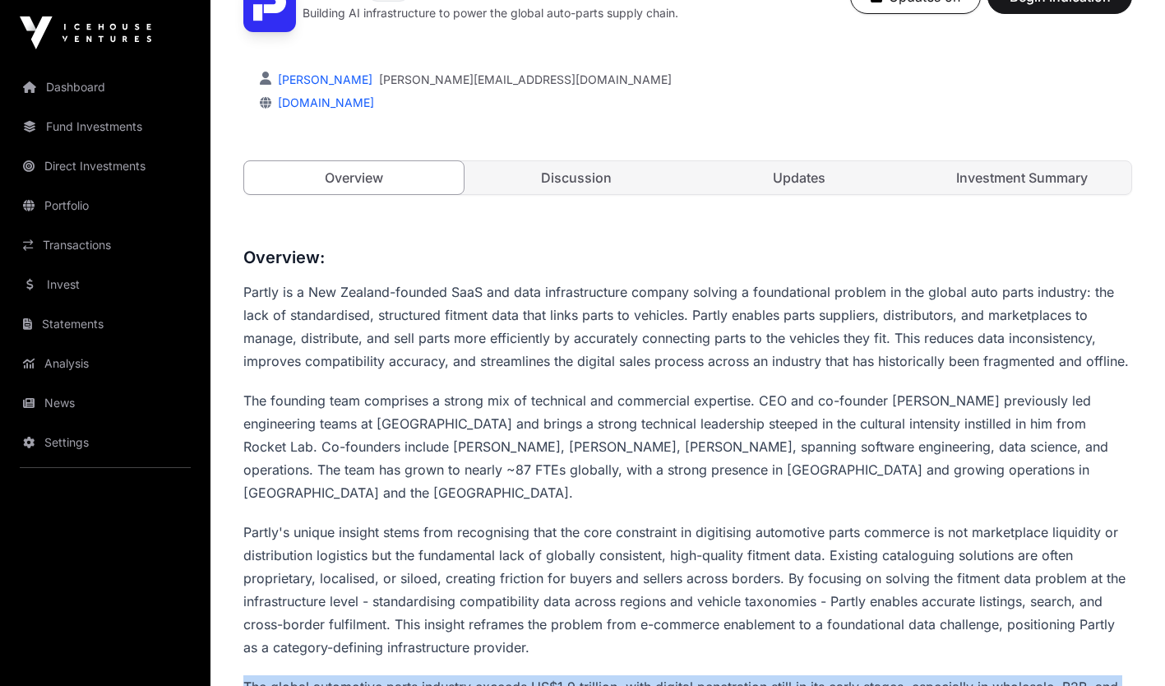
scroll to position [1417, 0]
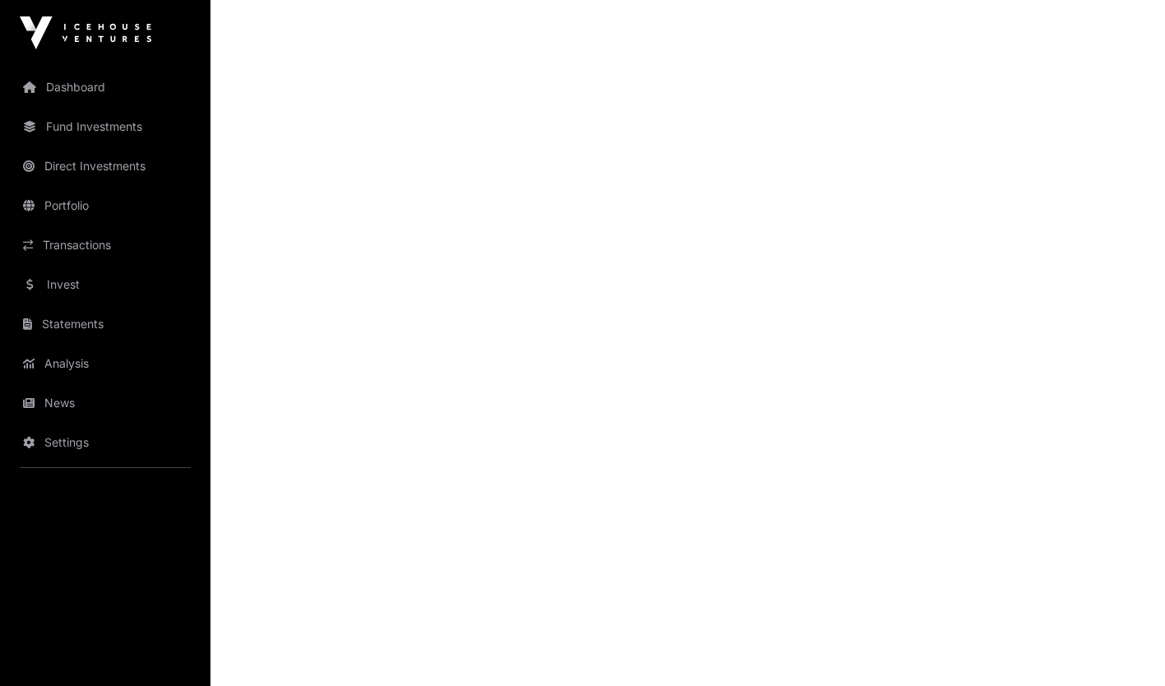
scroll to position [2069, 0]
